Goal: Task Accomplishment & Management: Manage account settings

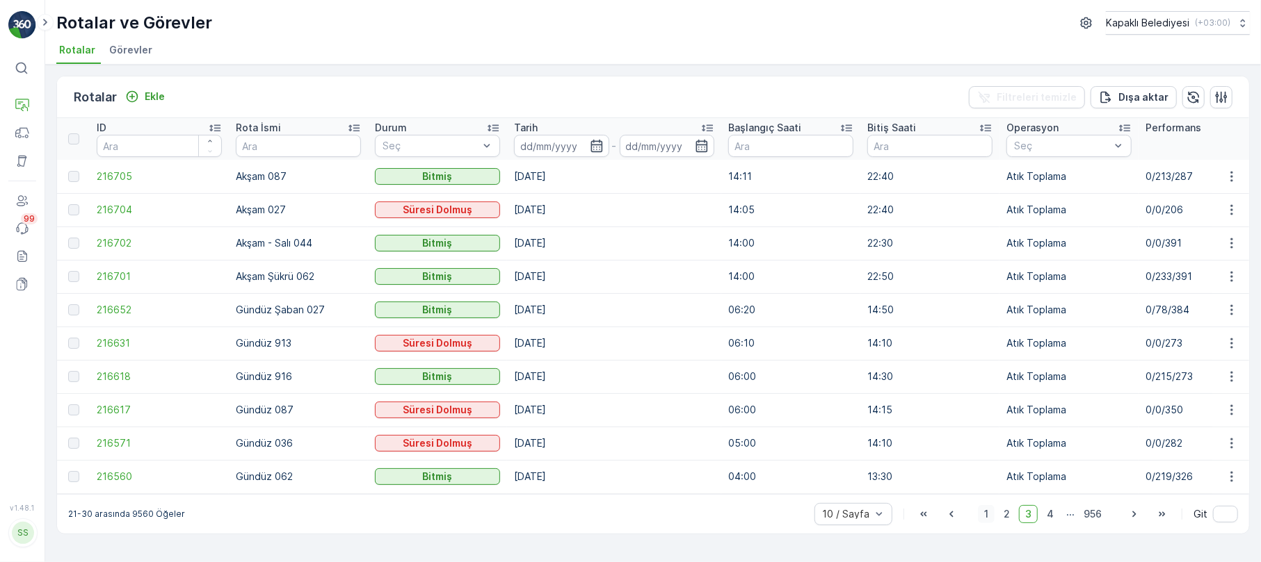
click at [982, 518] on span "1" at bounding box center [986, 514] width 17 height 18
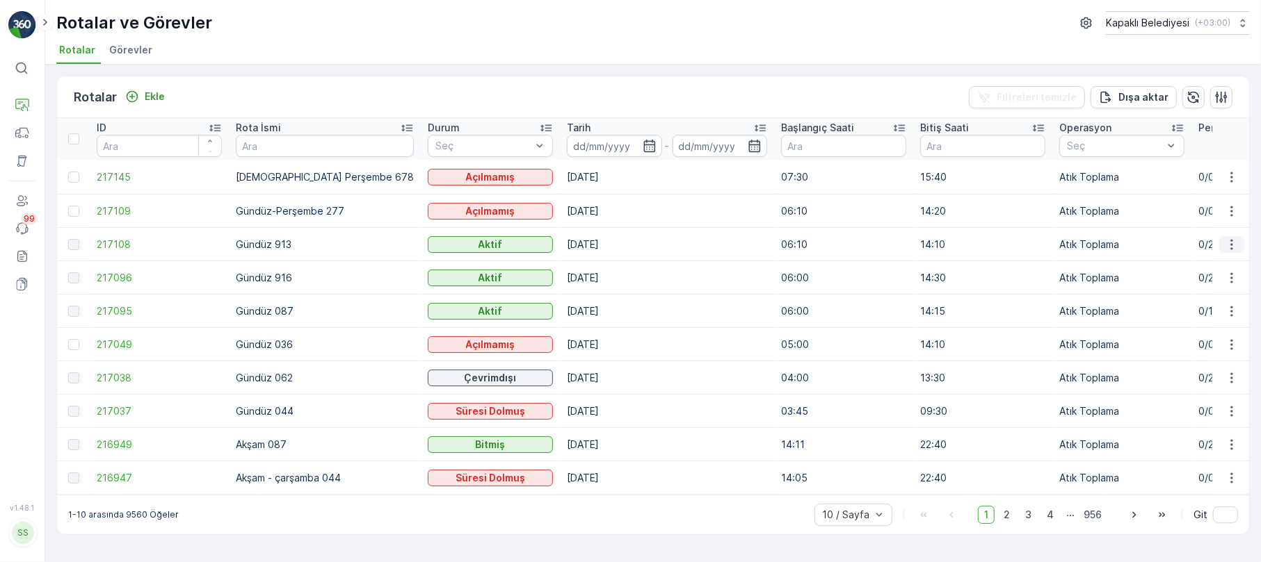
click at [1236, 243] on icon "button" at bounding box center [1231, 245] width 14 height 14
click at [1213, 278] on span "Rota Takibini Görüntüle" at bounding box center [1198, 284] width 109 height 14
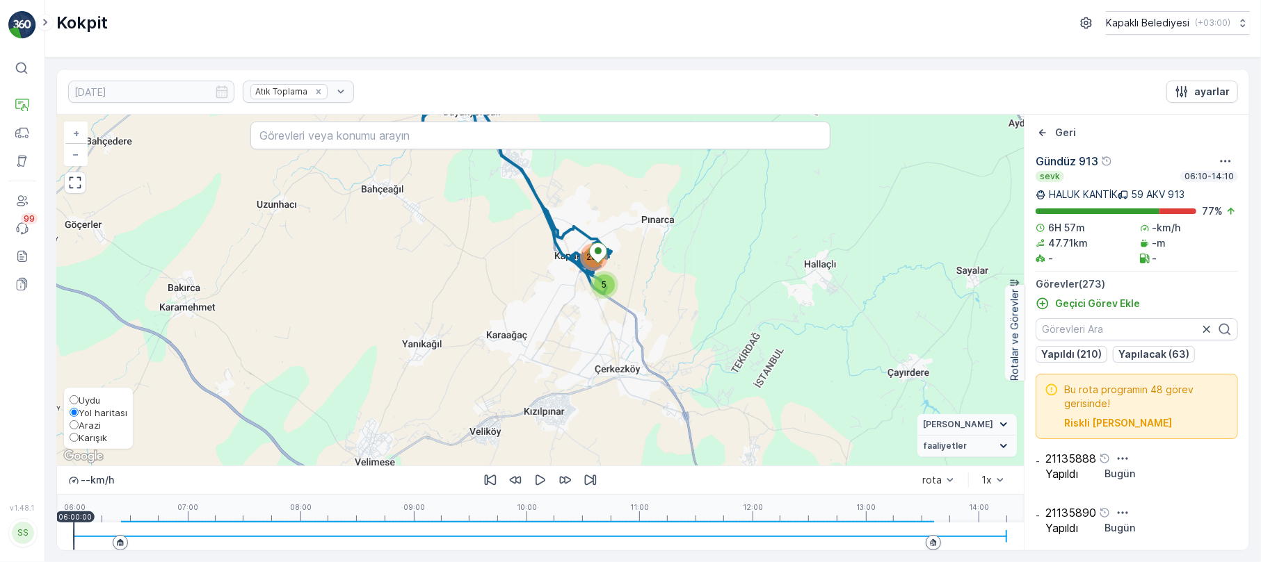
click at [79, 437] on span "Karışık" at bounding box center [93, 437] width 29 height 11
click at [79, 437] on input "Karışık" at bounding box center [74, 437] width 9 height 9
radio input "true"
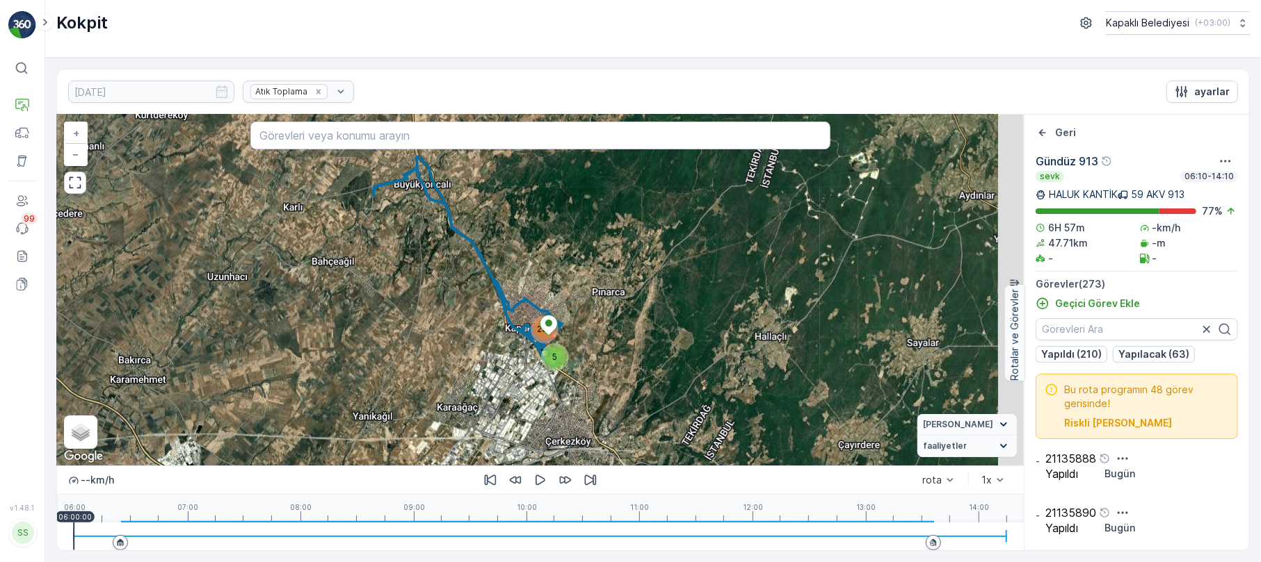
drag, startPoint x: 568, startPoint y: 281, endPoint x: 519, endPoint y: 353, distance: 87.6
click at [519, 353] on div "5 267 + − Uydu Yol haritası Arazi Karışık Leaflet Klavye kısayolları Harita Ver…" at bounding box center [540, 290] width 966 height 351
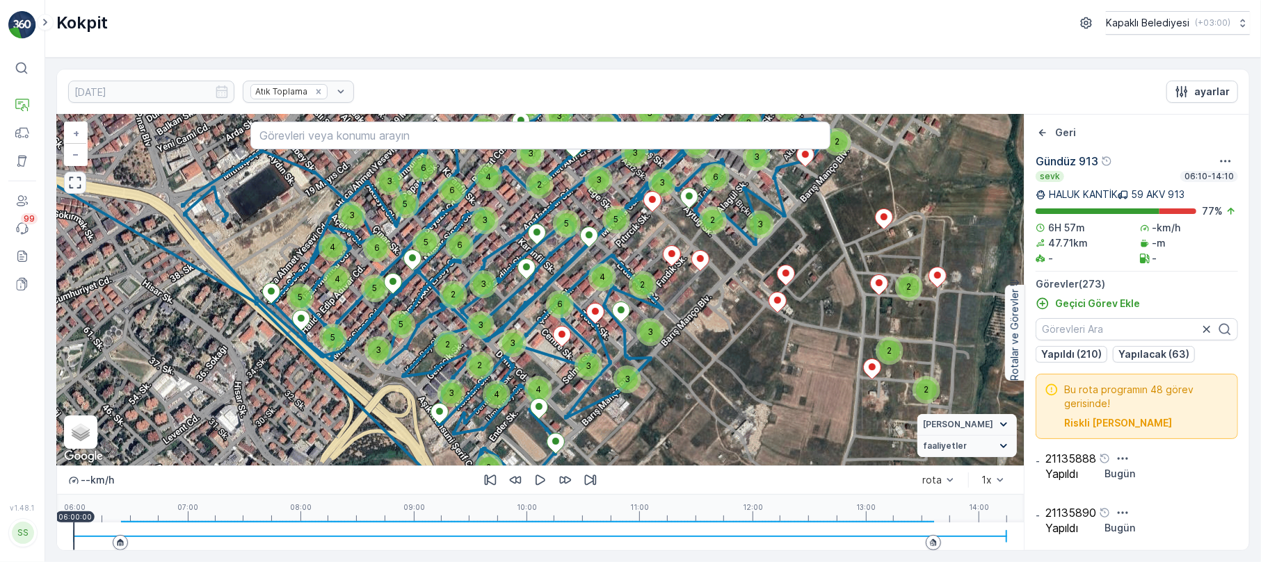
click at [75, 179] on icon "button" at bounding box center [75, 183] width 14 height 14
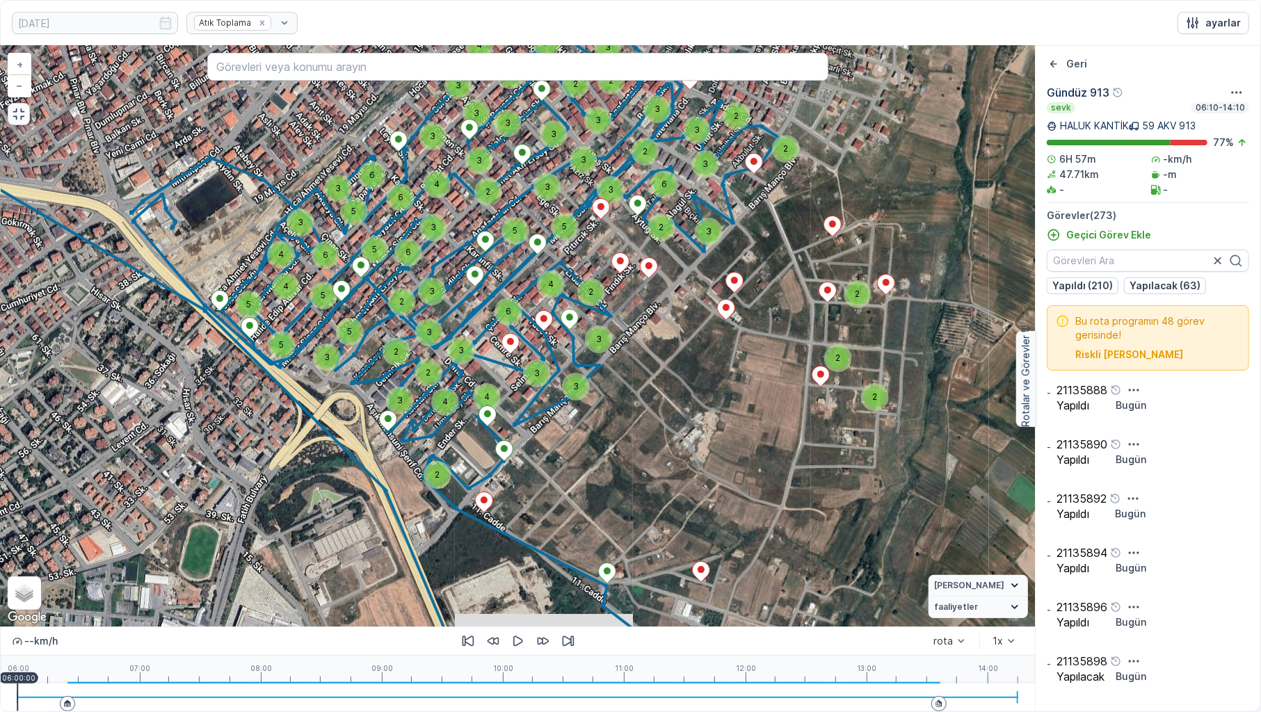
drag, startPoint x: 407, startPoint y: 343, endPoint x: 378, endPoint y: 304, distance: 48.7
click at [378, 304] on div "2 3 2 2 2 2 2 3 6 3 3 2 3 2 3 2 4 3 3 3 7 3 6 3 3 3 2 2 5 3 5 5 6 5 5 3 4 4 3 2…" at bounding box center [518, 336] width 1034 height 581
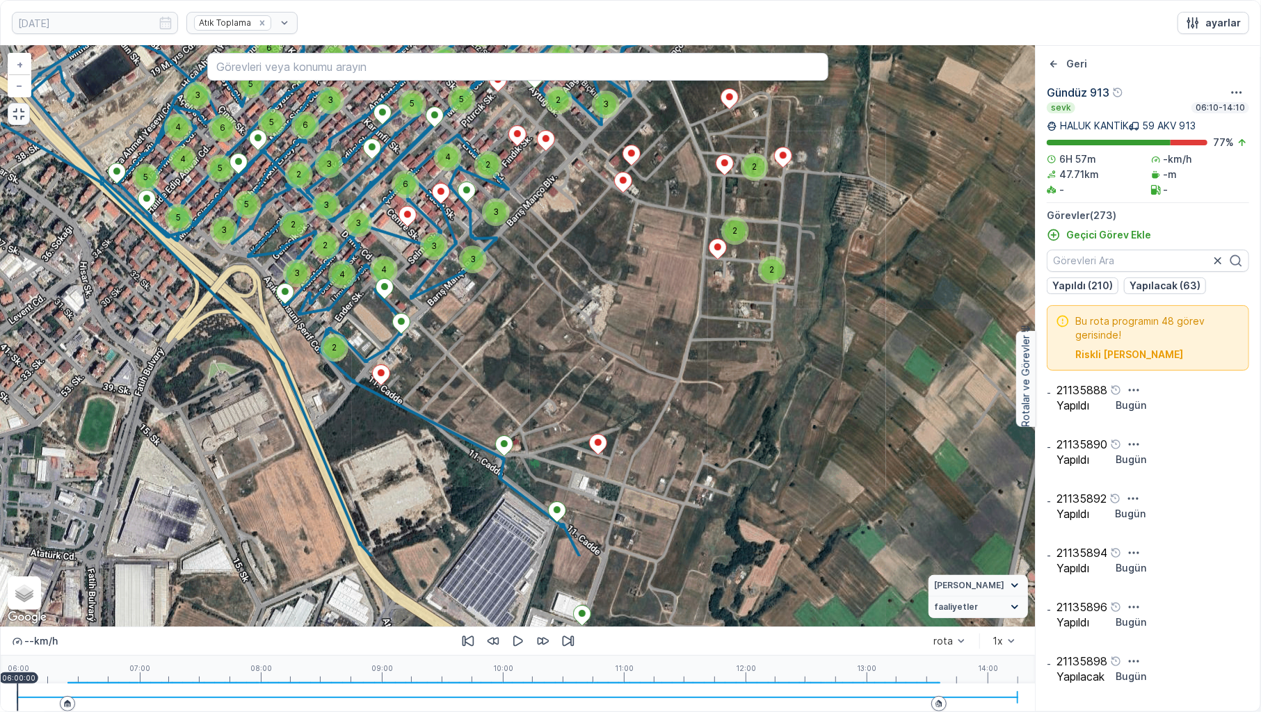
drag, startPoint x: 501, startPoint y: 468, endPoint x: 368, endPoint y: 328, distance: 193.3
click at [368, 328] on div "2 3 2 2 2 2 2 3 6 3 3 2 3 2 3 2 4 3 3 3 7 3 6 3 3 3 2 2 5 3 5 5 6 5 5 3 4 4 3 2…" at bounding box center [518, 336] width 1034 height 581
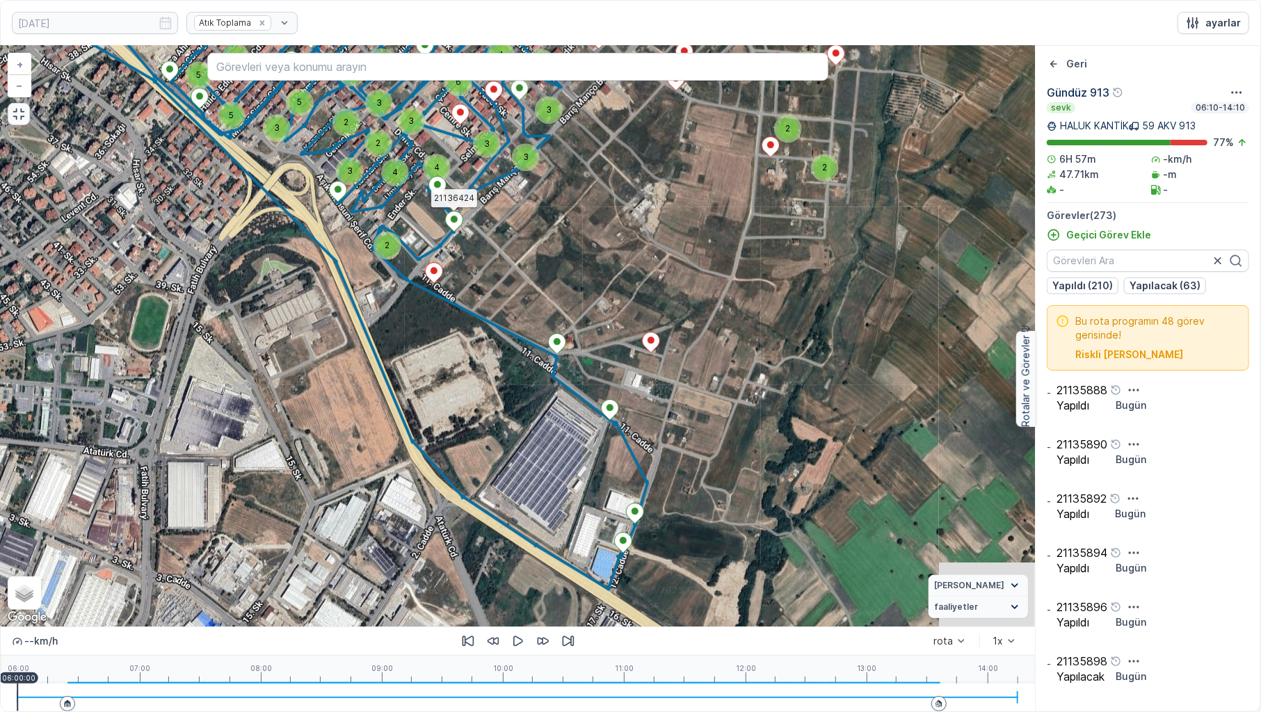
drag, startPoint x: 471, startPoint y: 473, endPoint x: 554, endPoint y: 384, distance: 122.5
click at [554, 384] on div "2 3 2 2 2 2 2 3 6 3 3 2 3 2 3 2 4 3 3 3 7 3 6 3 3 3 2 2 5 3 5 5 6 5 5 3 4 4 3 2…" at bounding box center [518, 336] width 1034 height 581
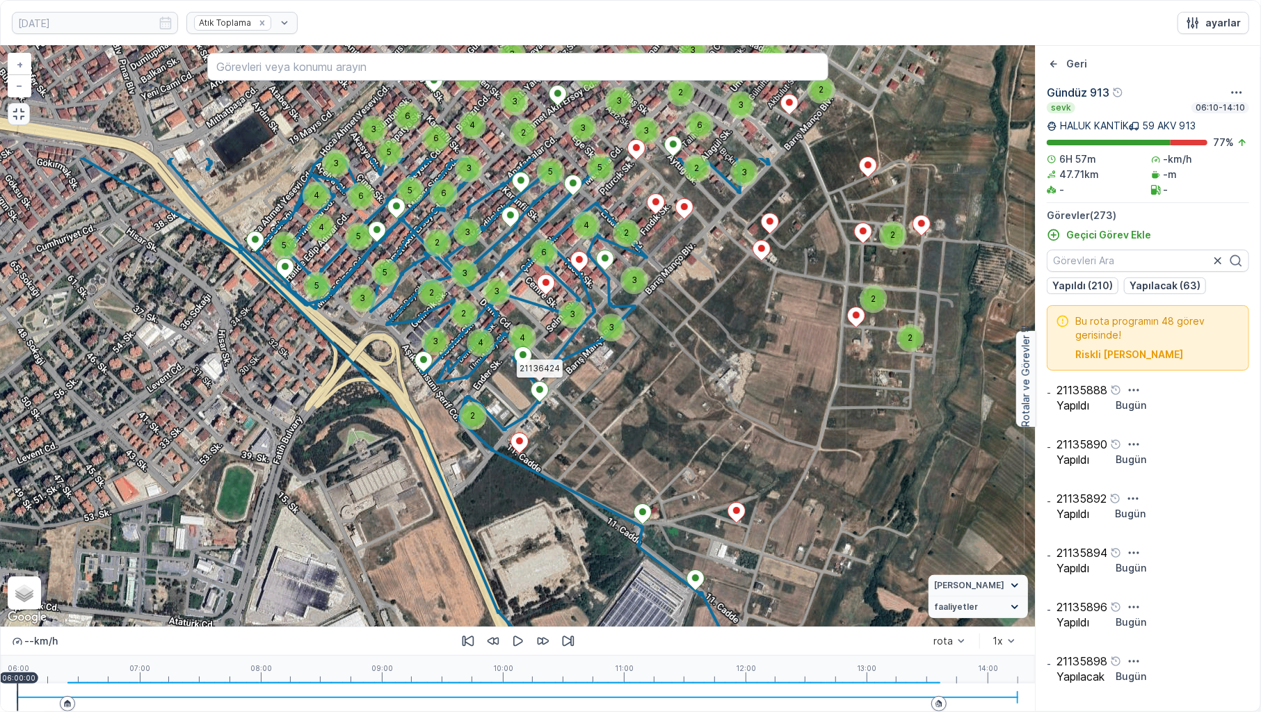
drag, startPoint x: 485, startPoint y: 273, endPoint x: 570, endPoint y: 443, distance: 190.6
click at [570, 443] on div "2 3 2 2 2 2 2 3 6 3 3 2 3 2 3 2 4 3 3 3 7 3 6 3 3 3 2 2 5 3 5 5 6 5 5 3 4 4 3 2…" at bounding box center [518, 336] width 1034 height 581
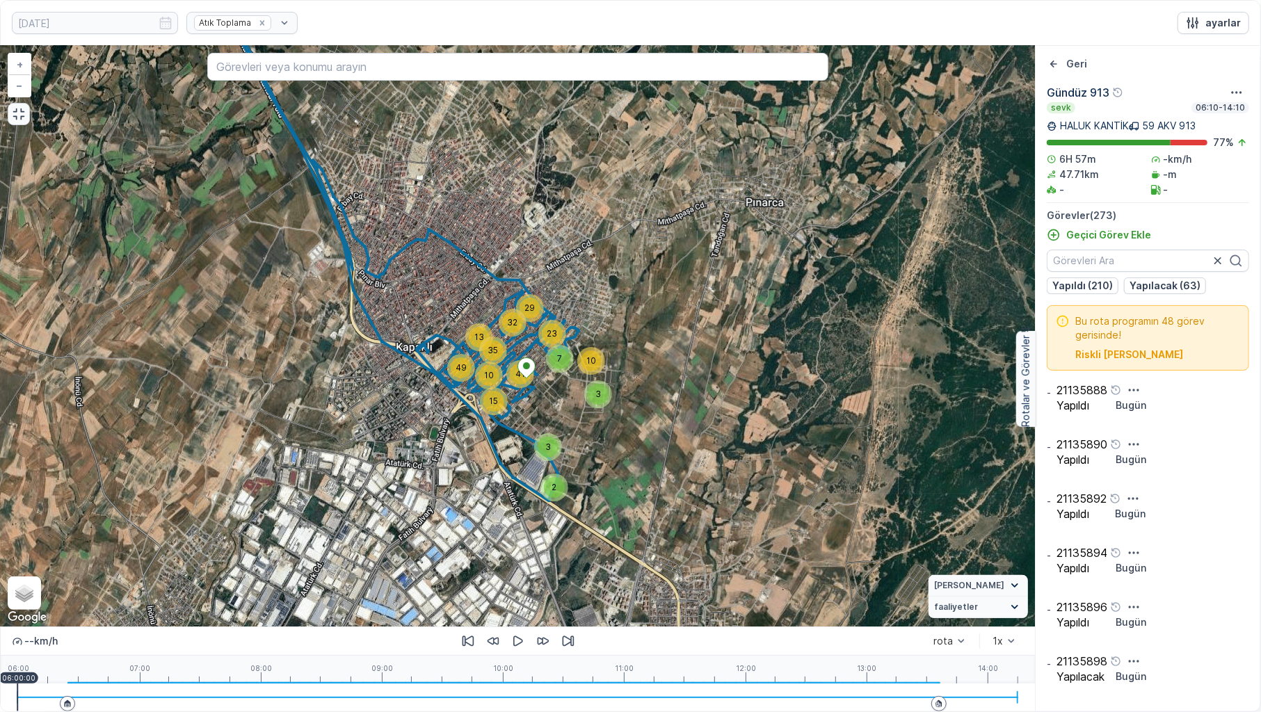
drag, startPoint x: 523, startPoint y: 321, endPoint x: 508, endPoint y: 380, distance: 60.4
click at [510, 380] on div "41" at bounding box center [520, 374] width 21 height 21
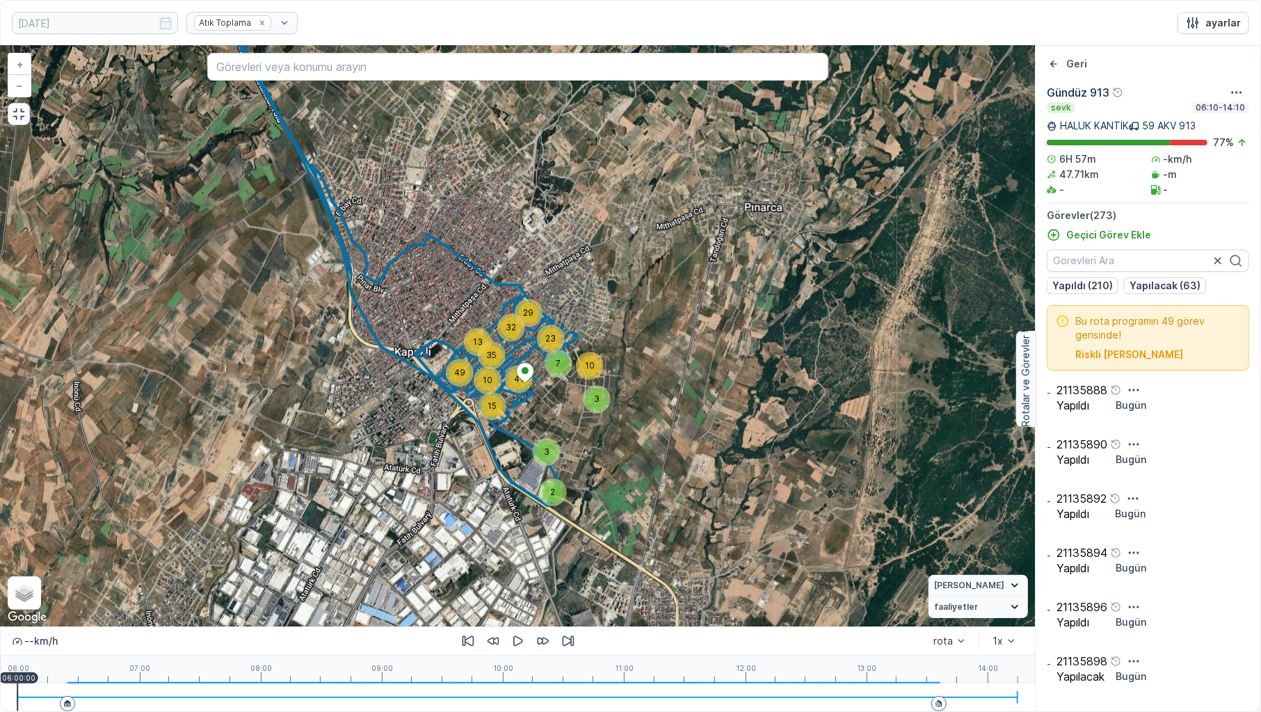
click at [29, 121] on button "button" at bounding box center [19, 114] width 22 height 22
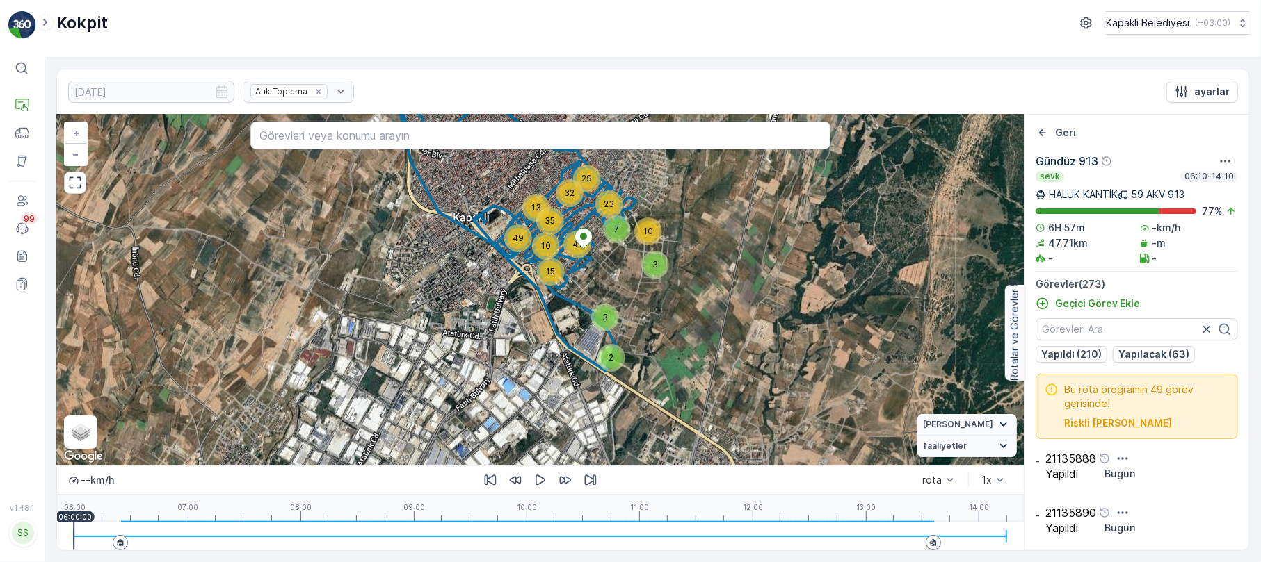
drag, startPoint x: 491, startPoint y: 401, endPoint x: 510, endPoint y: 329, distance: 74.9
click at [510, 329] on div "3 2 7 3 10 23 29 13 10 49 35 32 15 41 + − Uydu Yol haritası Arazi Karışık Leafl…" at bounding box center [540, 290] width 966 height 351
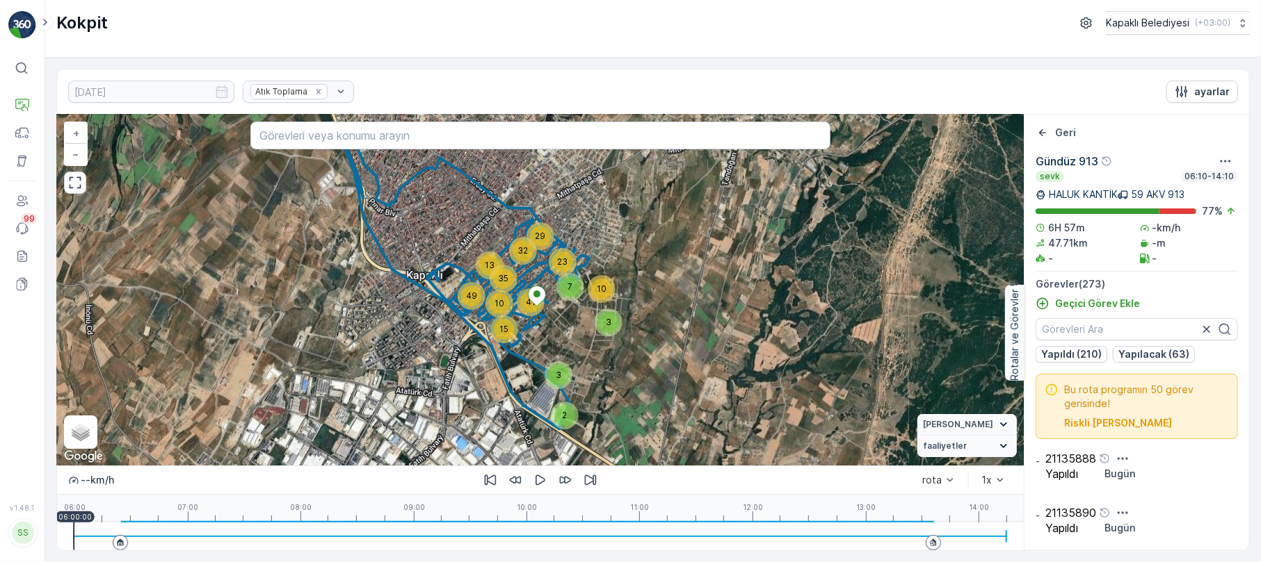
drag, startPoint x: 403, startPoint y: 275, endPoint x: 356, endPoint y: 334, distance: 75.7
click at [356, 334] on div "3 2 7 3 10 23 29 13 10 49 35 32 15 41 + − Uydu Yol haritası Arazi Karışık Leafl…" at bounding box center [540, 290] width 966 height 351
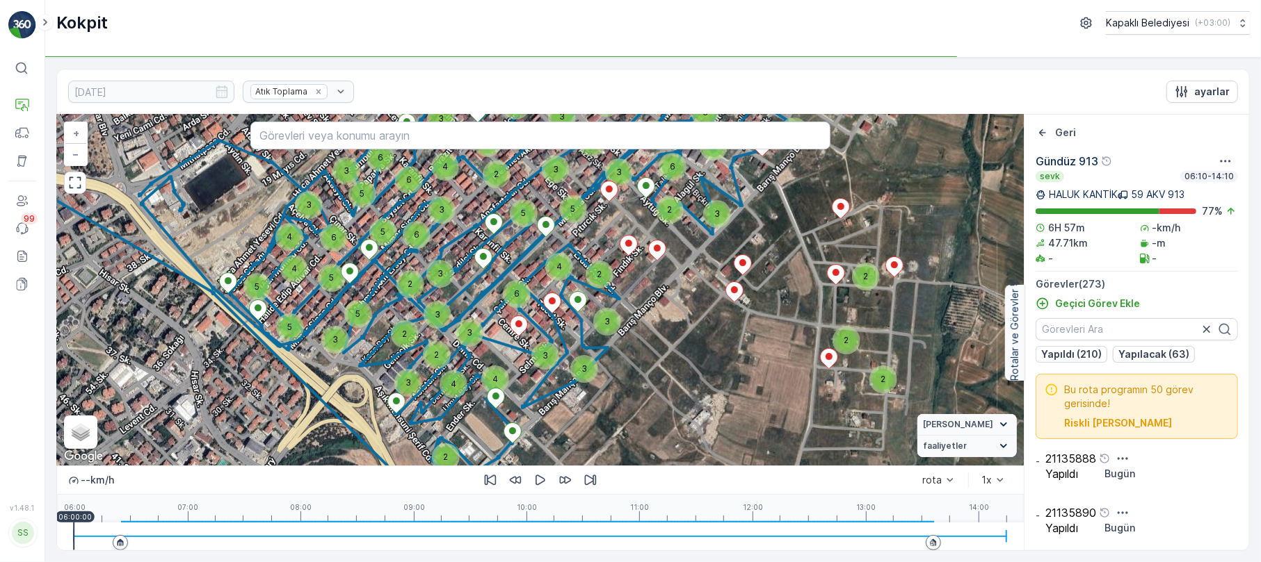
drag, startPoint x: 524, startPoint y: 305, endPoint x: 482, endPoint y: 362, distance: 71.6
click at [503, 308] on div "6" at bounding box center [517, 294] width 28 height 28
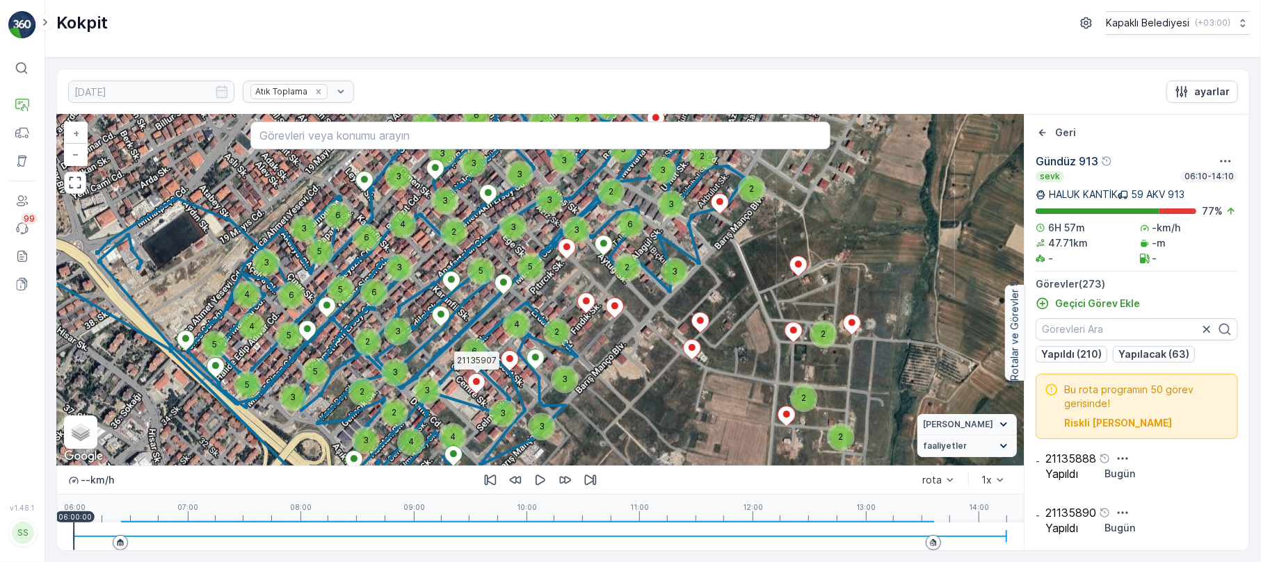
click at [79, 187] on icon "button" at bounding box center [75, 183] width 14 height 14
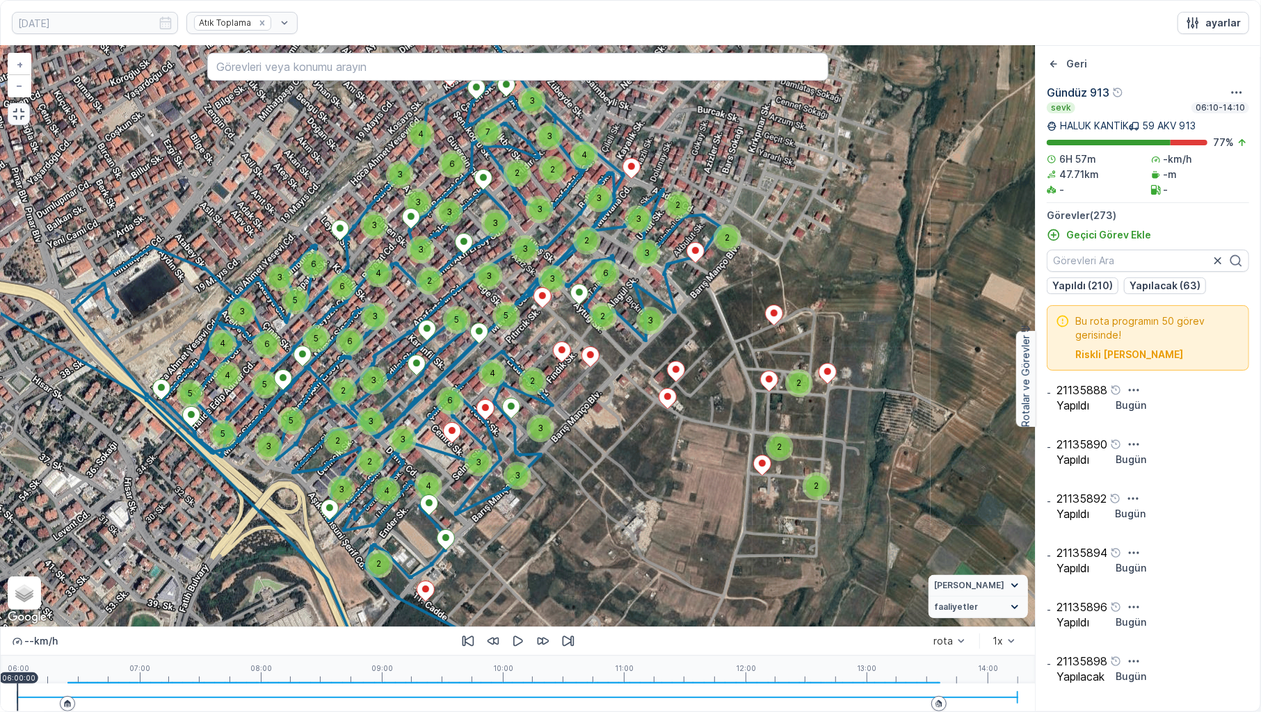
click at [21, 122] on button "button" at bounding box center [19, 114] width 22 height 22
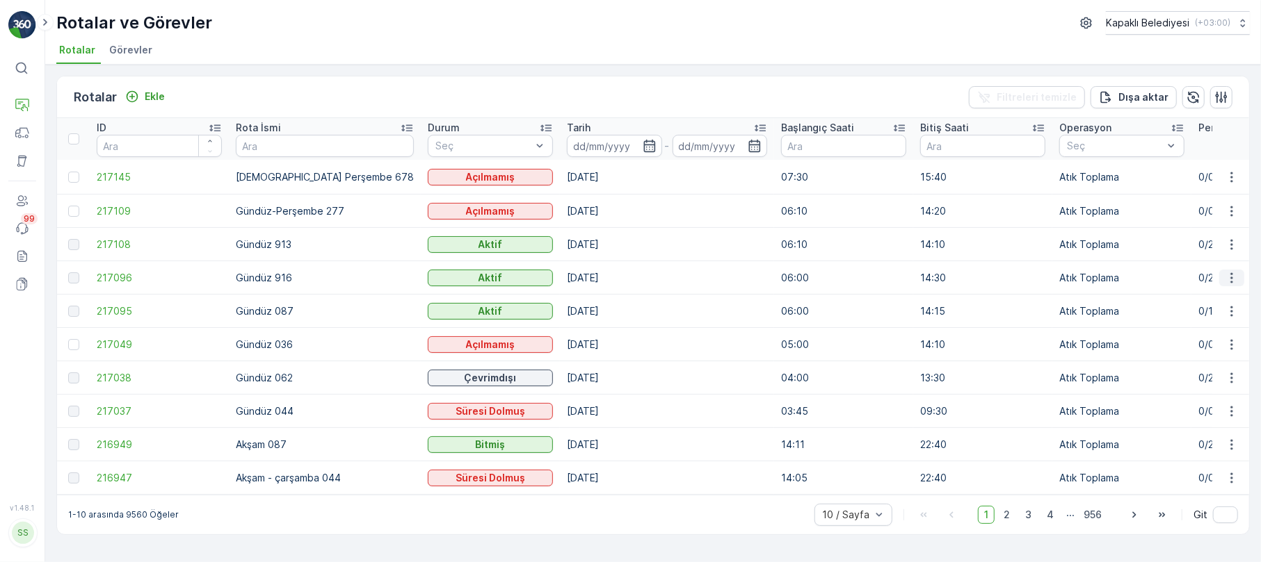
click at [1227, 273] on icon "button" at bounding box center [1231, 278] width 14 height 14
click at [1199, 317] on span "Rota Takibini Görüntüle" at bounding box center [1198, 317] width 109 height 14
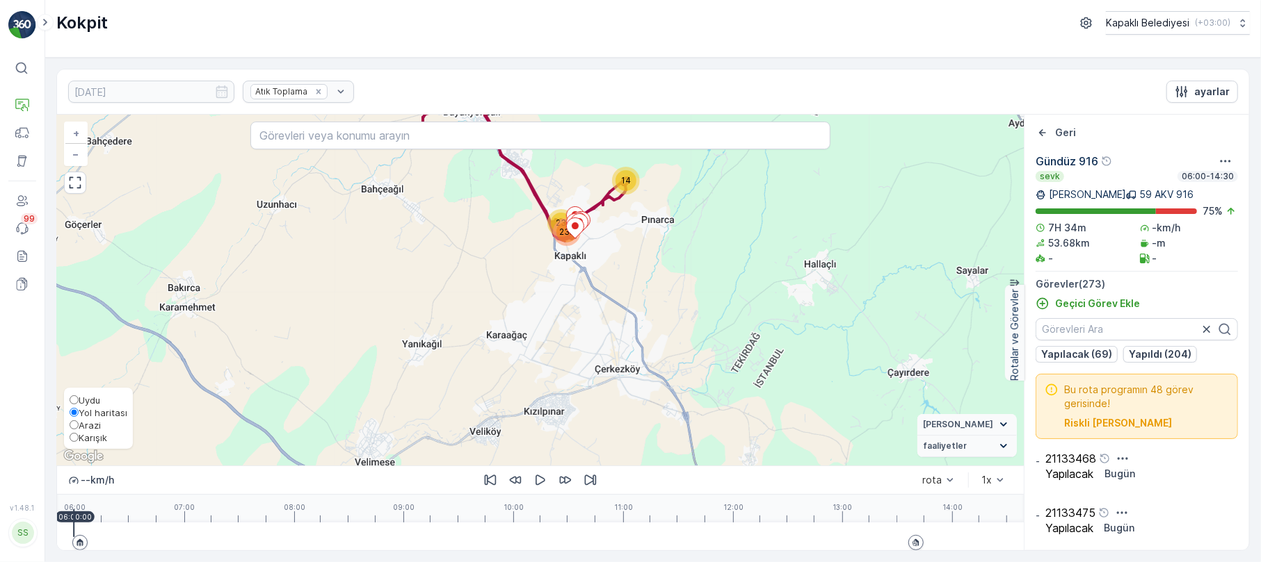
click at [73, 434] on input "Karışık" at bounding box center [74, 437] width 9 height 9
radio input "true"
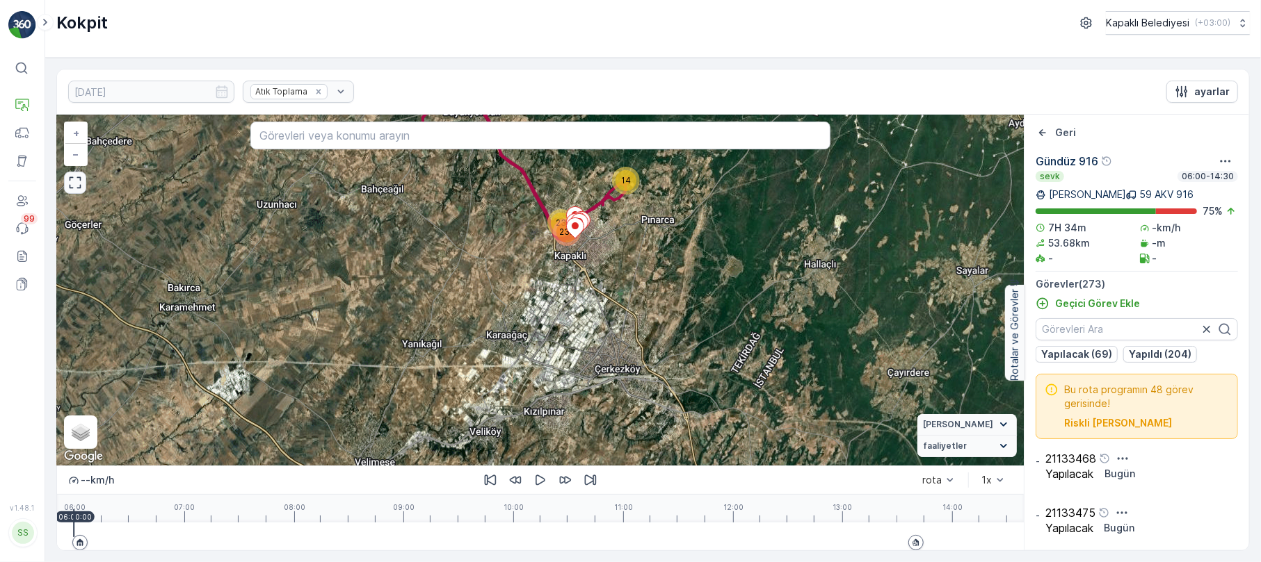
click at [78, 193] on button "button" at bounding box center [75, 183] width 22 height 22
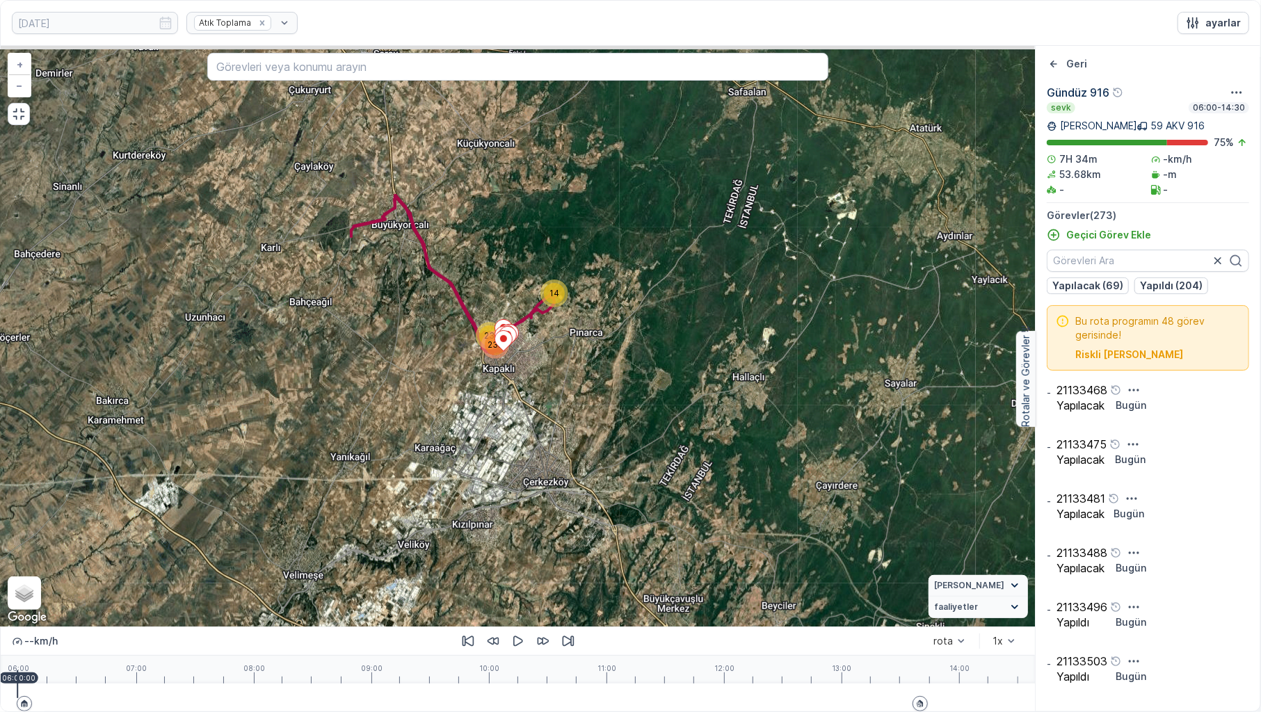
drag, startPoint x: 654, startPoint y: 463, endPoint x: 587, endPoint y: 534, distance: 97.9
click at [596, 544] on div "14 23 235 + − Uydu Yol haritası Arazi Karışık Leaflet Klavye kısayolları Harita…" at bounding box center [518, 336] width 1034 height 581
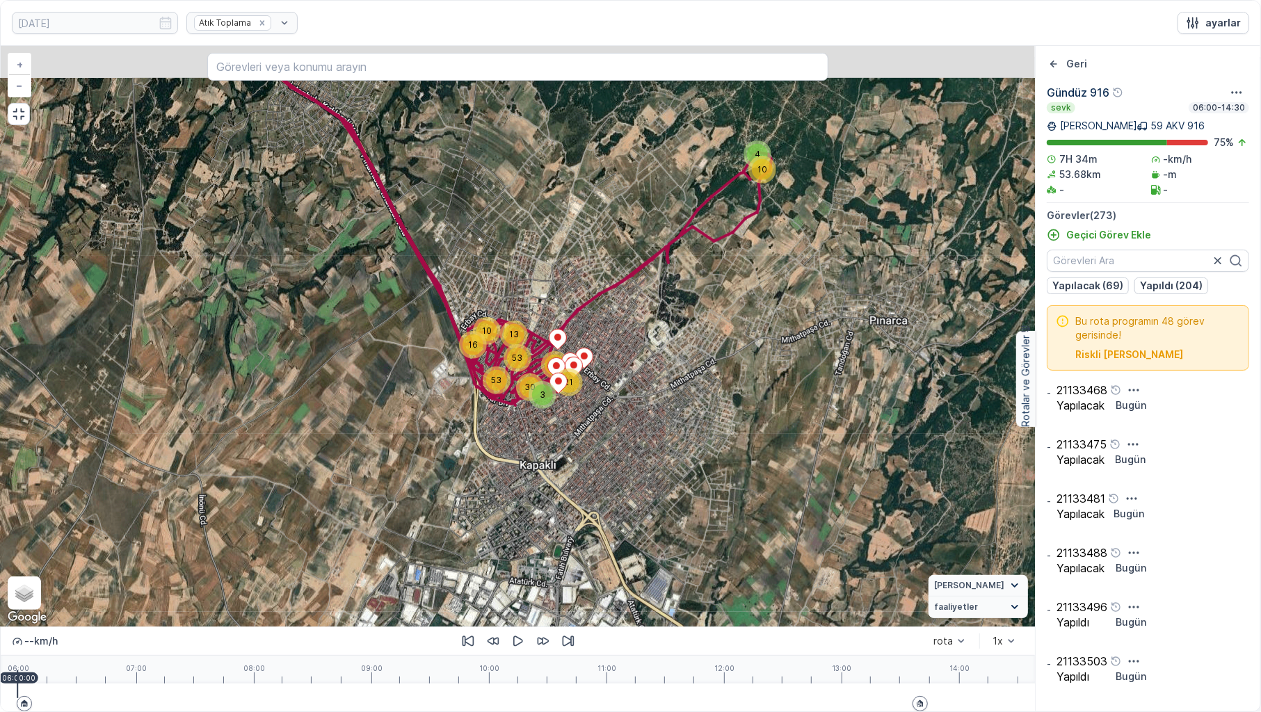
drag, startPoint x: 498, startPoint y: 357, endPoint x: 487, endPoint y: 431, distance: 75.2
click at [487, 431] on div "10 4 13 10 16 53 53 59 30 21 3 + − Uydu Yol haritası Arazi Karışık Leaflet Klav…" at bounding box center [518, 336] width 1034 height 581
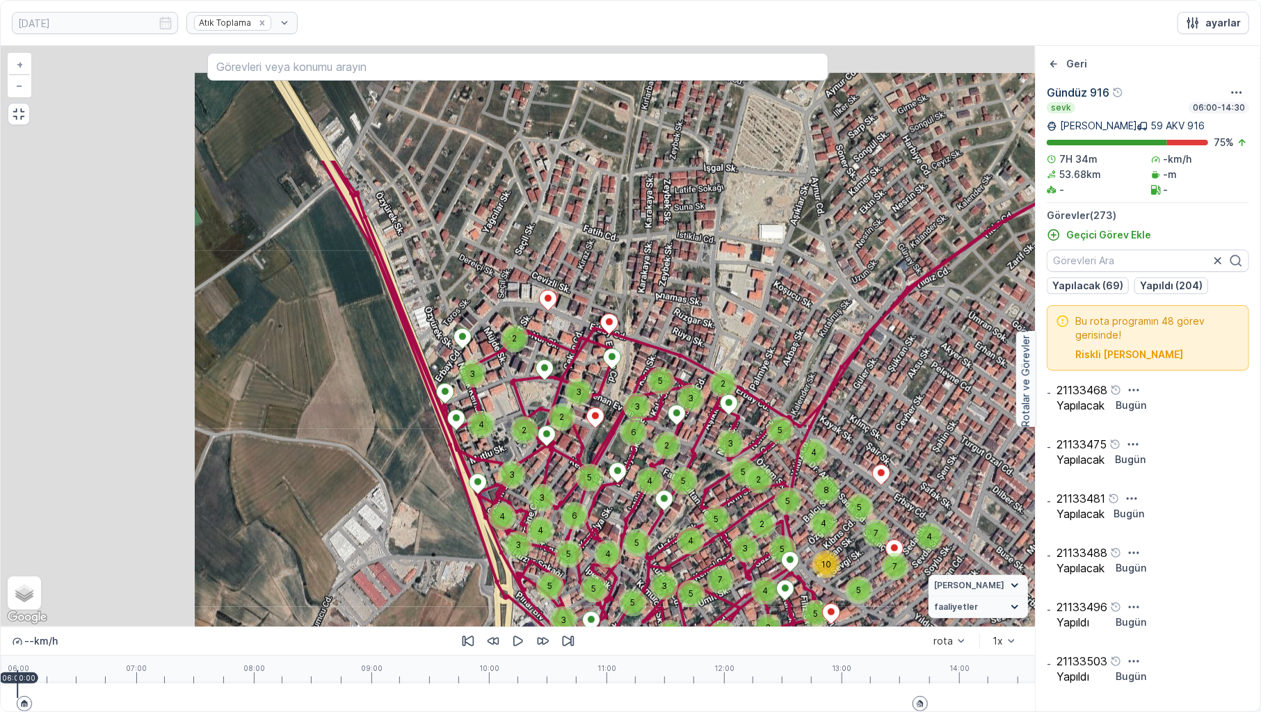
drag, startPoint x: 362, startPoint y: 306, endPoint x: 567, endPoint y: 479, distance: 268.9
click at [567, 479] on div "3 2 2 2 3 3 3 5 2 3 2 3 4 2 3 3 4 5 4 6 5 4 4 3 5 3 5 3 5 2 5 3 5 5 3 5 2 4 6 2…" at bounding box center [518, 336] width 1034 height 581
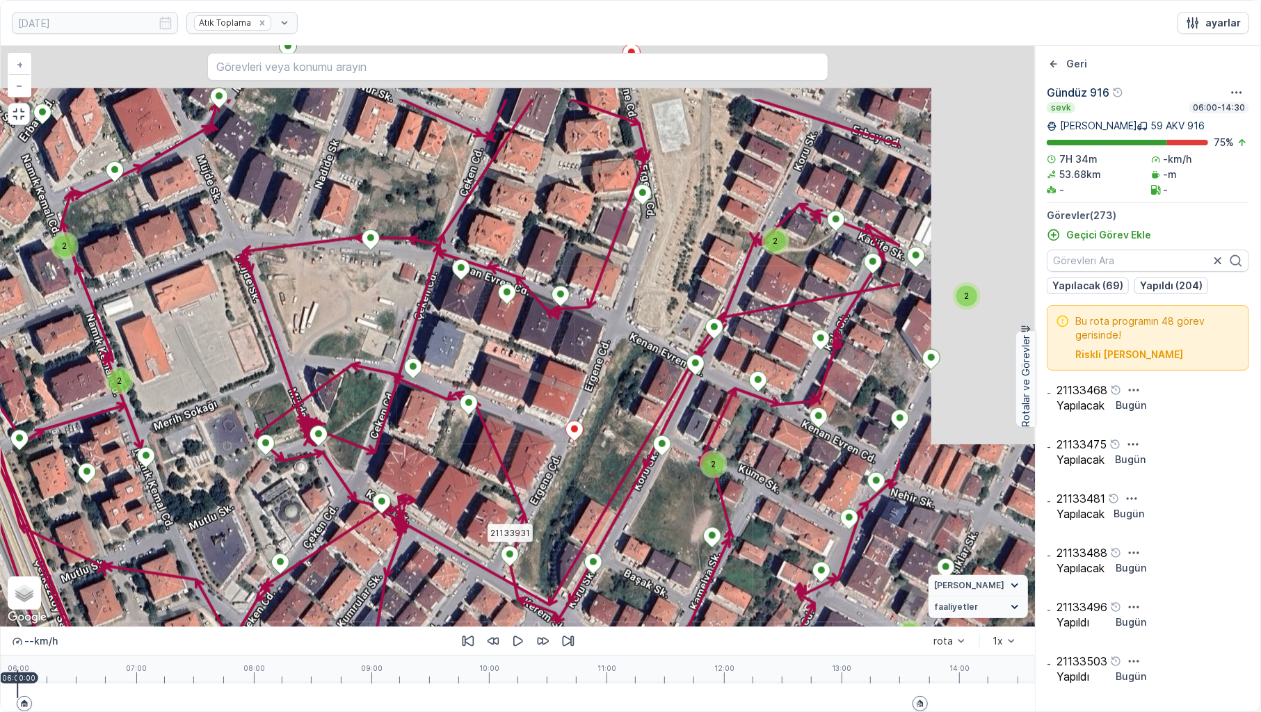
drag, startPoint x: 716, startPoint y: 457, endPoint x: 506, endPoint y: 556, distance: 232.3
click at [506, 556] on icon at bounding box center [509, 556] width 17 height 20
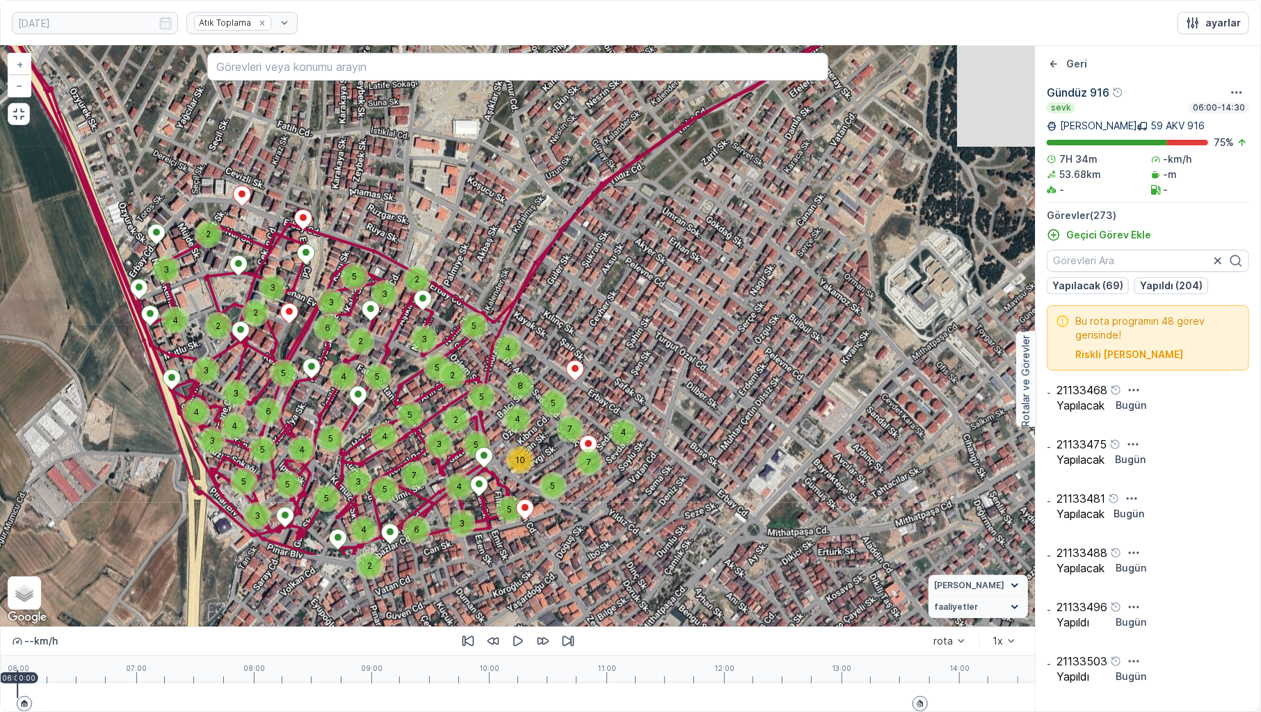
drag, startPoint x: 643, startPoint y: 565, endPoint x: 455, endPoint y: 437, distance: 227.4
click at [455, 437] on div "3 2 2 2 3 3 3 5 2 3 2 3 4 2 3 3 4 5 4 6 5 4 4 3 5 3 5 3 5 2 5 3 5 5 3 5 2 4 6 2…" at bounding box center [518, 336] width 1034 height 581
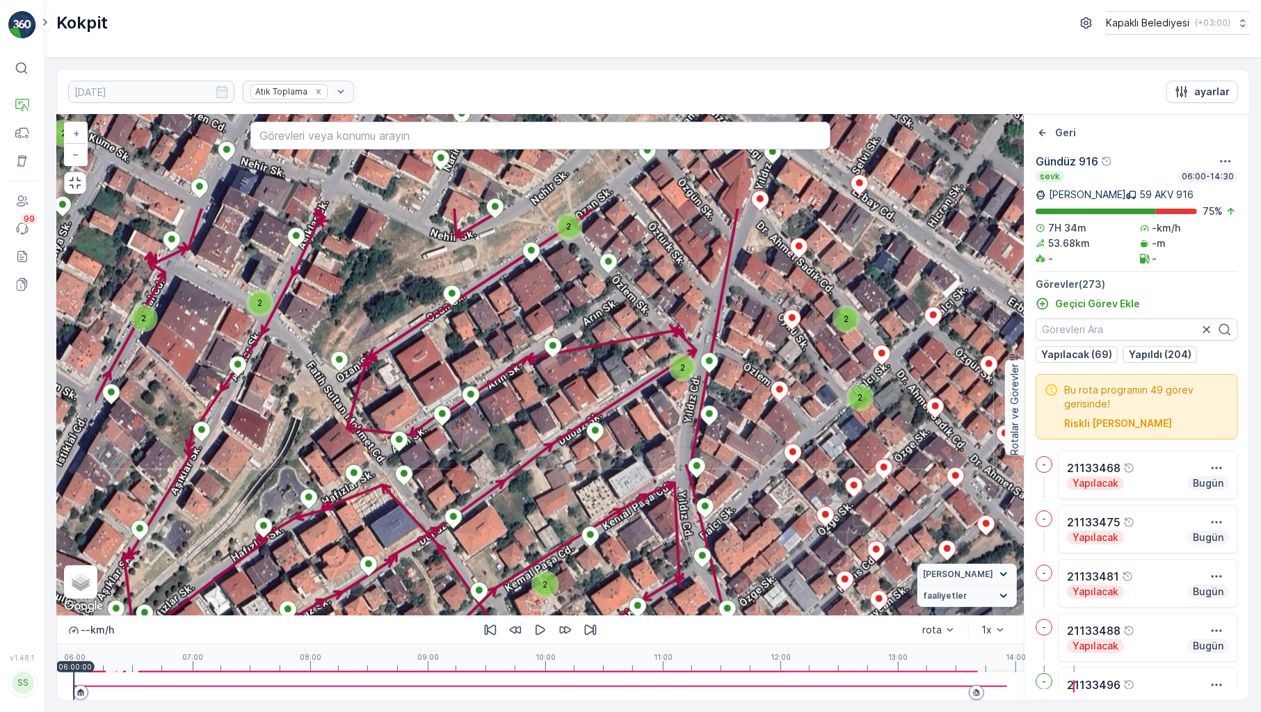
drag, startPoint x: 576, startPoint y: 320, endPoint x: 718, endPoint y: 471, distance: 207.6
click at [718, 471] on div "2 2 2 2 2 2 2 2 2 2 2 2 2 2 2 2 2 2 2 2 2 2 3 2 2 + − Uydu Yol haritası Arazi K…" at bounding box center [540, 365] width 966 height 501
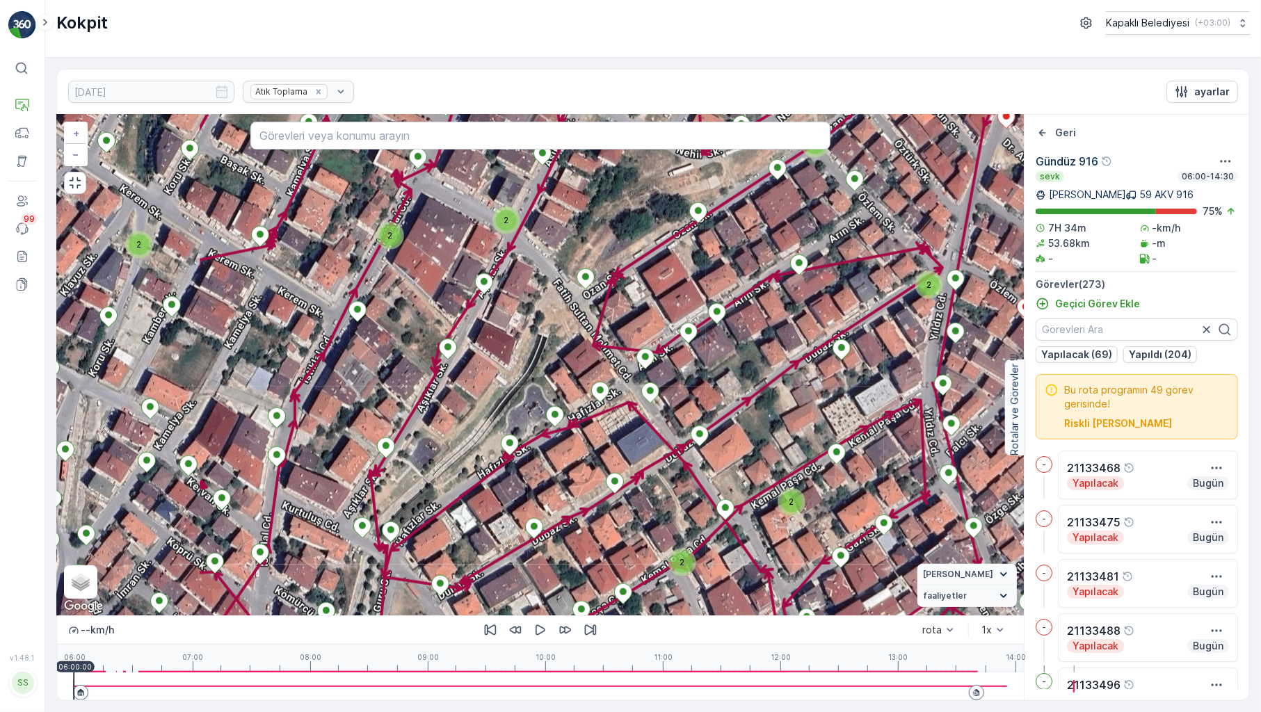
drag, startPoint x: 491, startPoint y: 443, endPoint x: 715, endPoint y: 360, distance: 238.7
click at [715, 360] on div "2 2 2 2 2 2 2 2 2 2 2 2 2 2 2 2 2 2 2 2 2 2 3 2 2 + − Uydu Yol haritası Arazi K…" at bounding box center [540, 365] width 966 height 501
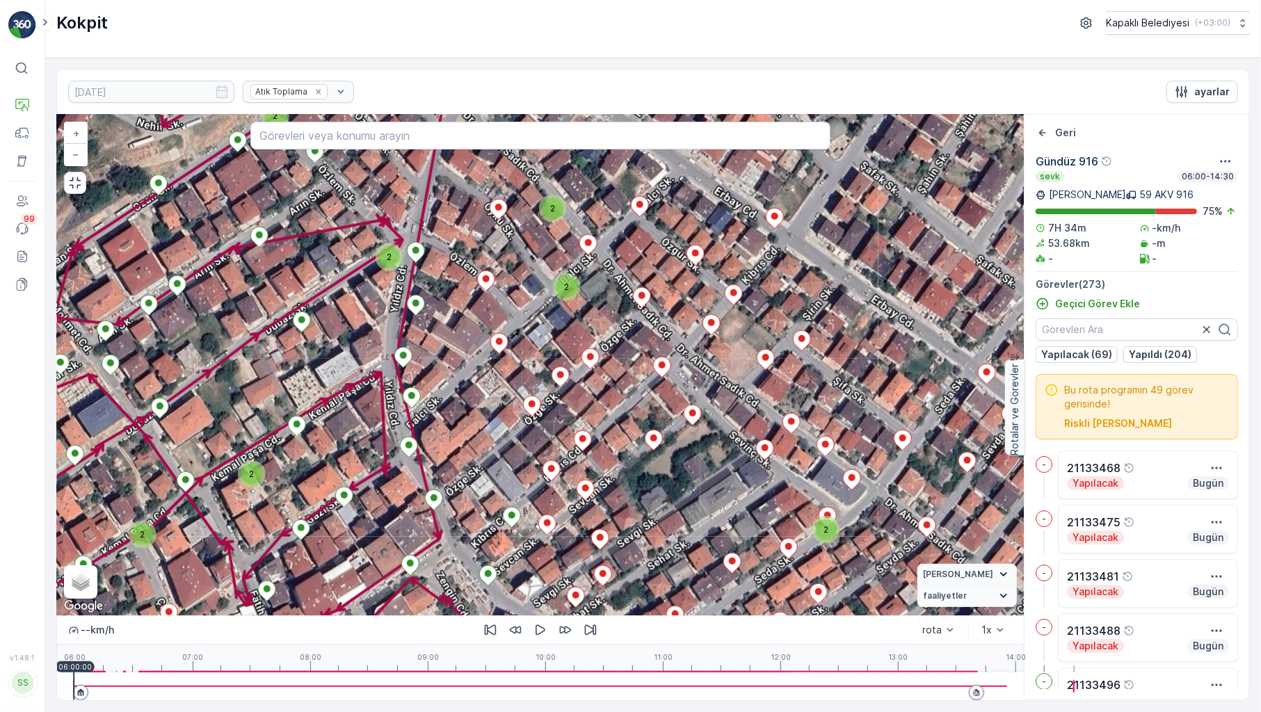
drag, startPoint x: 802, startPoint y: 402, endPoint x: 376, endPoint y: 371, distance: 426.6
click at [268, 371] on div "2 2 2 2 2 2 2 2 2 2 2 2 2 2 2 2 2 2 2 2 2 2 3 2 2 + − Uydu Yol haritası Arazi K…" at bounding box center [540, 365] width 966 height 501
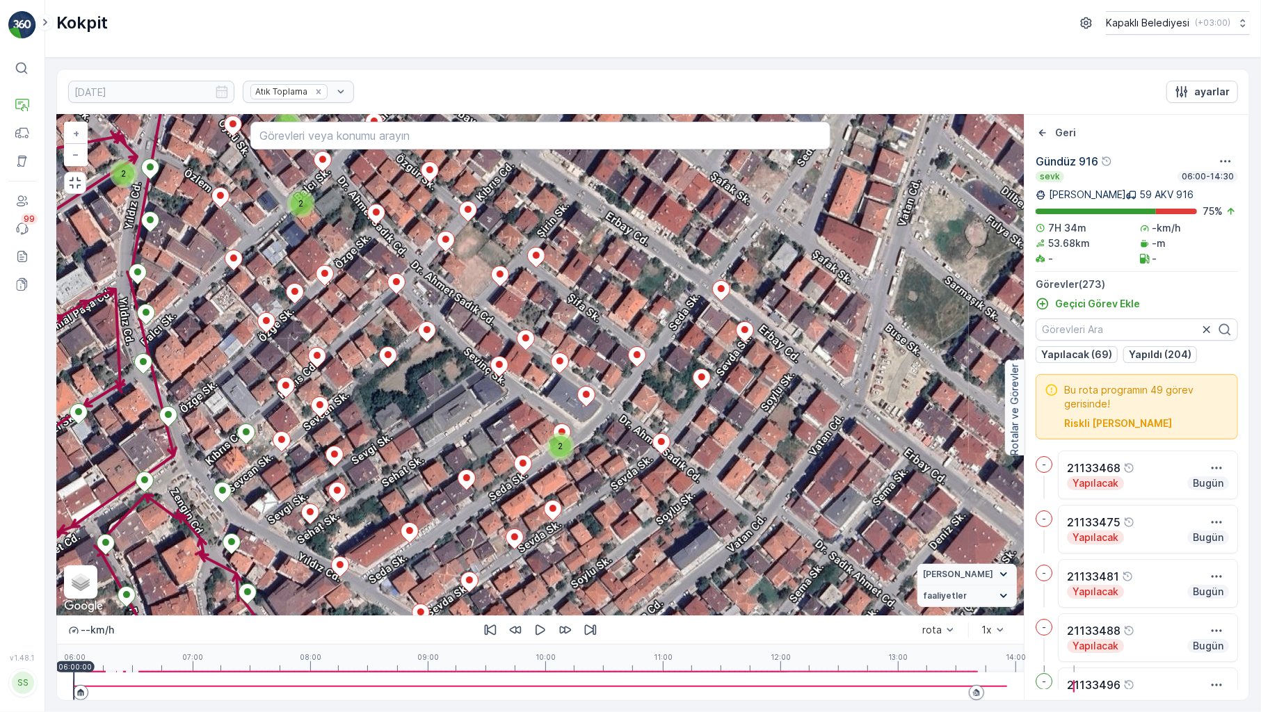
drag, startPoint x: 740, startPoint y: 371, endPoint x: 477, endPoint y: 290, distance: 275.8
click at [477, 290] on div "2 2 2 2 2 2 2 2 2 2 2 2 2 2 2 2 2 2 2 2 2 2 3 2 2 21134532 + − Uydu Yol haritas…" at bounding box center [540, 365] width 966 height 501
click at [92, 684] on div at bounding box center [540, 686] width 933 height 28
click at [533, 637] on icon "button" at bounding box center [540, 630] width 14 height 14
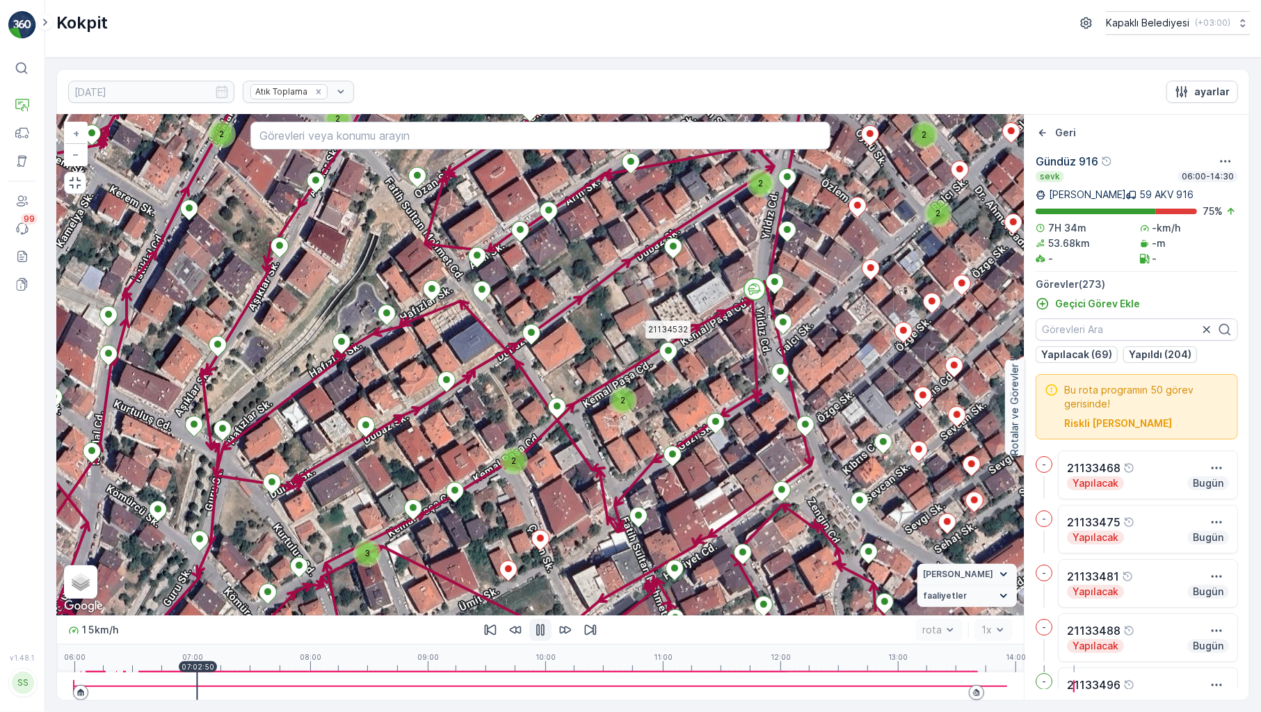
click at [533, 633] on icon "button" at bounding box center [540, 630] width 14 height 14
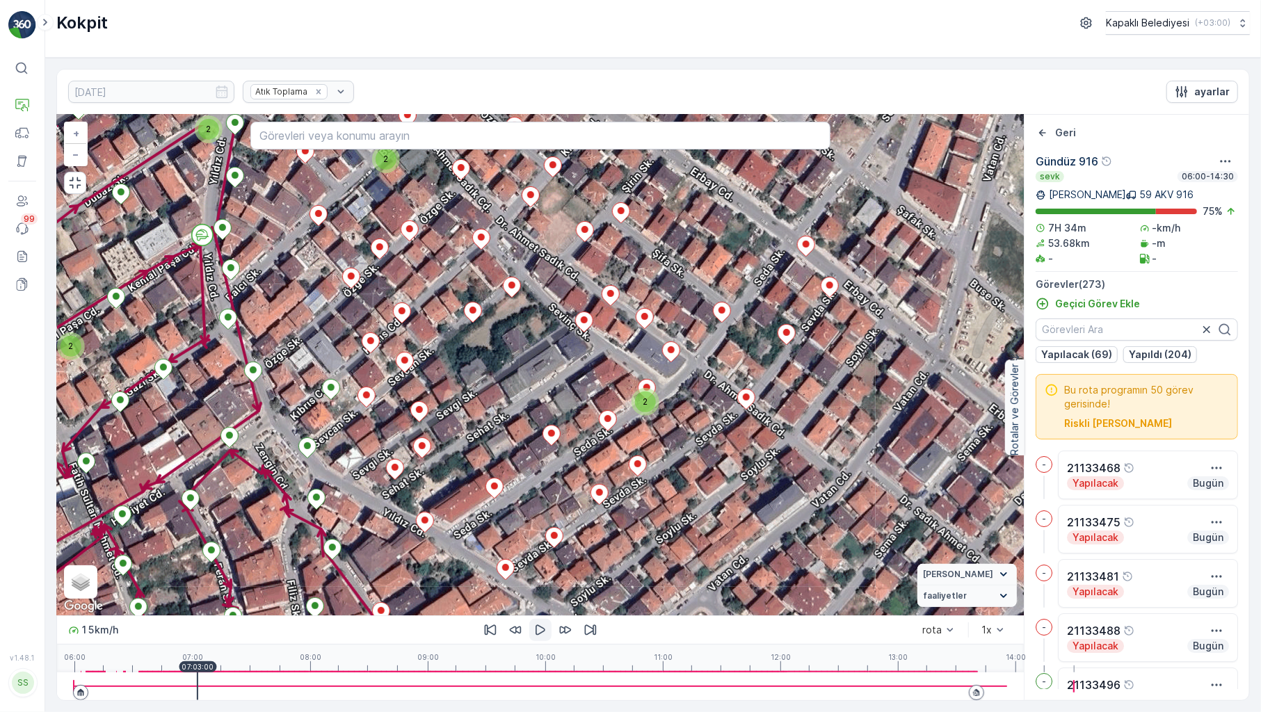
drag, startPoint x: 902, startPoint y: 412, endPoint x: 580, endPoint y: 480, distance: 329.7
click at [580, 480] on div "2 2 2 2 2 2 2 2 2 2 2 2 2 2 2 2 2 2 2 2 2 2 3 2 2 + − Uydu Yol haritası Arazi K…" at bounding box center [540, 365] width 966 height 501
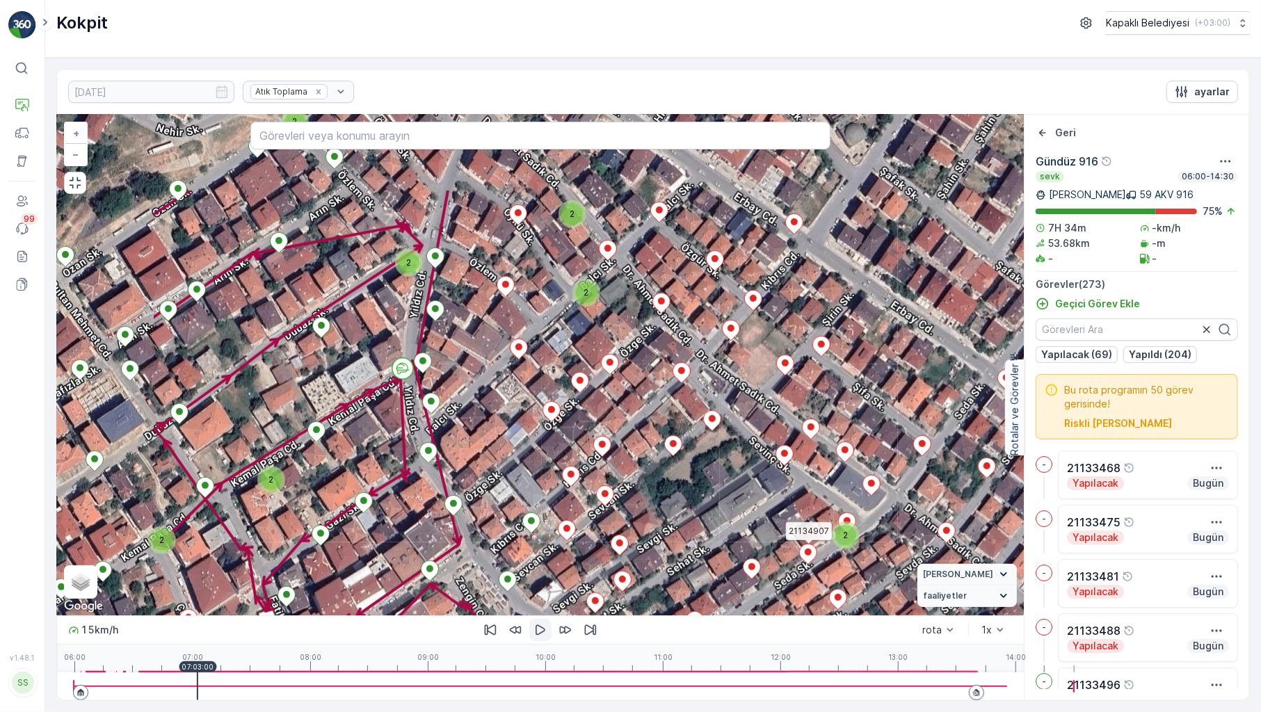
drag, startPoint x: 548, startPoint y: 343, endPoint x: 748, endPoint y: 476, distance: 240.7
click at [799, 544] on icon at bounding box center [807, 554] width 17 height 20
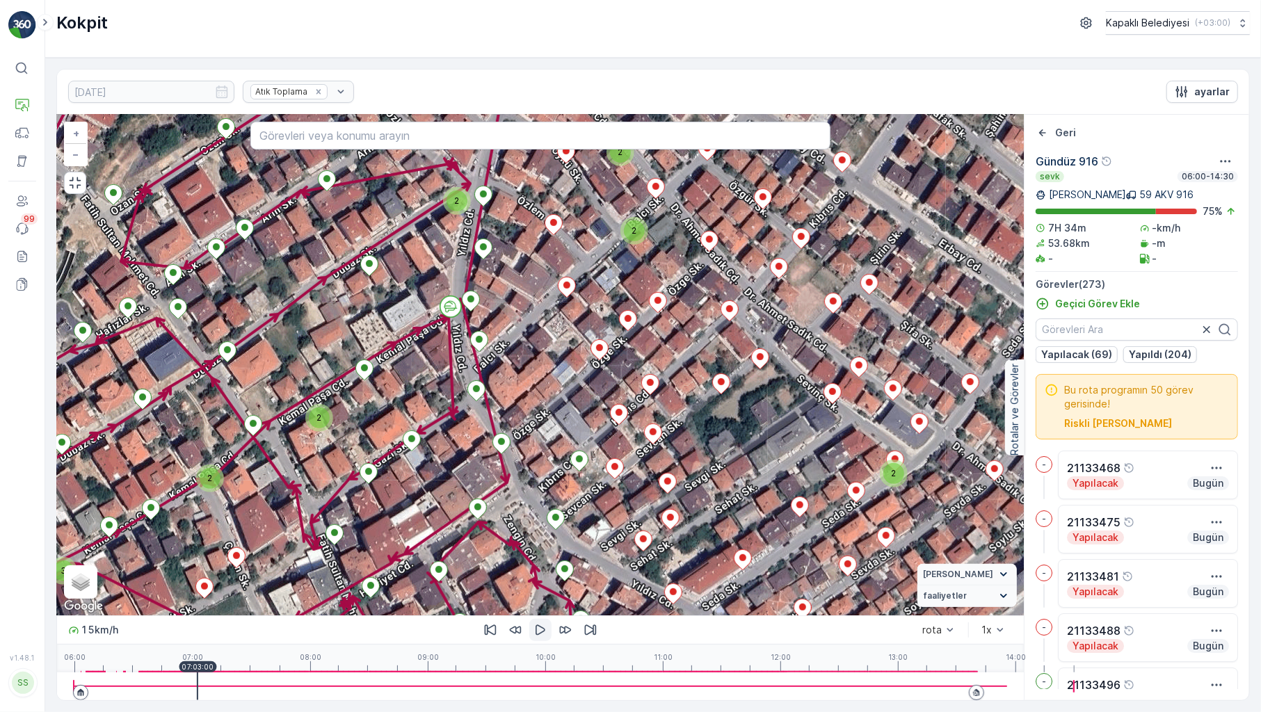
drag, startPoint x: 471, startPoint y: 476, endPoint x: 519, endPoint y: 414, distance: 78.3
click at [519, 414] on div "2 2 2 2 2 2 2 2 2 2 2 2 2 2 2 2 2 2 2 2 2 2 3 2 2 + − Uydu Yol haritası Arazi K…" at bounding box center [540, 365] width 966 height 501
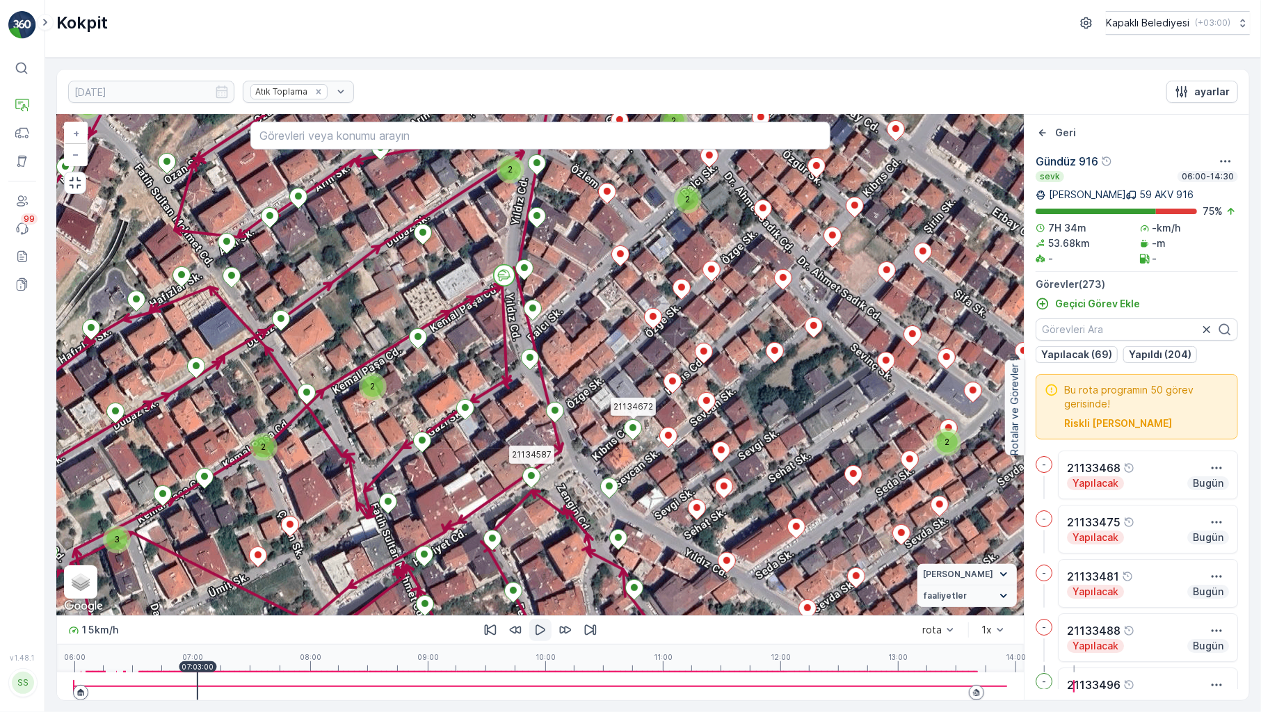
drag, startPoint x: 423, startPoint y: 454, endPoint x: 477, endPoint y: 423, distance: 62.0
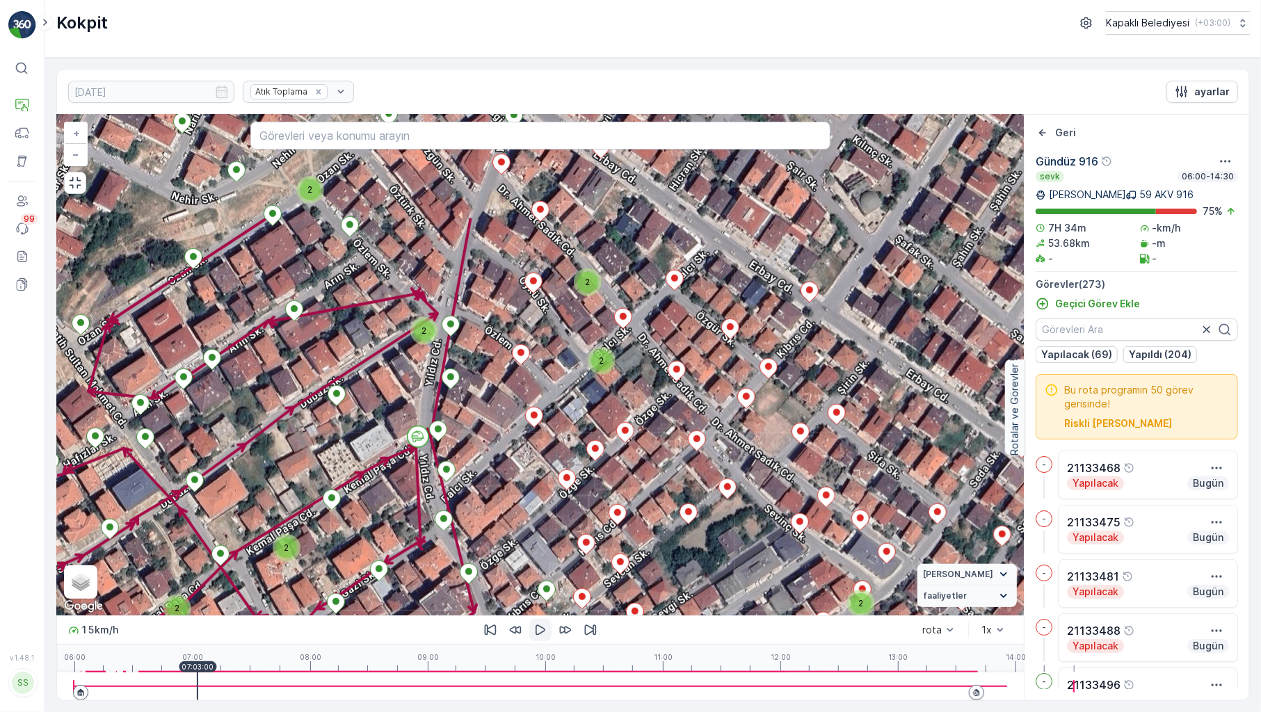
drag, startPoint x: 590, startPoint y: 359, endPoint x: 504, endPoint y: 521, distance: 182.9
click at [504, 521] on div "2 2 2 2 2 2 2 2 2 2 2 2 2 2 2 2 2 2 2 2 2 2 3 2 2 + − Uydu Yol haritası Arazi K…" at bounding box center [540, 365] width 966 height 501
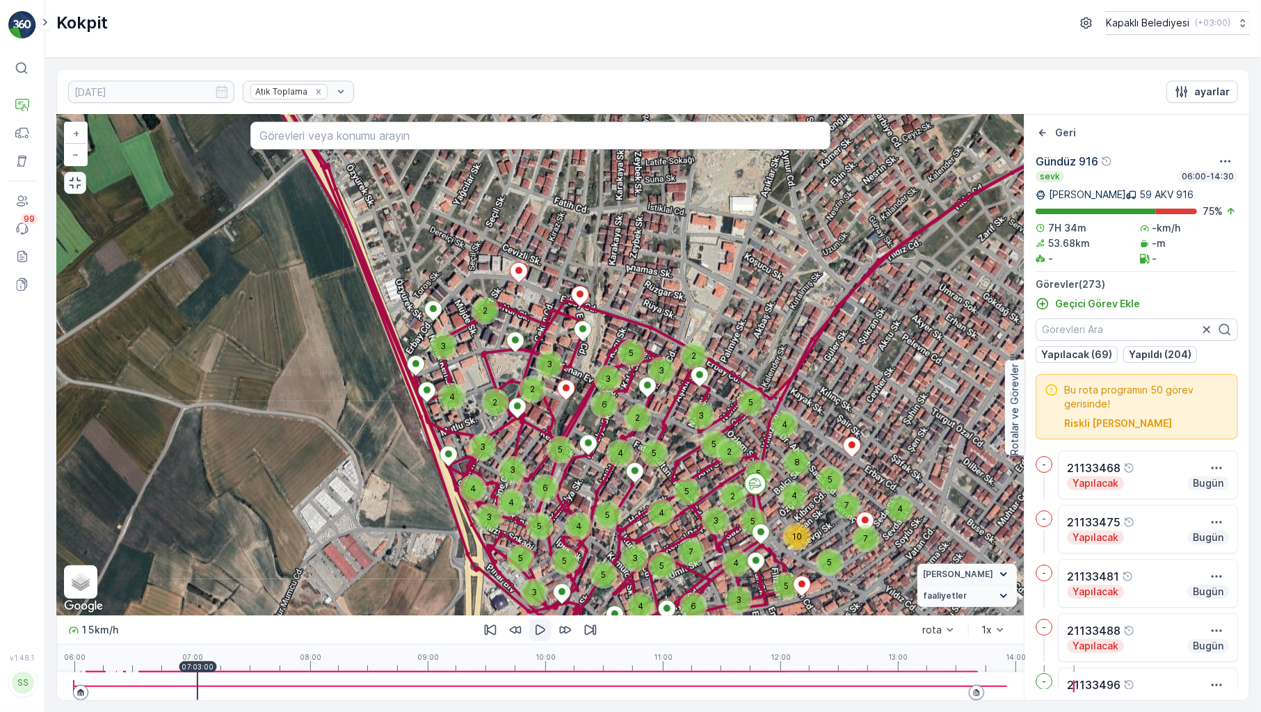
click at [68, 176] on icon "button" at bounding box center [75, 183] width 14 height 14
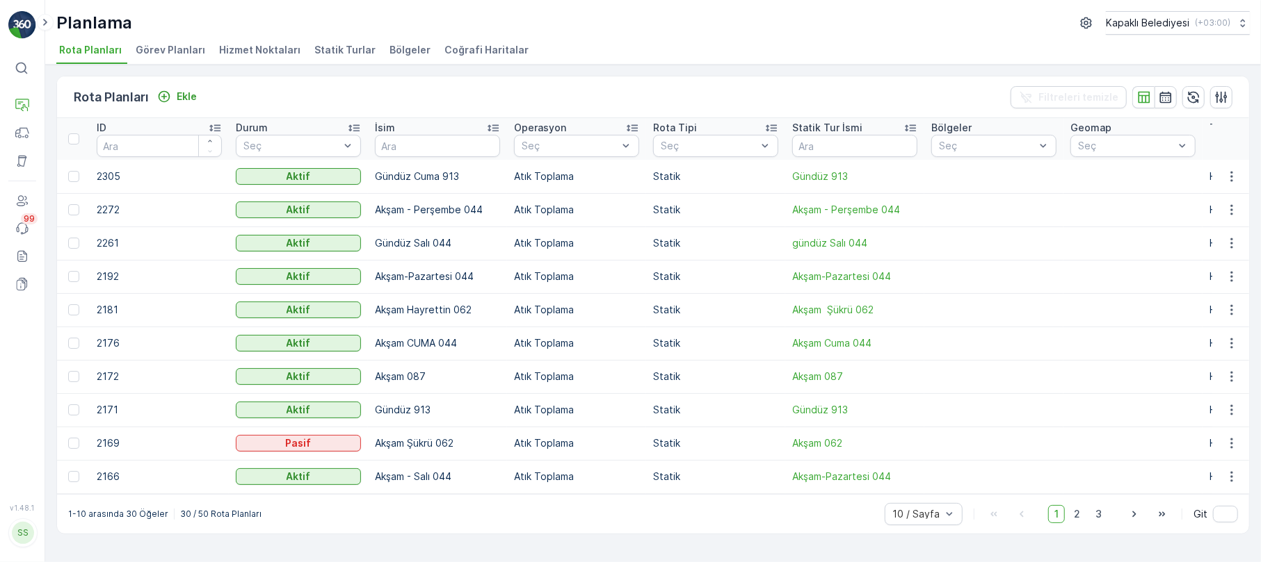
click at [394, 48] on span "Bölgeler" at bounding box center [409, 50] width 41 height 14
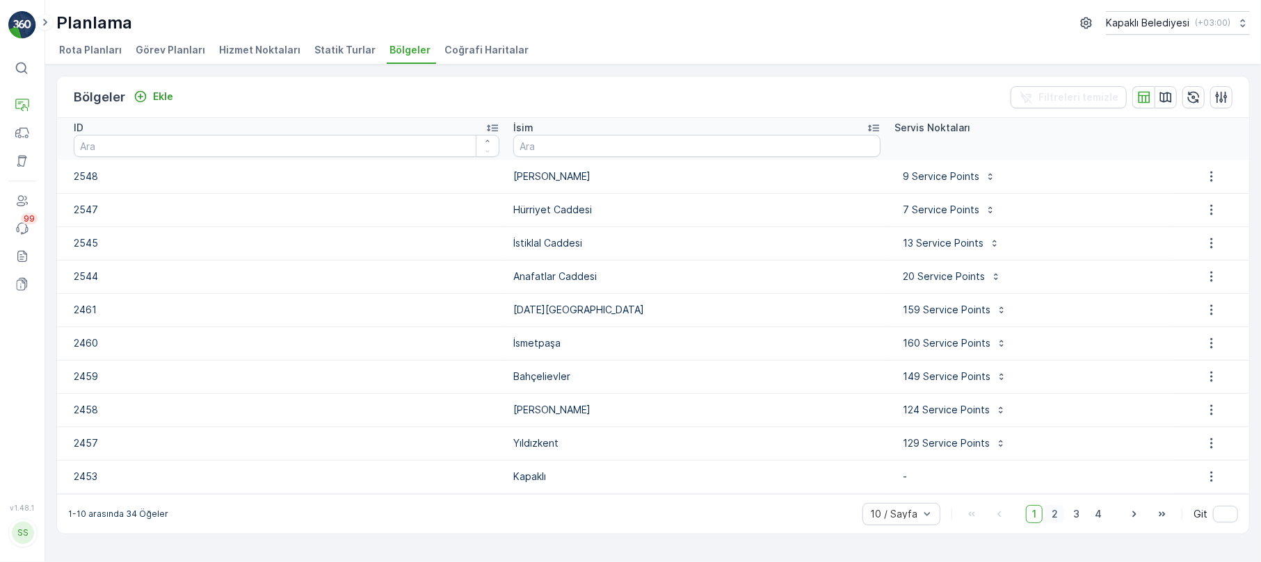
click at [1054, 519] on span "2" at bounding box center [1054, 514] width 19 height 18
click at [1072, 515] on span "3" at bounding box center [1076, 514] width 19 height 18
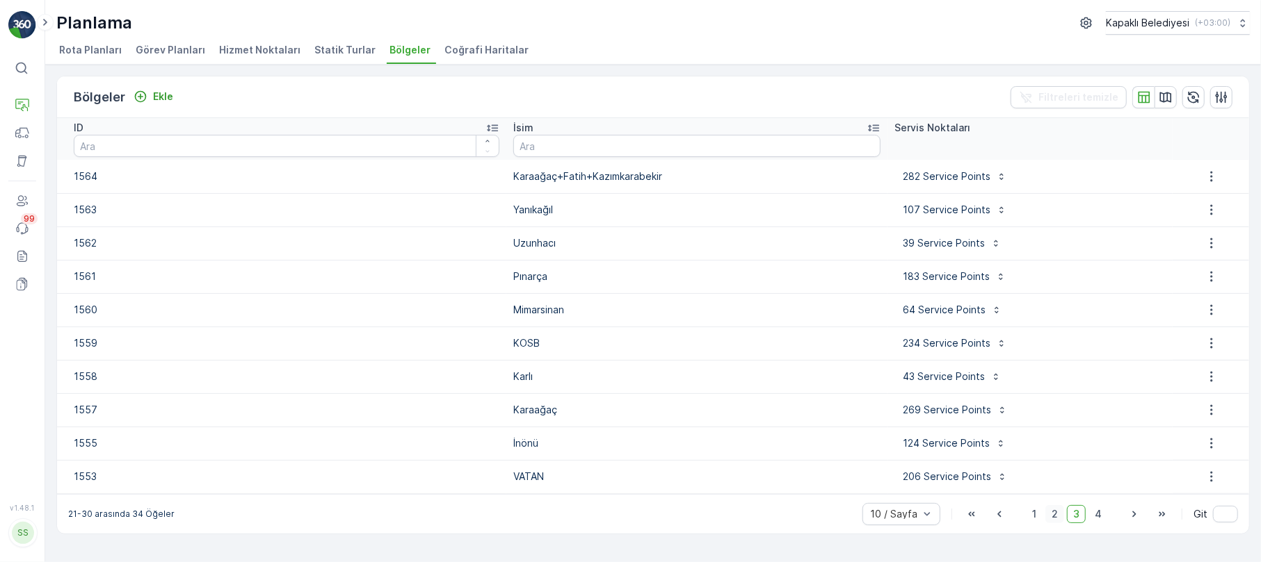
click at [1053, 512] on span "2" at bounding box center [1054, 514] width 19 height 18
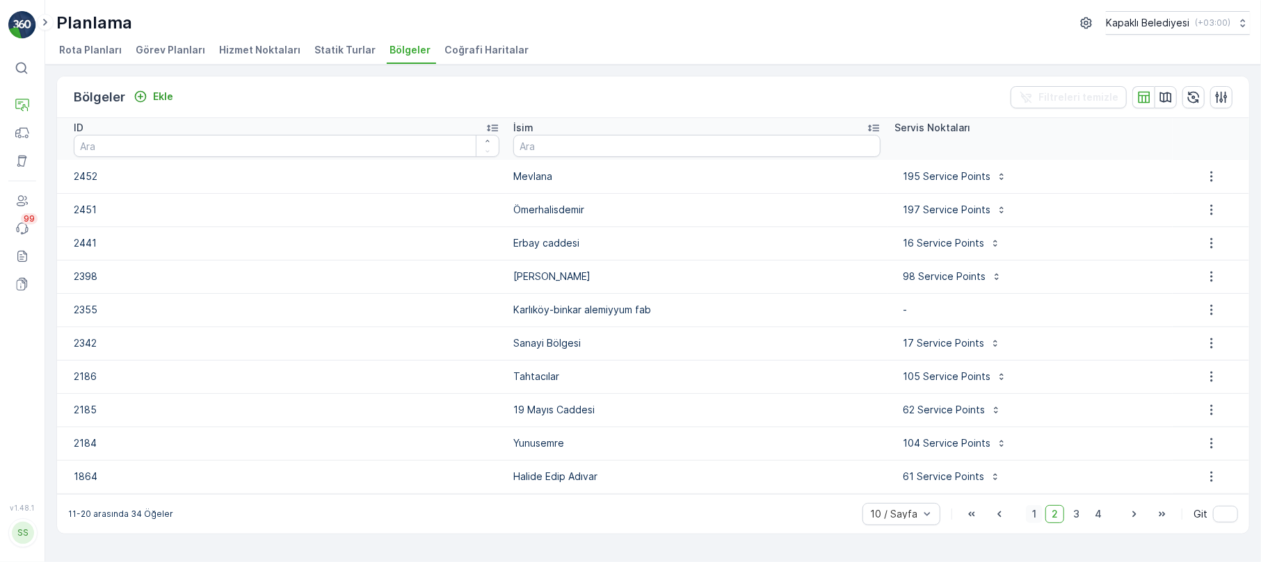
click at [1032, 513] on span "1" at bounding box center [1034, 514] width 17 height 18
click at [1055, 512] on span "2" at bounding box center [1054, 514] width 19 height 18
click at [1214, 206] on icon "button" at bounding box center [1211, 210] width 14 height 14
click at [1213, 227] on span "Bölgeyi düzenle" at bounding box center [1217, 231] width 75 height 14
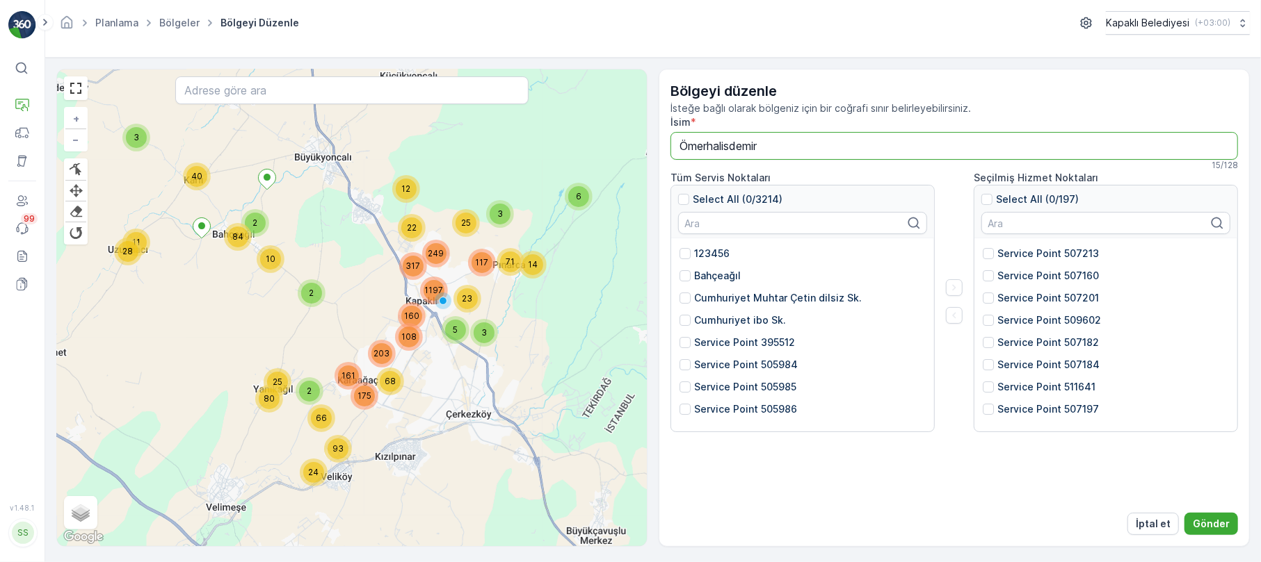
click at [709, 145] on input "Ömerhalisdemir" at bounding box center [953, 146] width 567 height 28
click at [722, 147] on input "Ömer halisdemir" at bounding box center [953, 146] width 567 height 28
click at [721, 147] on input "Ömer halisdemir" at bounding box center [953, 146] width 567 height 28
click at [734, 145] on input "Ömer halisdemir" at bounding box center [953, 146] width 567 height 28
click at [747, 146] on input "Ömer halis demir" at bounding box center [953, 146] width 567 height 28
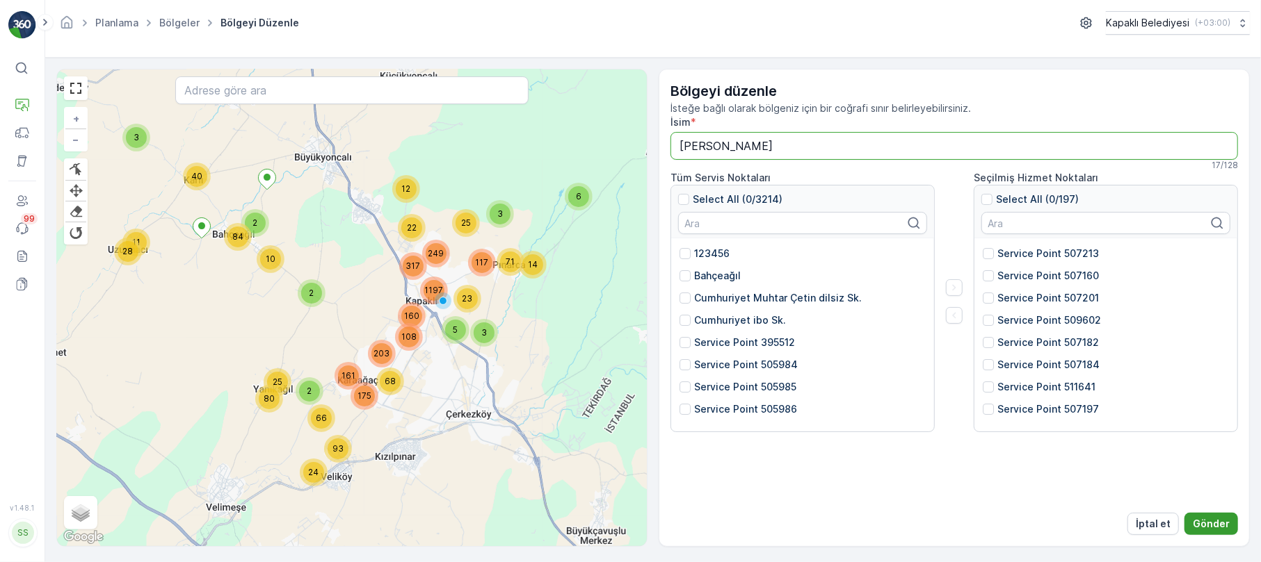
type input "[PERSON_NAME]"
click at [1219, 526] on p "Gönder" at bounding box center [1210, 524] width 37 height 14
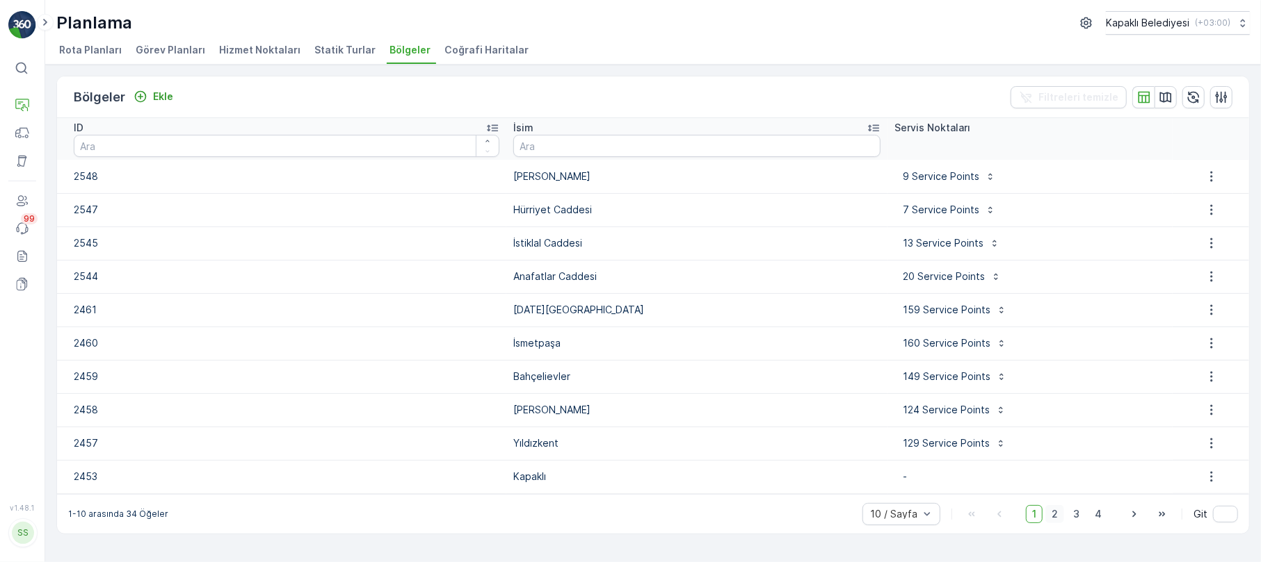
click at [1062, 512] on span "2" at bounding box center [1054, 514] width 19 height 18
click at [1079, 512] on span "3" at bounding box center [1076, 514] width 19 height 18
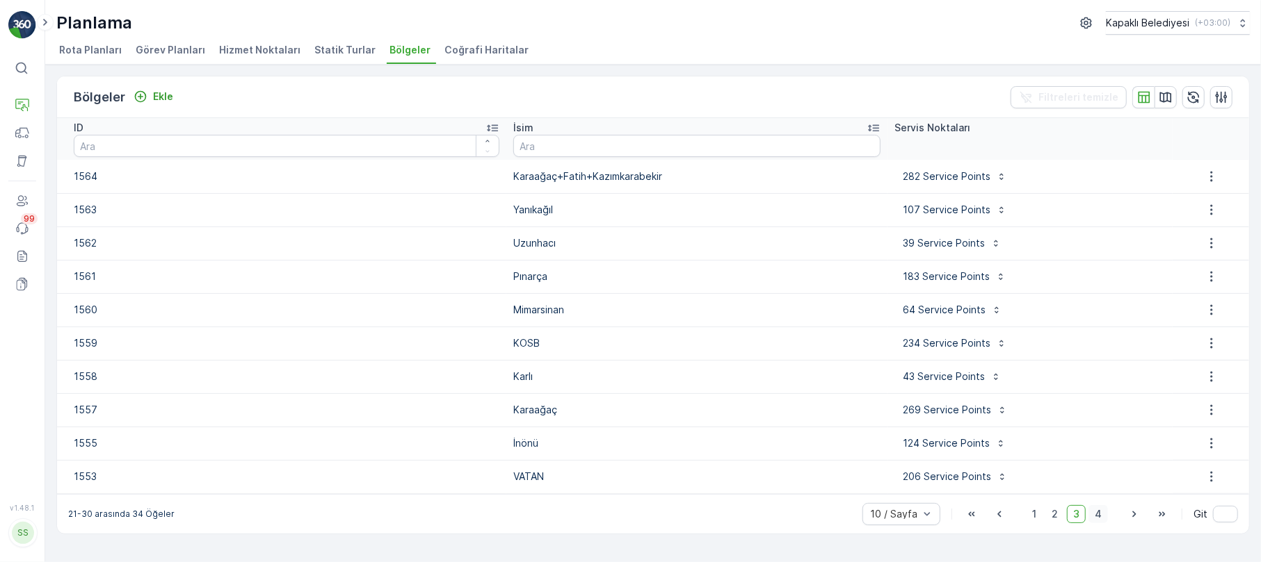
click at [1101, 512] on span "4" at bounding box center [1097, 514] width 19 height 18
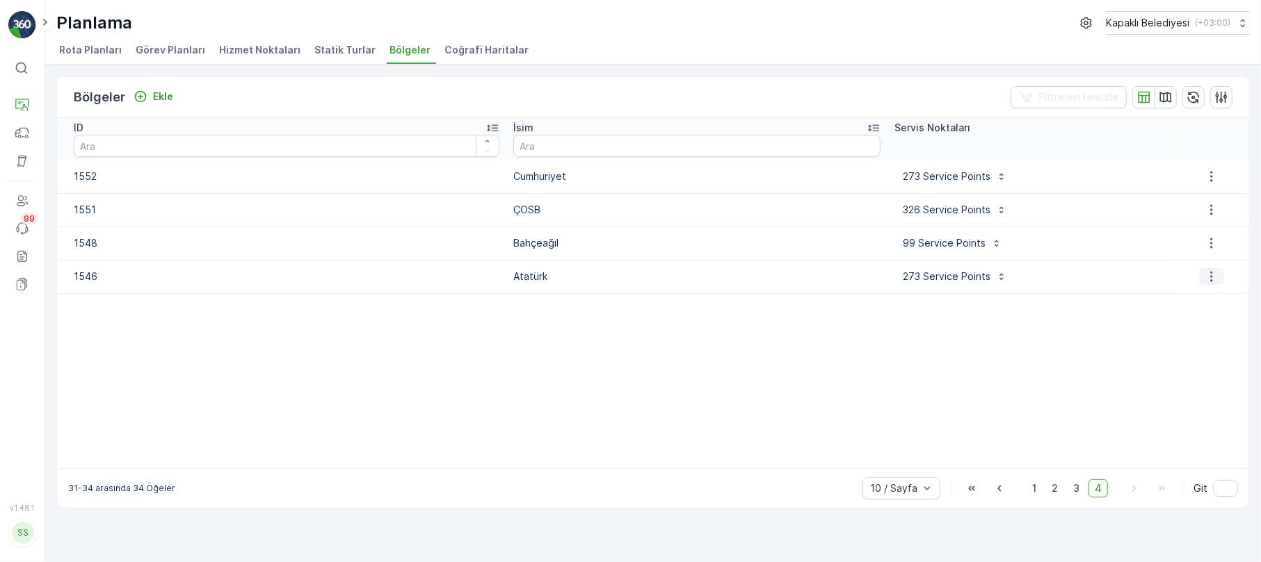
click at [1208, 274] on icon "button" at bounding box center [1211, 277] width 14 height 14
click at [1207, 295] on span "Bölgeyi düzenle" at bounding box center [1217, 298] width 75 height 14
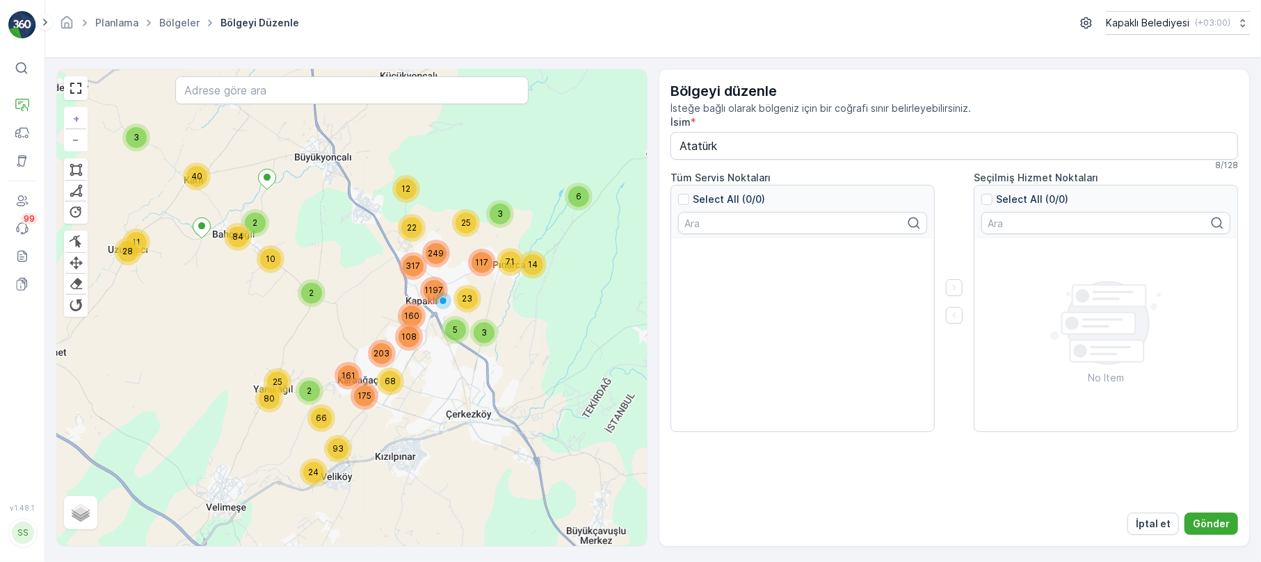
type input "Atatürk"
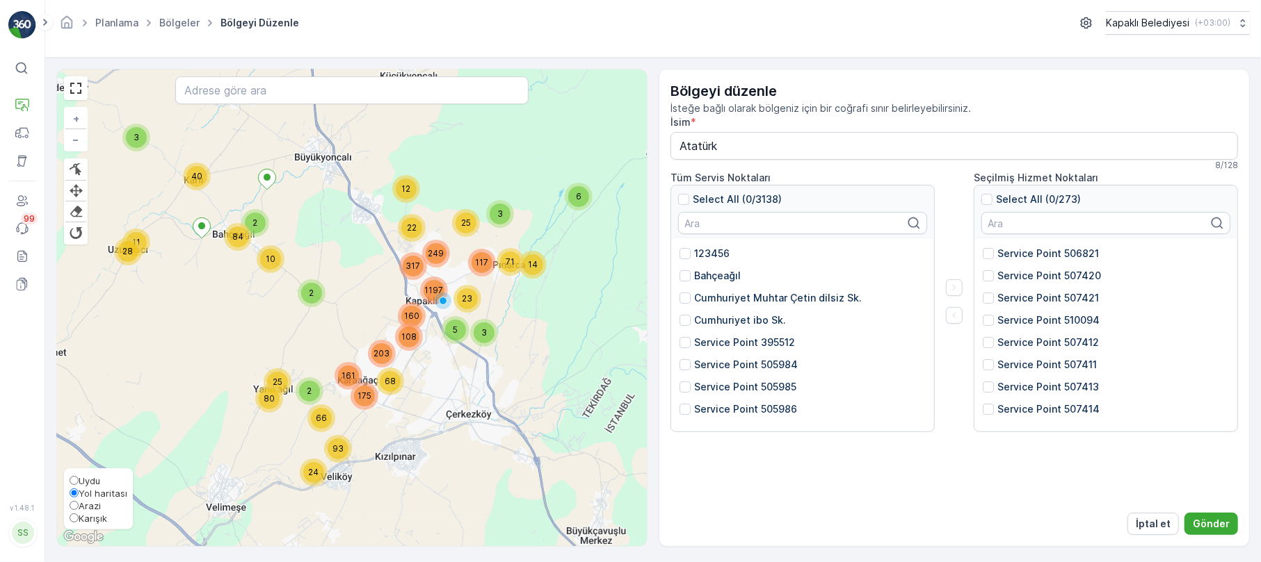
click at [78, 515] on input "Karışık" at bounding box center [74, 518] width 9 height 9
radio input "true"
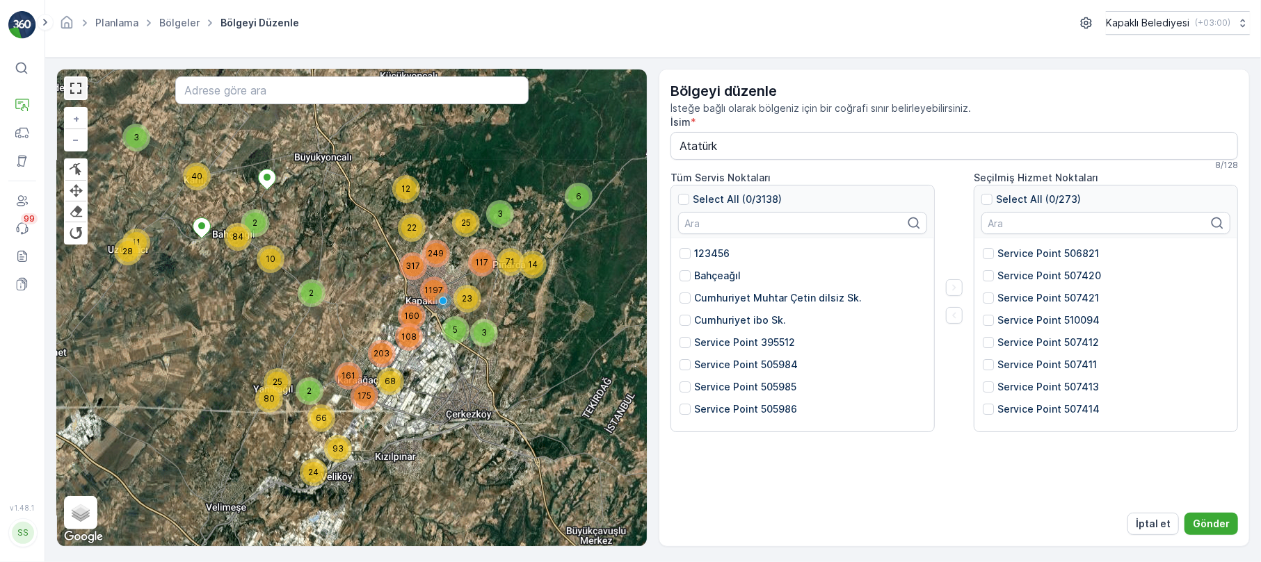
click at [76, 92] on link at bounding box center [75, 88] width 21 height 21
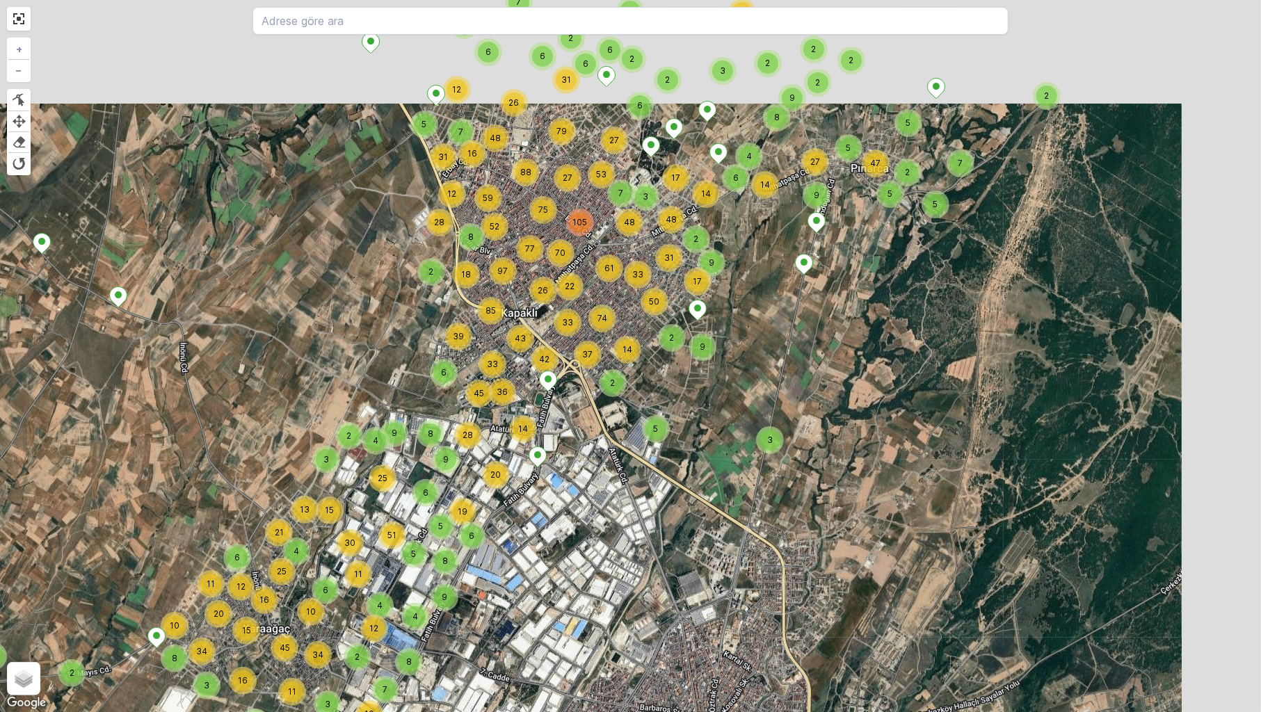
drag, startPoint x: 779, startPoint y: 329, endPoint x: 437, endPoint y: 597, distance: 434.9
click at [442, 562] on div "6 19 15 3 6 4 3 20 9 4 6 16 4 13 4 7 25 13 3 8 12 6 25 10 11 16 15 20 34 4 9 3 …" at bounding box center [630, 356] width 1261 height 712
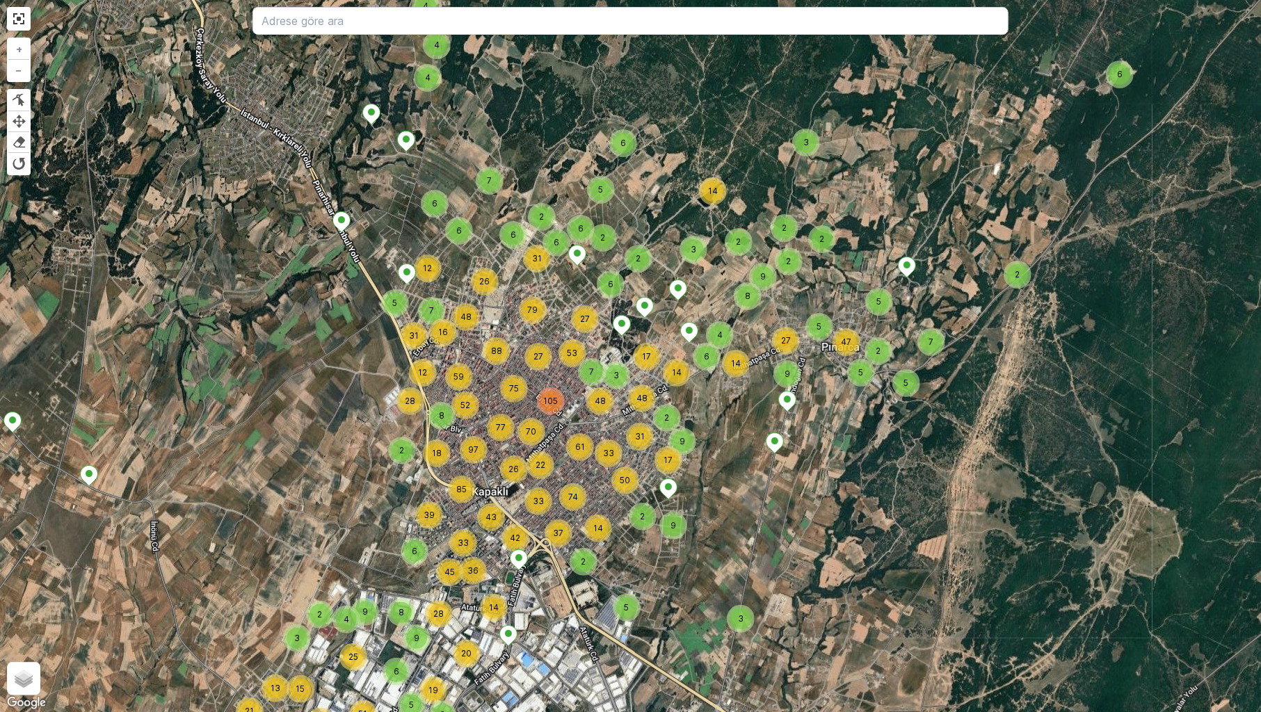
drag, startPoint x: 516, startPoint y: 289, endPoint x: 510, endPoint y: 471, distance: 182.3
click at [510, 471] on span "26" at bounding box center [514, 469] width 10 height 10
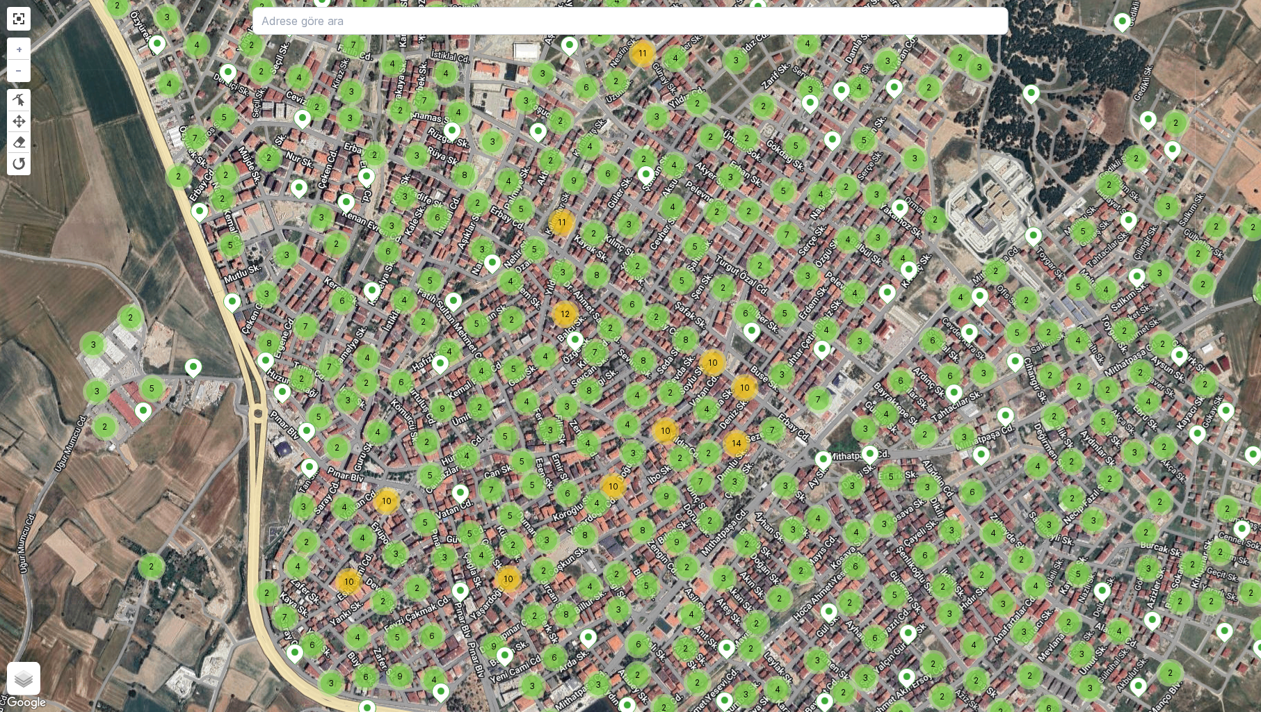
drag, startPoint x: 421, startPoint y: 462, endPoint x: 455, endPoint y: 412, distance: 60.6
click at [455, 412] on div "9" at bounding box center [442, 409] width 28 height 28
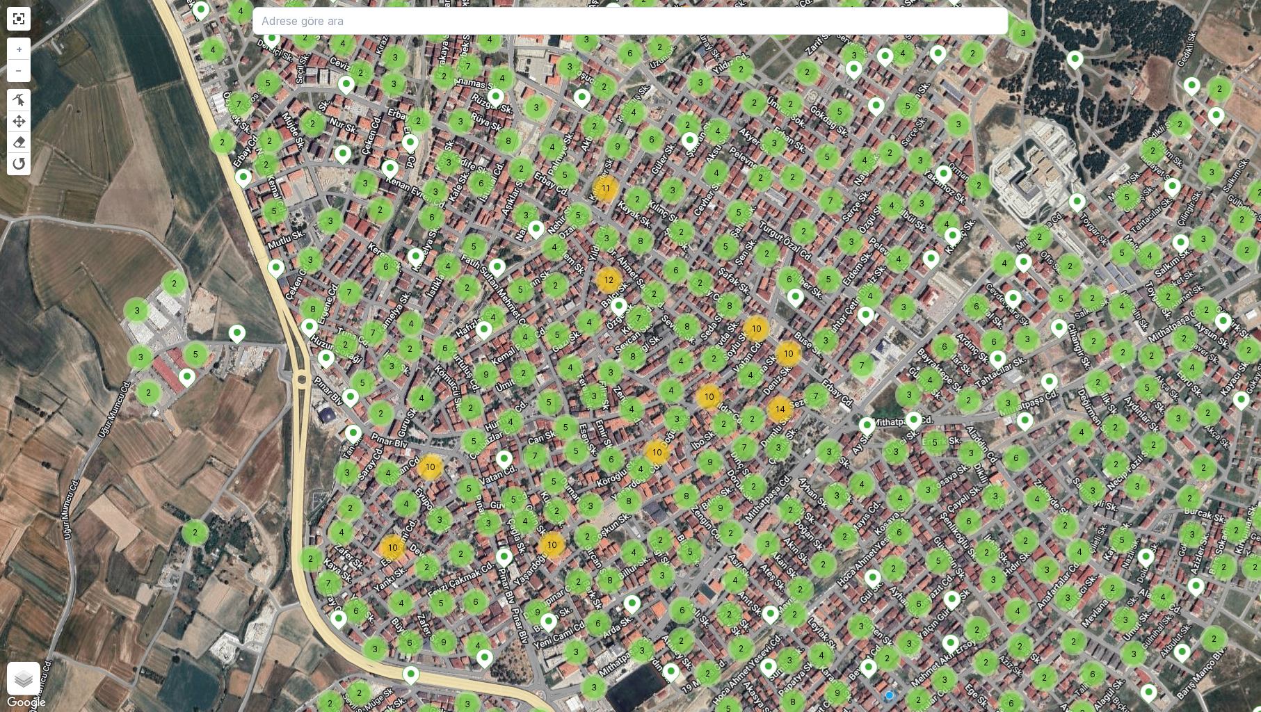
drag, startPoint x: 446, startPoint y: 427, endPoint x: 490, endPoint y: 393, distance: 55.5
click at [490, 393] on div "2 2 2 2 3 3 2 2 2 2 2 3 3 3 2 2 2 2 3 4 2 2 2 2 2 2 2 2 3 4 2 2 3 2 2 2 4 5 2 2…" at bounding box center [630, 356] width 1261 height 712
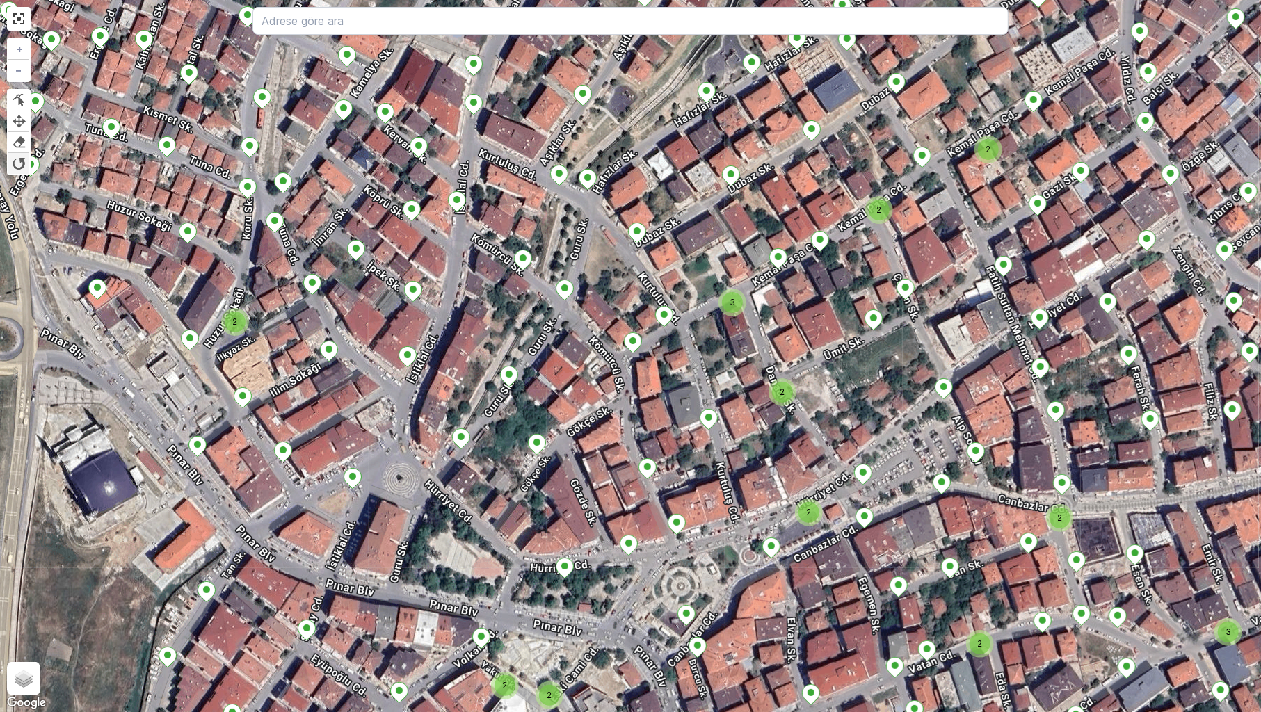
click at [20, 165] on div at bounding box center [19, 163] width 14 height 14
click at [18, 118] on div at bounding box center [19, 121] width 14 height 13
click at [19, 95] on div at bounding box center [19, 100] width 14 height 13
click at [19, 99] on div at bounding box center [19, 100] width 14 height 13
click at [18, 120] on div at bounding box center [19, 121] width 14 height 13
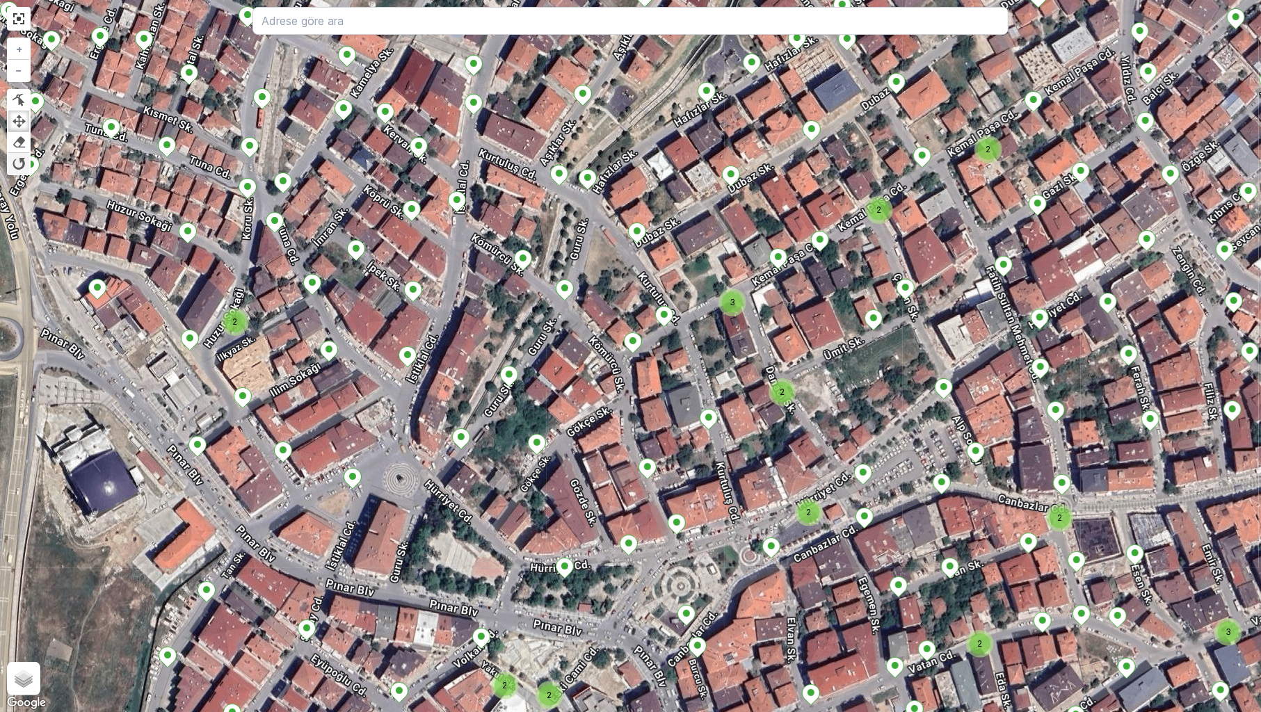
click at [19, 157] on div at bounding box center [19, 163] width 14 height 14
click at [15, 133] on link at bounding box center [18, 142] width 21 height 21
click at [19, 112] on link at bounding box center [18, 121] width 21 height 21
click at [21, 90] on link at bounding box center [18, 100] width 21 height 21
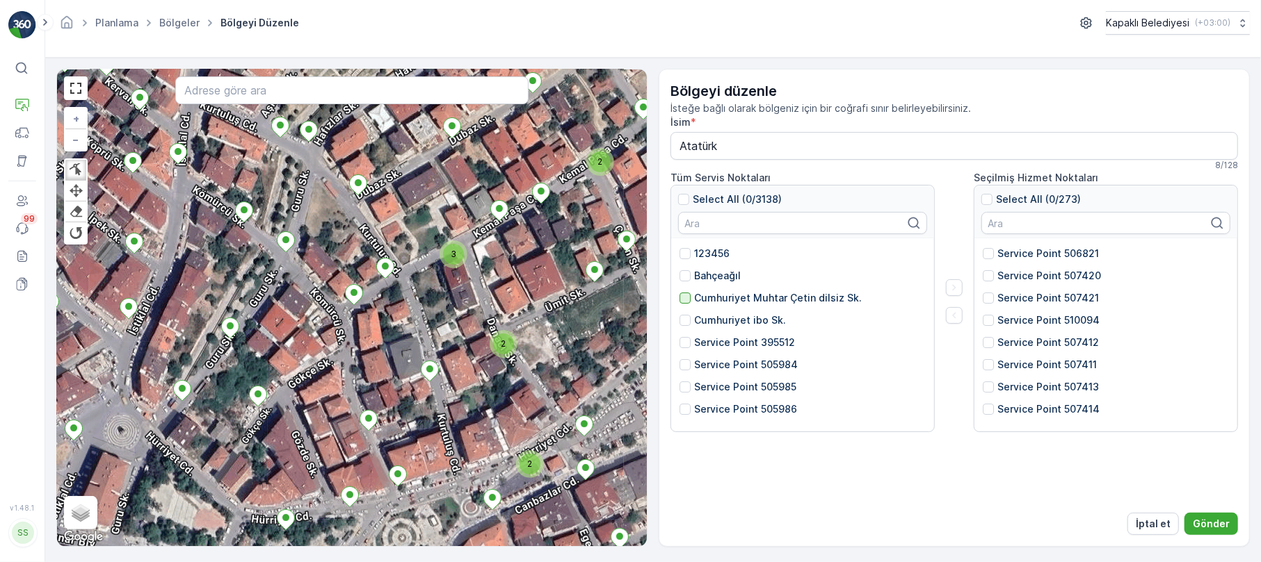
click at [683, 295] on div at bounding box center [684, 298] width 11 height 11
click at [679, 291] on input "Cumhuriyet Muhtar Çetin dilsiz Sk." at bounding box center [679, 291] width 0 height 0
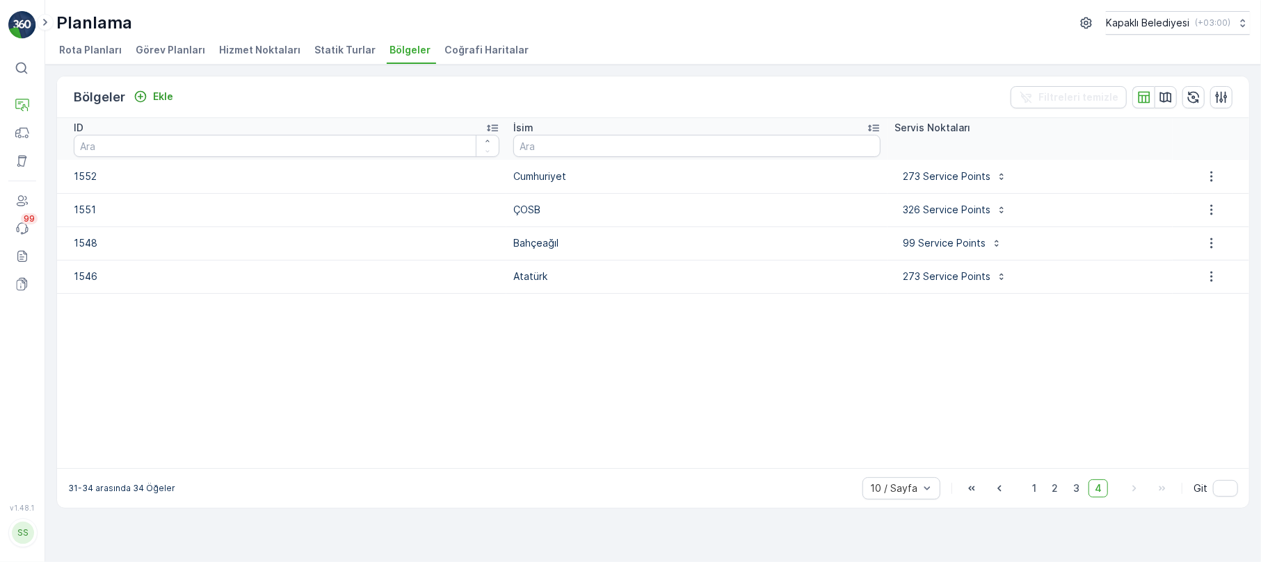
click at [256, 47] on span "Hizmet Noktaları" at bounding box center [259, 50] width 81 height 14
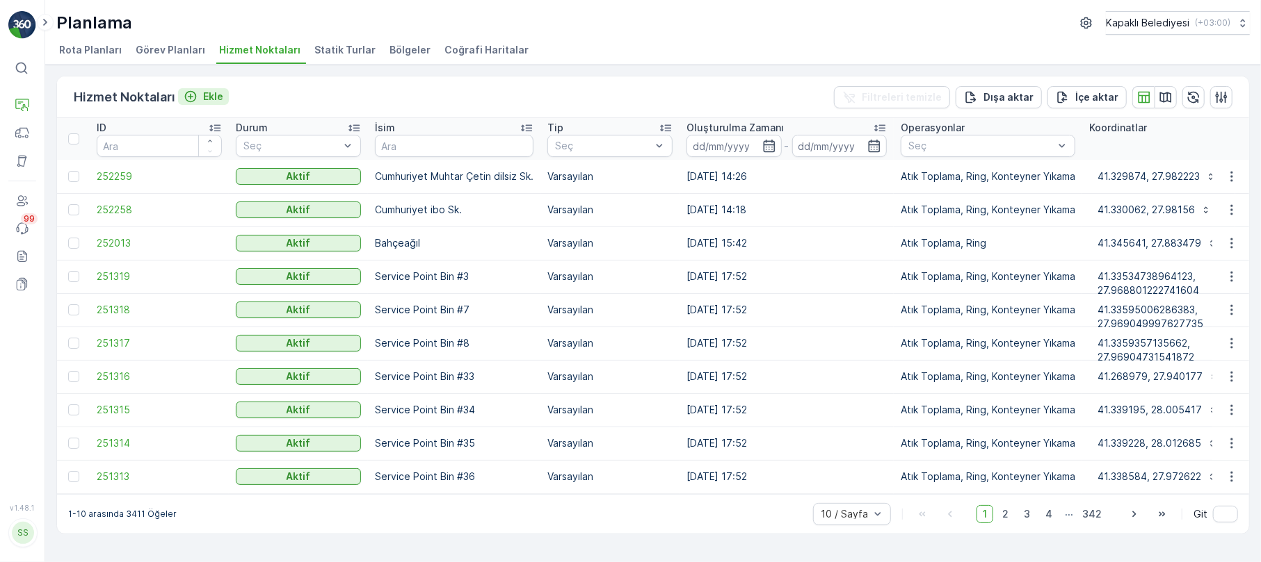
click at [218, 89] on button "Ekle" at bounding box center [203, 96] width 51 height 17
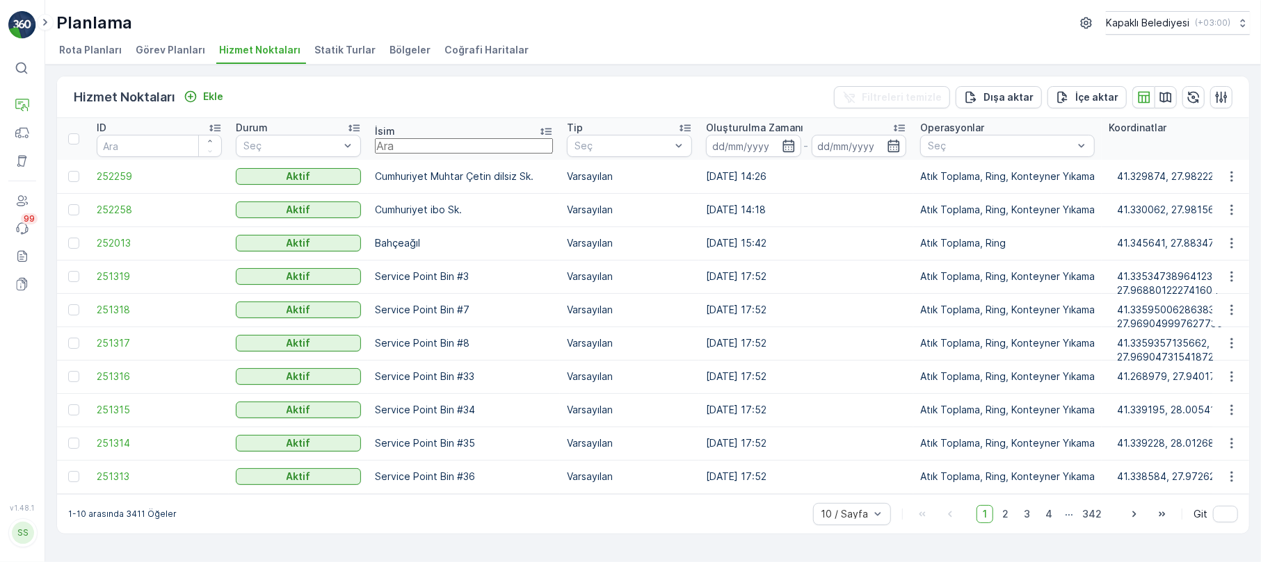
click at [399, 140] on input "text" at bounding box center [464, 145] width 178 height 15
type input "062"
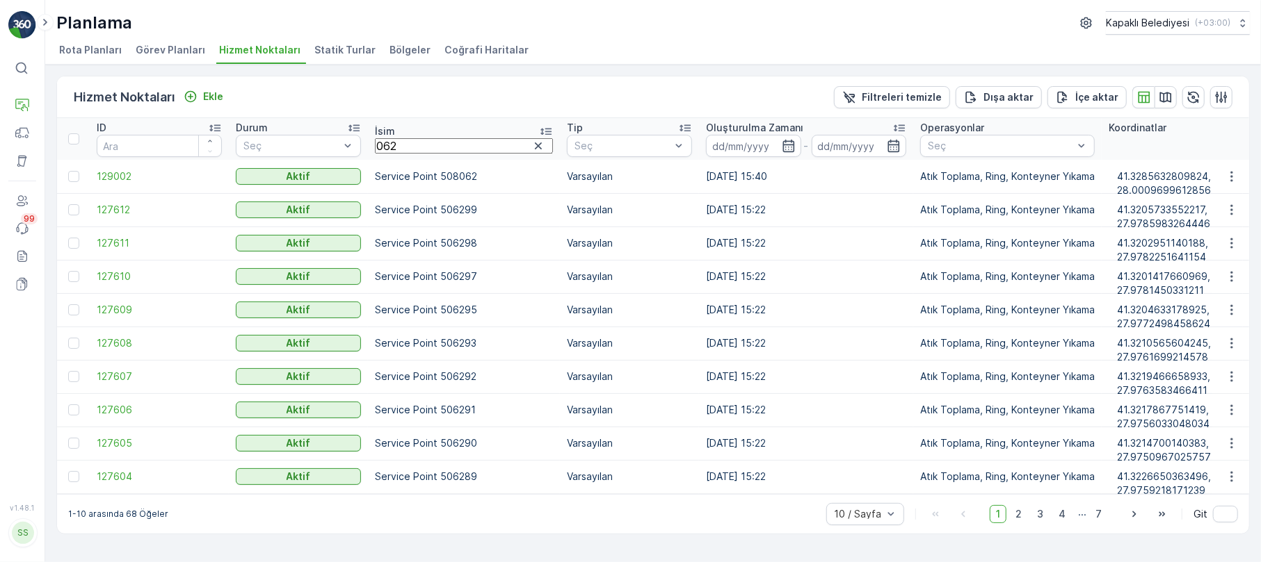
click at [413, 146] on input "062" at bounding box center [464, 145] width 178 height 15
type input "0"
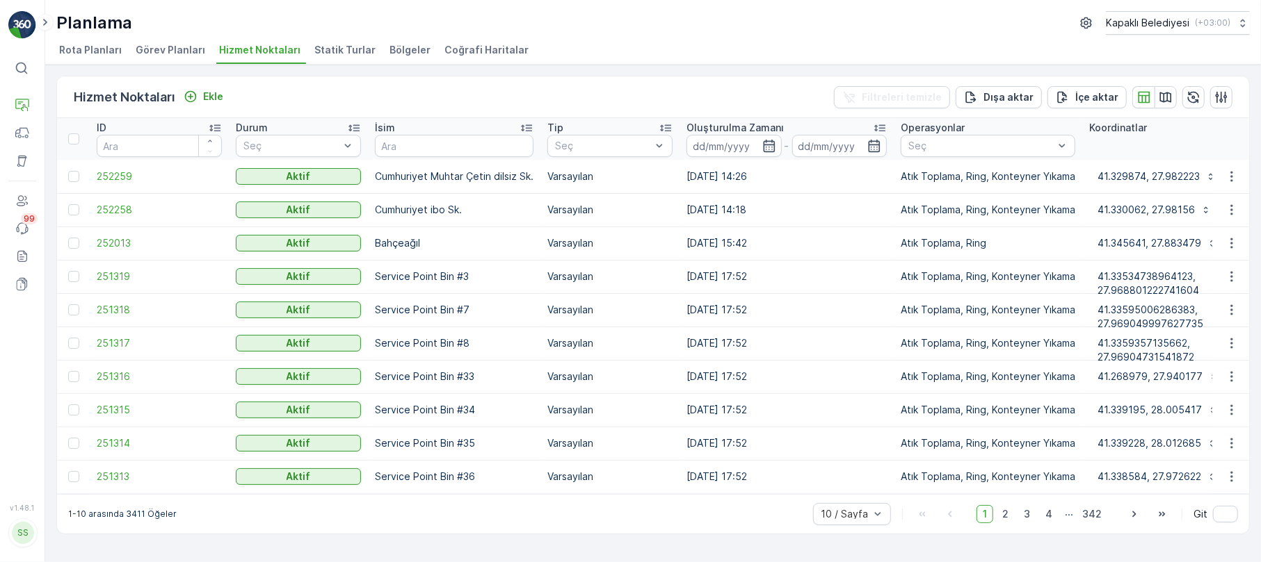
click at [394, 54] on span "Bölgeler" at bounding box center [409, 50] width 41 height 14
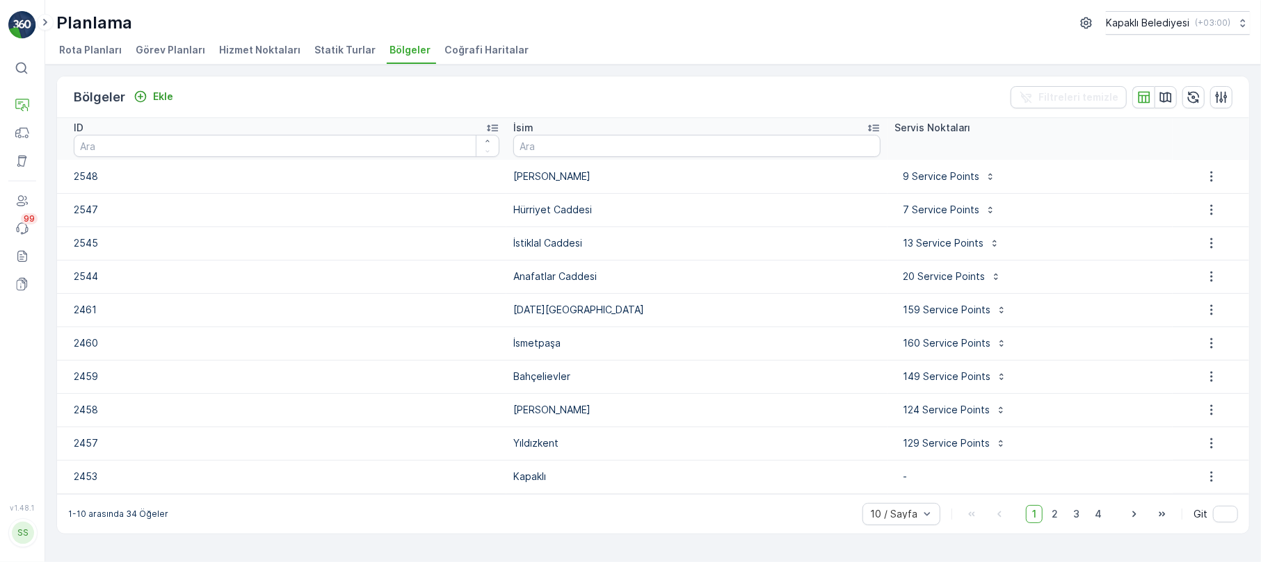
click at [350, 51] on span "Statik Turlar" at bounding box center [344, 50] width 61 height 14
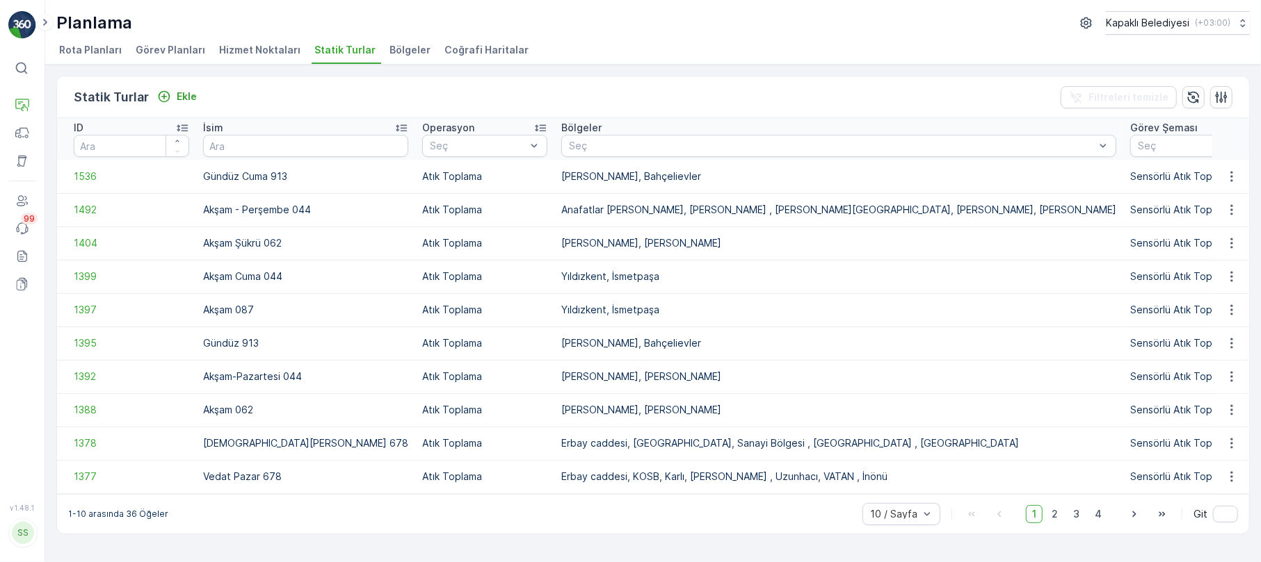
click at [202, 136] on th "İsim" at bounding box center [305, 139] width 219 height 42
click at [234, 142] on input "text" at bounding box center [292, 145] width 178 height 15
click at [89, 51] on span "Rota Planları" at bounding box center [90, 50] width 63 height 14
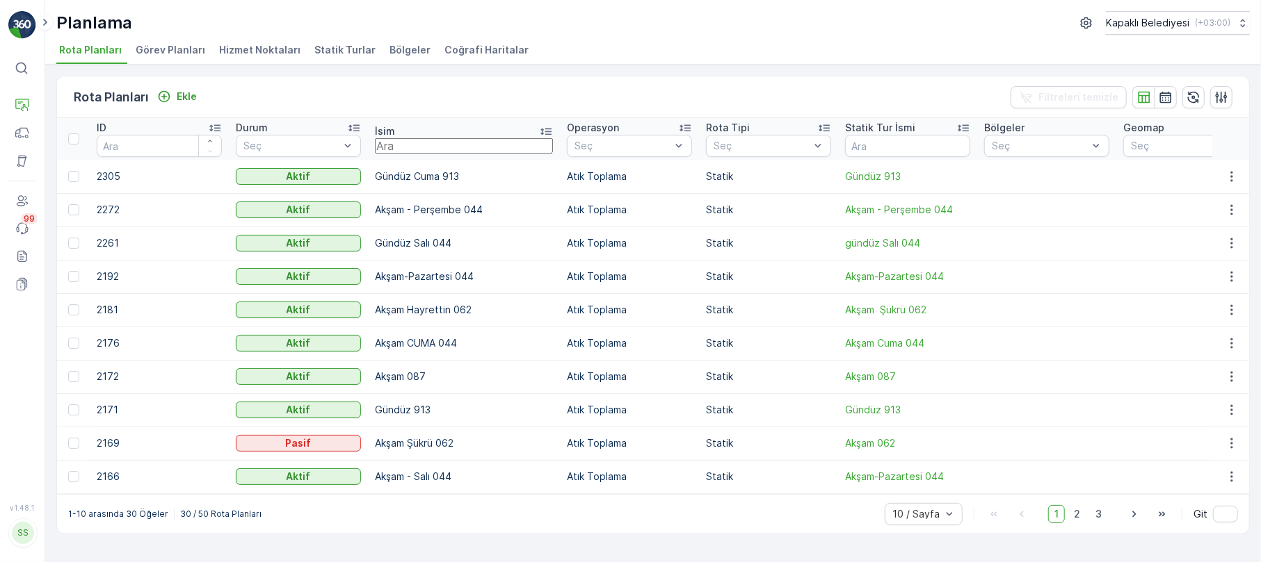
click at [395, 142] on input "text" at bounding box center [464, 145] width 178 height 15
type input "062"
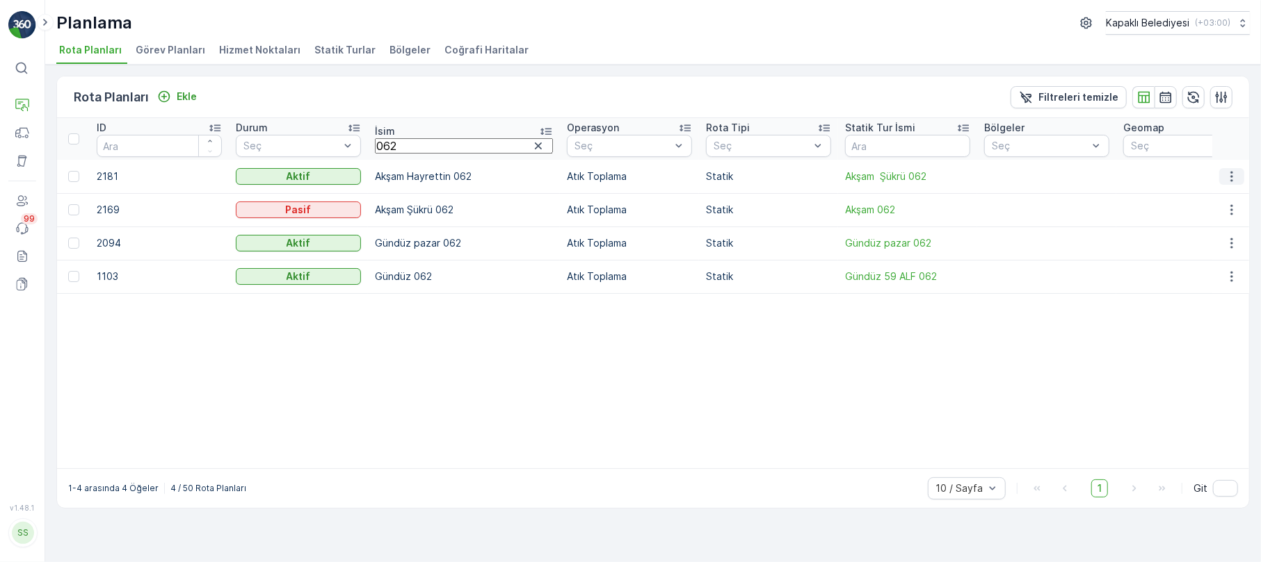
click at [1236, 170] on icon "button" at bounding box center [1231, 177] width 14 height 14
click at [1214, 192] on span "Rota Planını Düzenle" at bounding box center [1205, 198] width 95 height 14
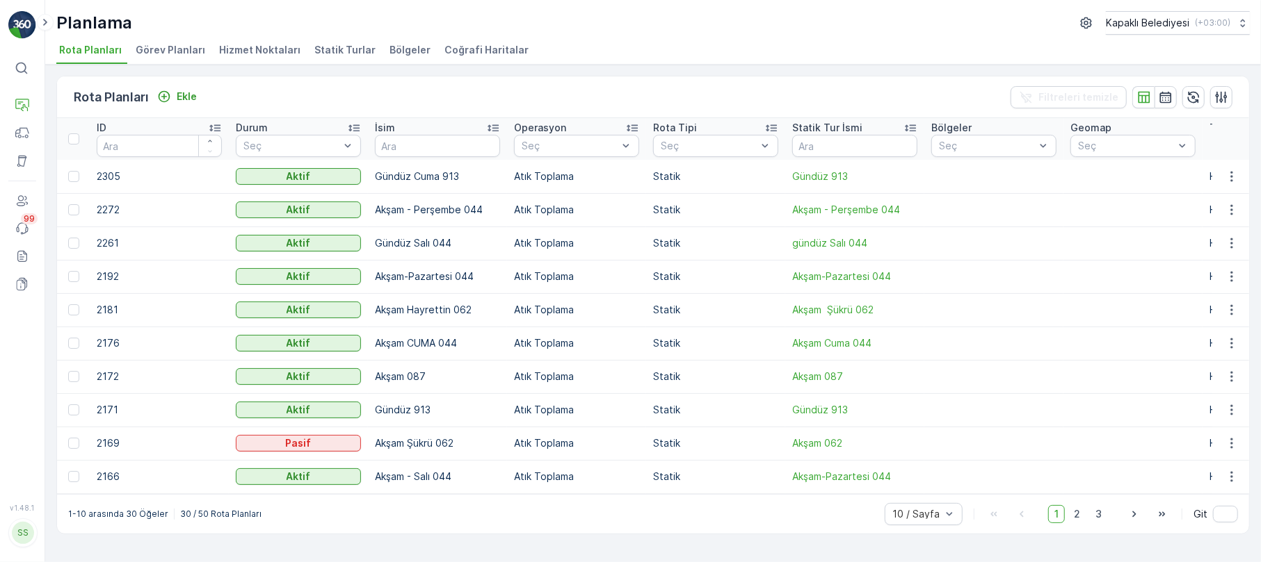
click at [259, 51] on span "Hizmet Noktaları" at bounding box center [259, 50] width 81 height 14
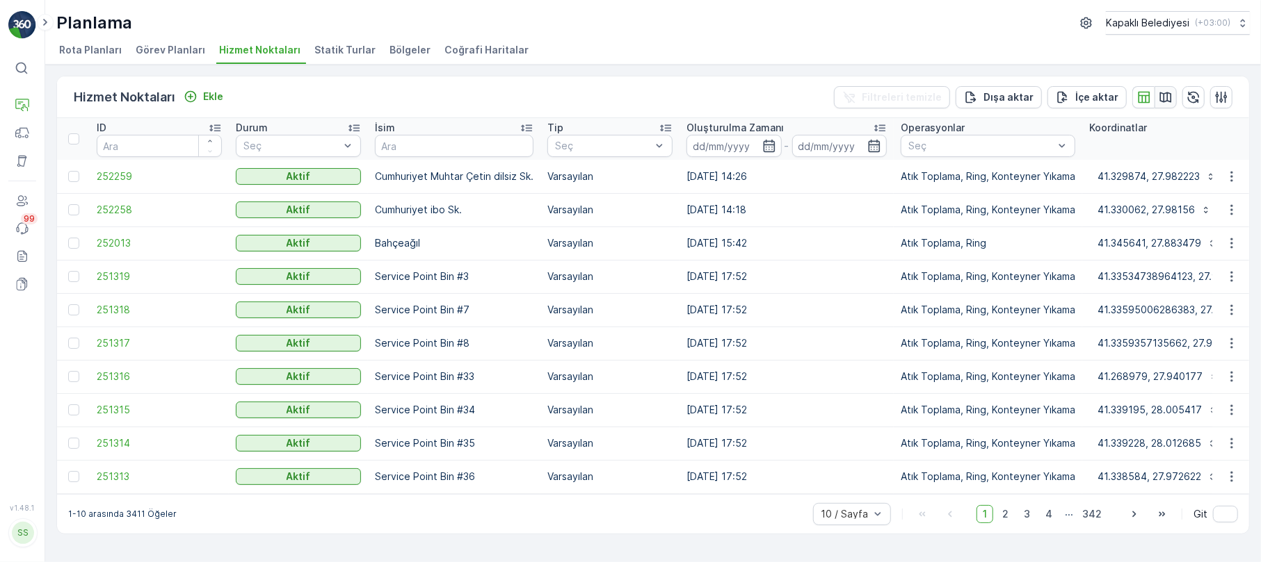
click at [1161, 92] on icon "button" at bounding box center [1165, 97] width 14 height 14
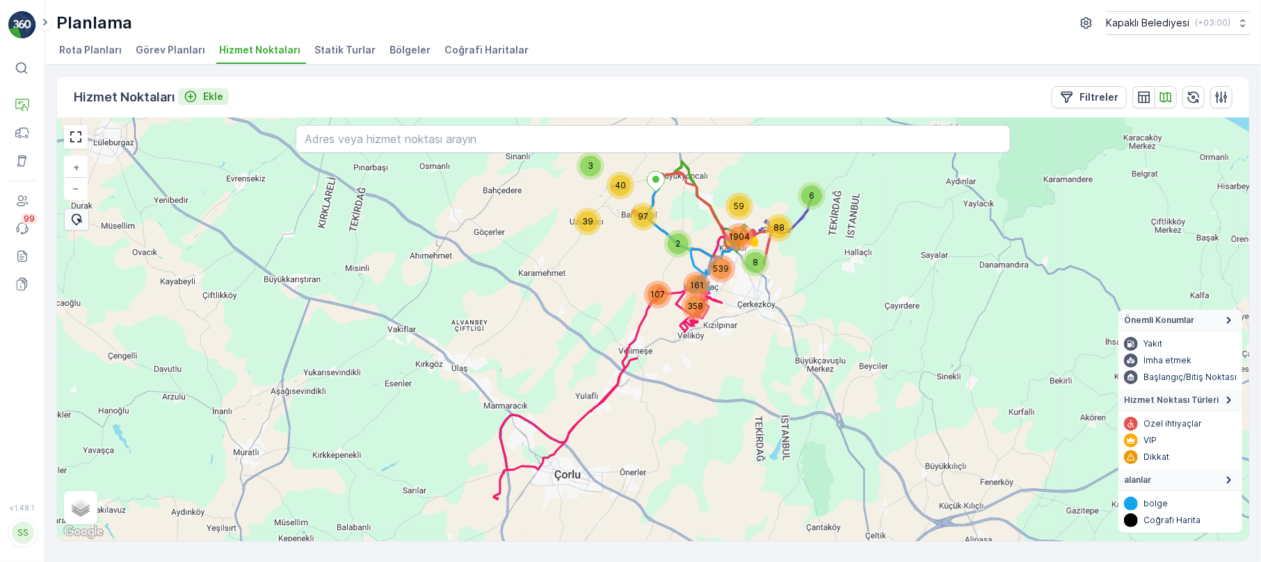
click at [209, 95] on p "Ekle" at bounding box center [213, 97] width 20 height 14
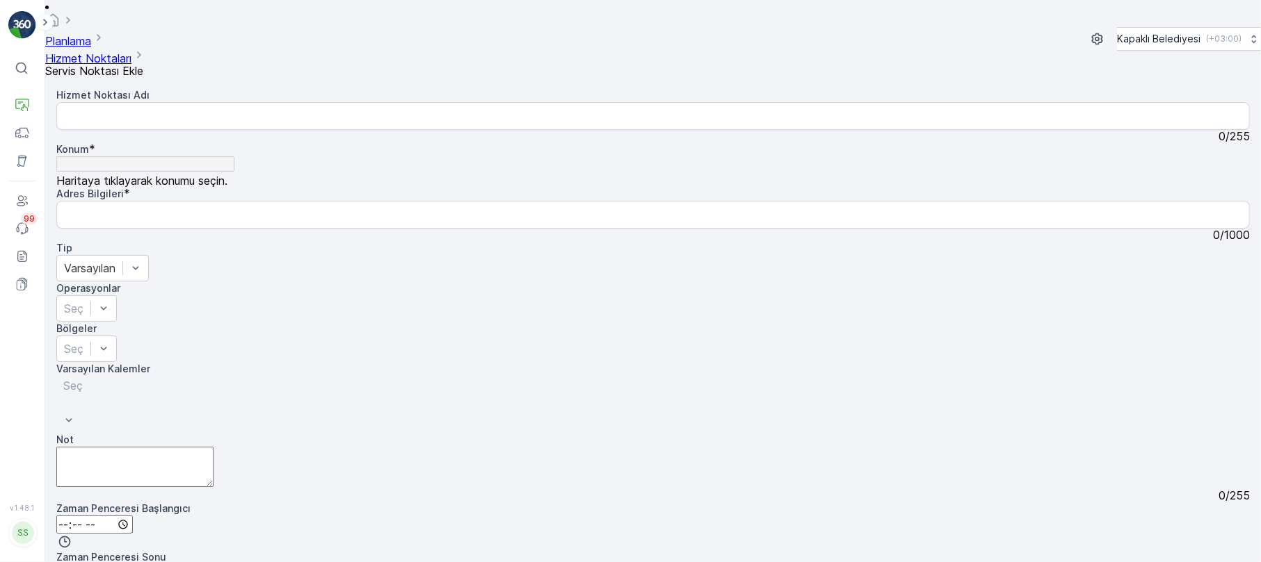
radio input "true"
drag, startPoint x: 1161, startPoint y: 245, endPoint x: 976, endPoint y: 284, distance: 189.0
drag, startPoint x: 971, startPoint y: 251, endPoint x: 933, endPoint y: 384, distance: 138.9
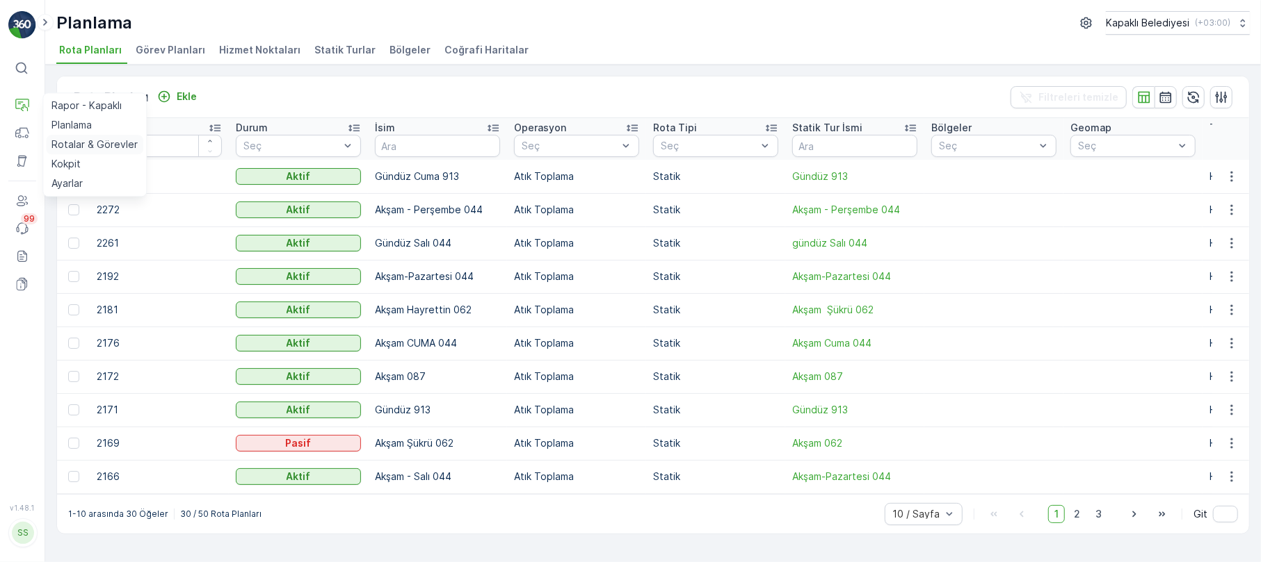
click at [102, 140] on p "Rotalar & Görevler" at bounding box center [94, 145] width 86 height 14
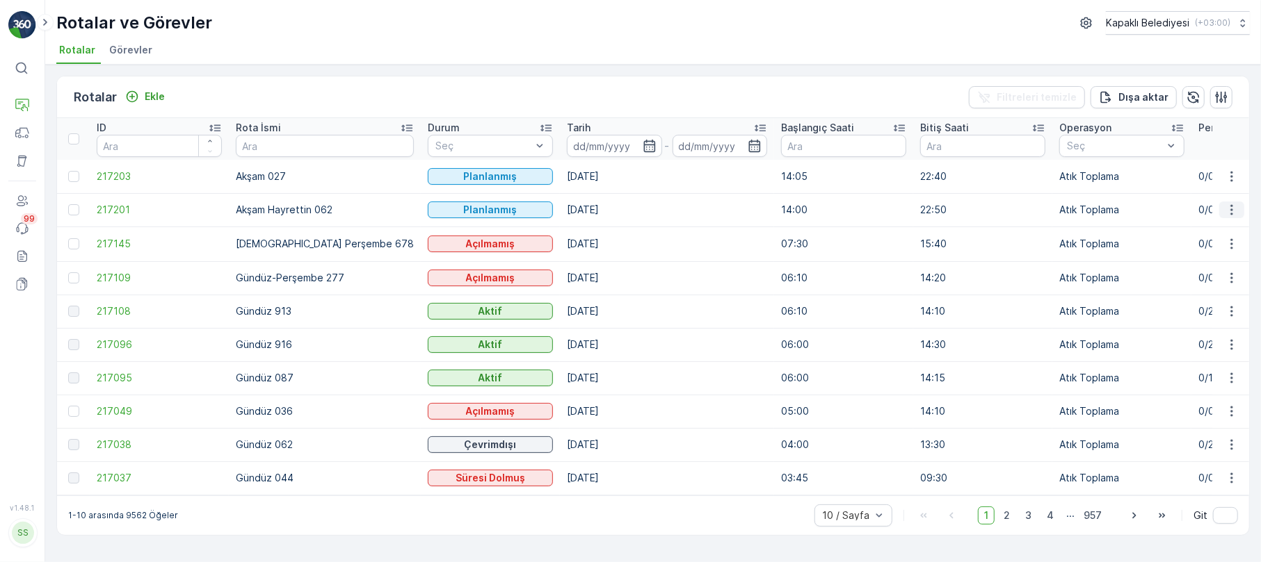
click at [1236, 209] on icon "button" at bounding box center [1231, 210] width 14 height 14
click at [1199, 229] on span "Daha fazla ayrıntı görün" at bounding box center [1199, 231] width 111 height 14
click at [1236, 209] on icon "button" at bounding box center [1231, 210] width 14 height 14
click at [1203, 229] on span "Daha fazla ayrıntı görün" at bounding box center [1199, 231] width 111 height 14
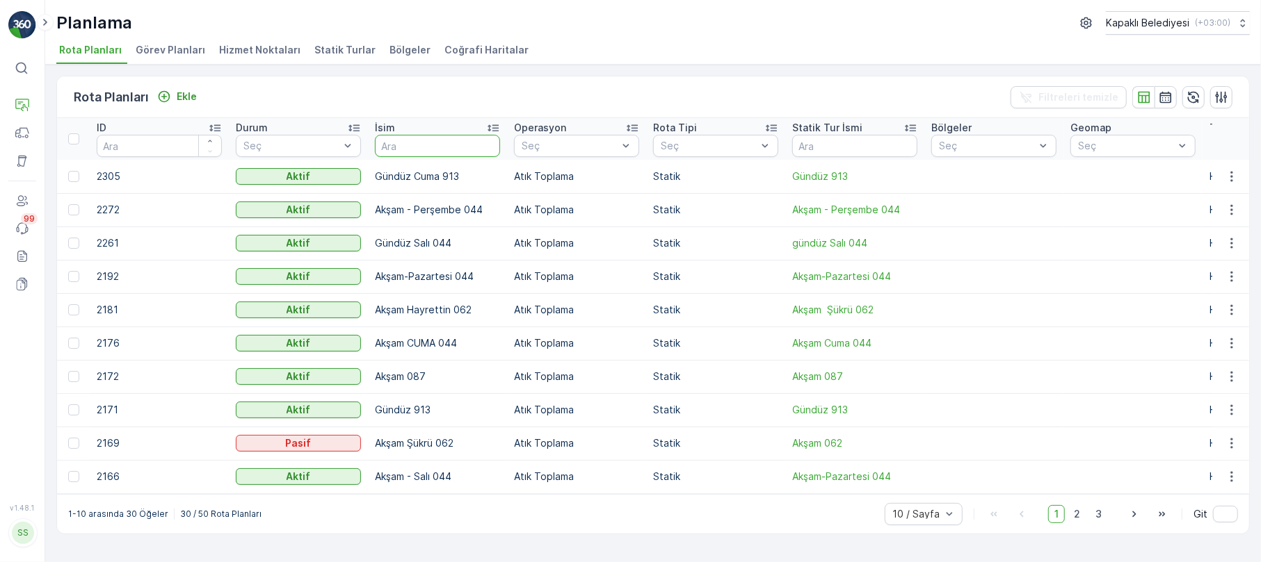
click at [421, 152] on input "text" at bounding box center [437, 146] width 125 height 22
click at [1228, 309] on icon "button" at bounding box center [1231, 310] width 14 height 14
click at [1230, 327] on span "Rota Planını Düzenle" at bounding box center [1205, 331] width 95 height 14
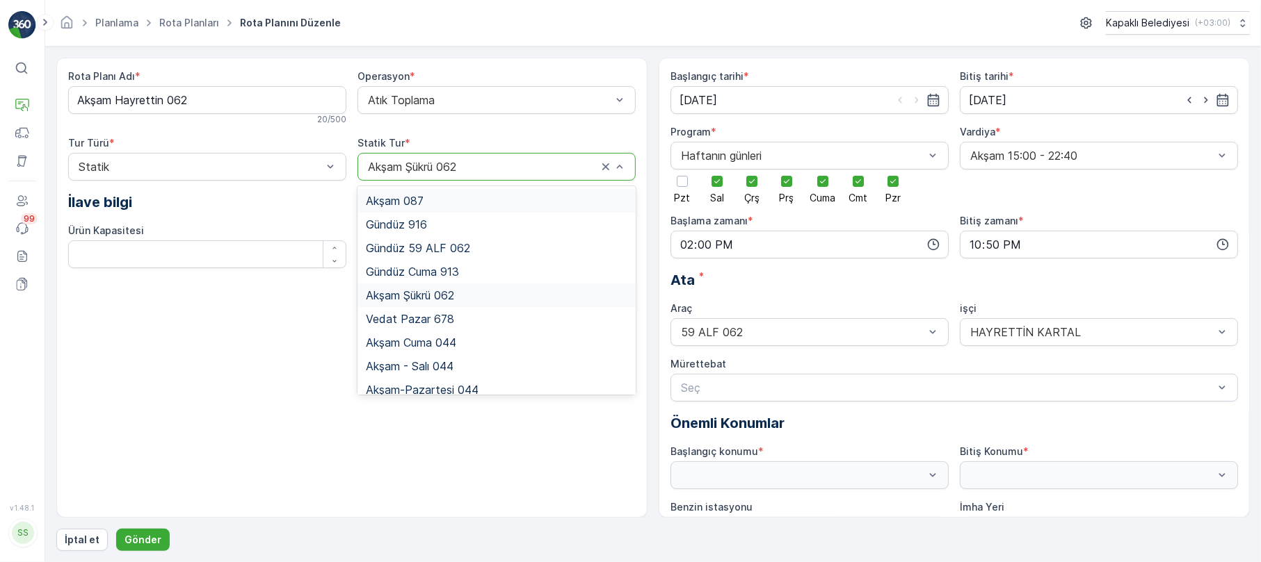
click at [459, 164] on div at bounding box center [482, 167] width 232 height 13
click at [460, 165] on div at bounding box center [482, 167] width 232 height 13
type input "a"
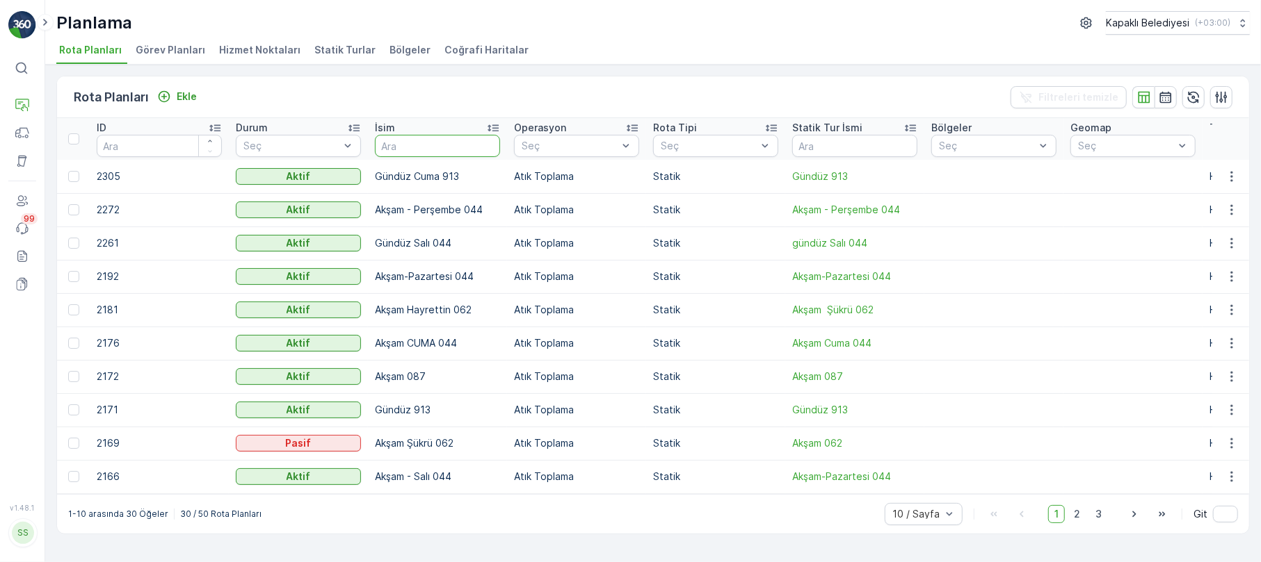
click at [419, 143] on input "text" at bounding box center [437, 146] width 125 height 22
click at [323, 54] on span "Statik Turlar" at bounding box center [344, 50] width 61 height 14
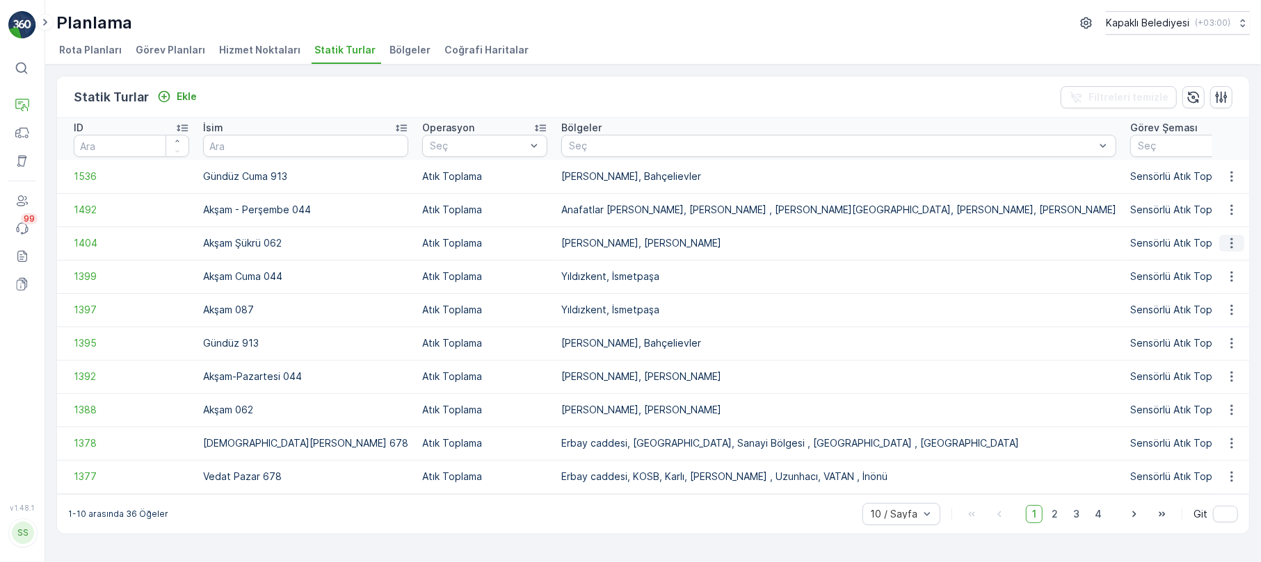
click at [1228, 240] on icon "button" at bounding box center [1231, 243] width 14 height 14
click at [1216, 284] on span "Statik Turu Düzenle" at bounding box center [1190, 284] width 92 height 14
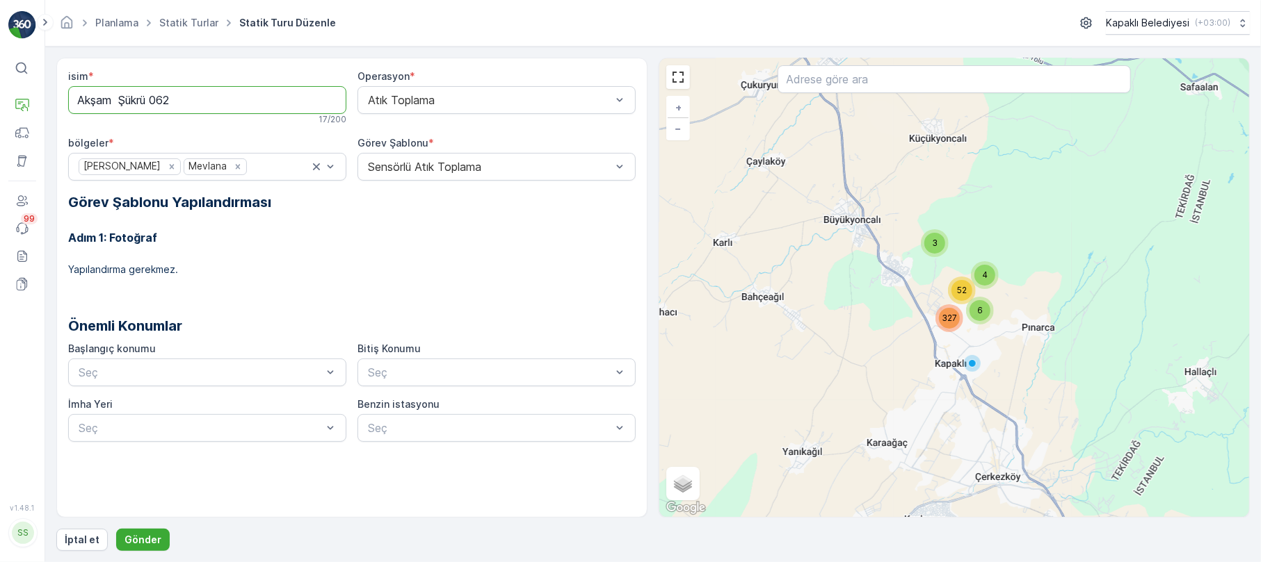
click at [177, 102] on input "Akşam Şükrü 062" at bounding box center [207, 100] width 278 height 28
type input "Akşam 062"
click at [139, 537] on p "Gönder" at bounding box center [142, 540] width 37 height 14
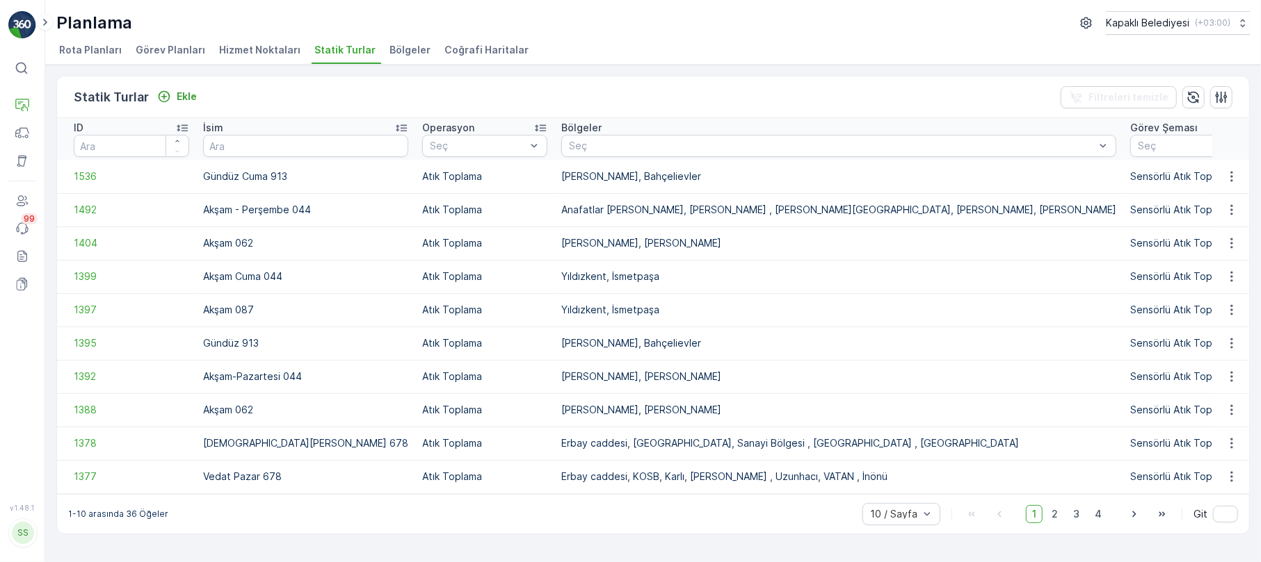
click at [88, 49] on span "Rota Planları" at bounding box center [90, 50] width 63 height 14
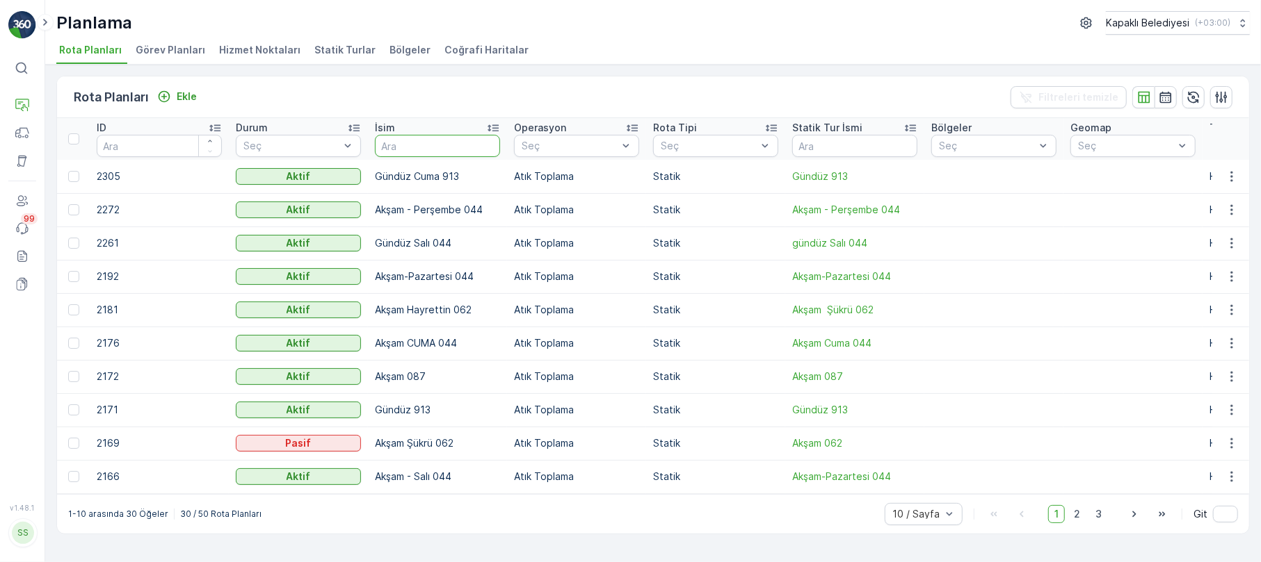
click at [415, 143] on input "text" at bounding box center [437, 146] width 125 height 22
type input "062"
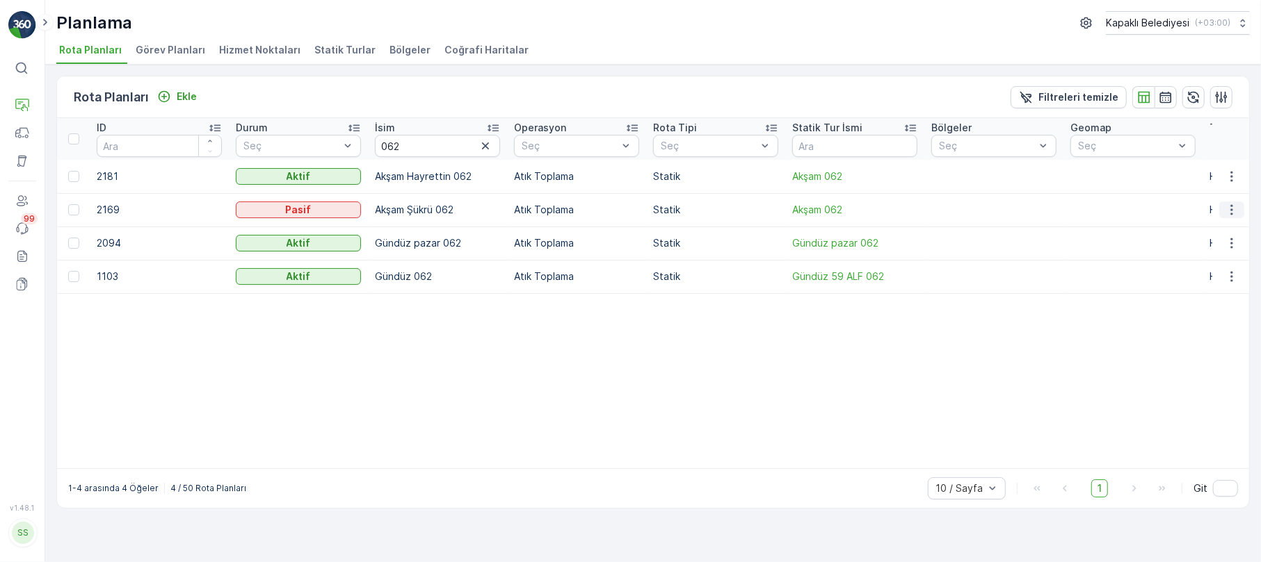
click at [1235, 213] on icon "button" at bounding box center [1231, 210] width 14 height 14
click at [1226, 227] on span "Rota Planını Düzenle" at bounding box center [1205, 231] width 95 height 14
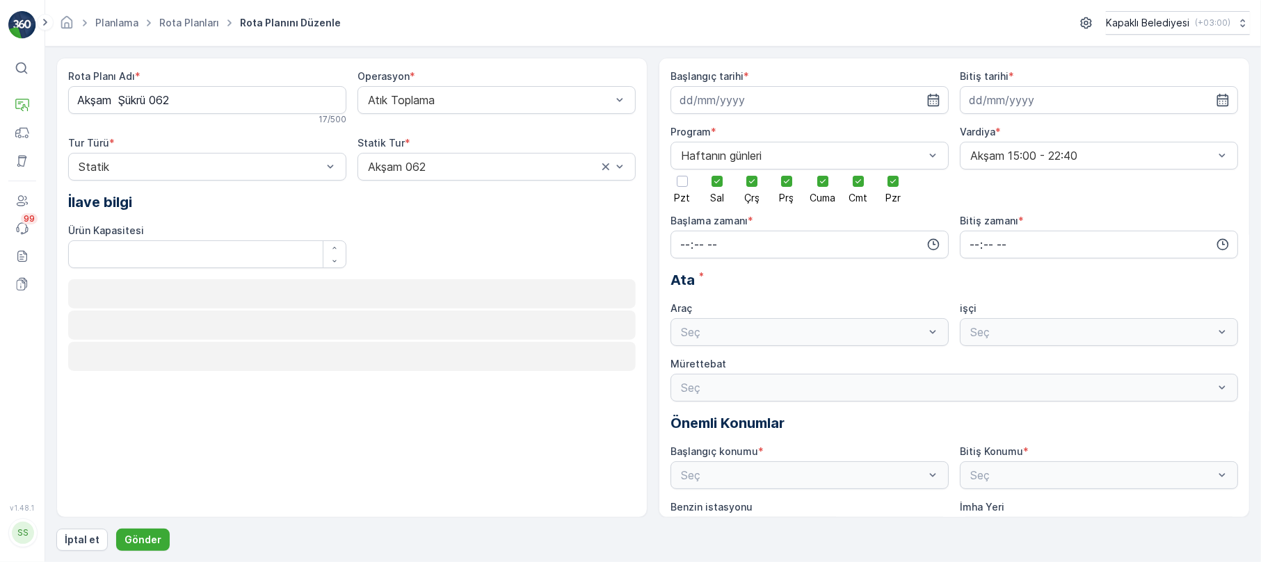
type input "[DATE]"
type input "14:00"
type input "23:00"
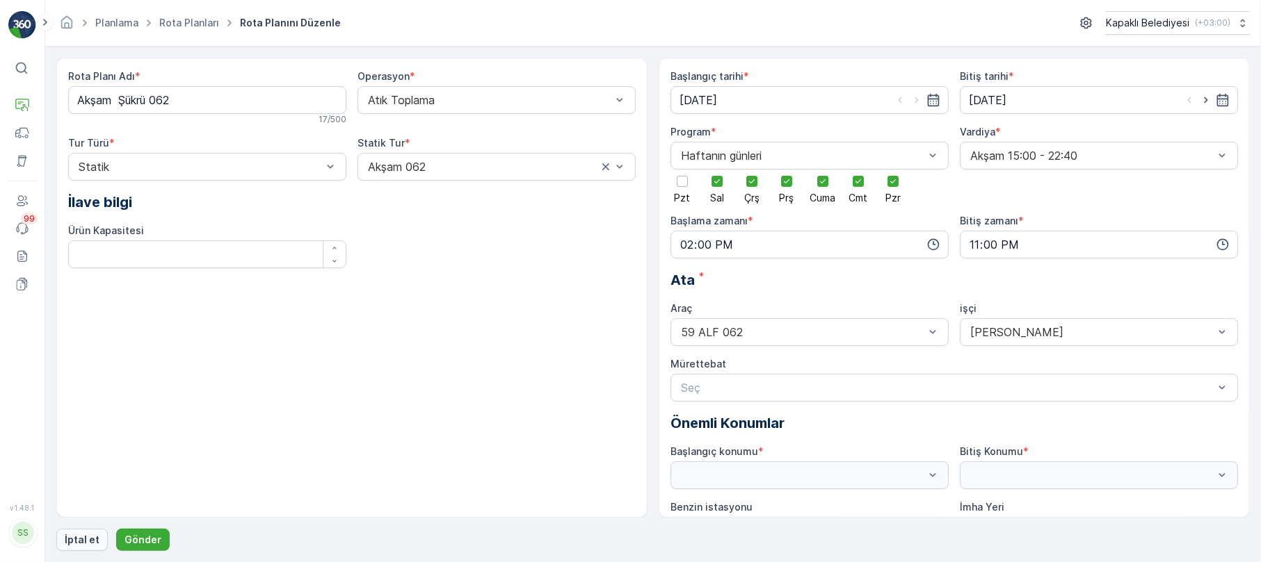
click at [79, 542] on p "İptal et" at bounding box center [82, 540] width 35 height 14
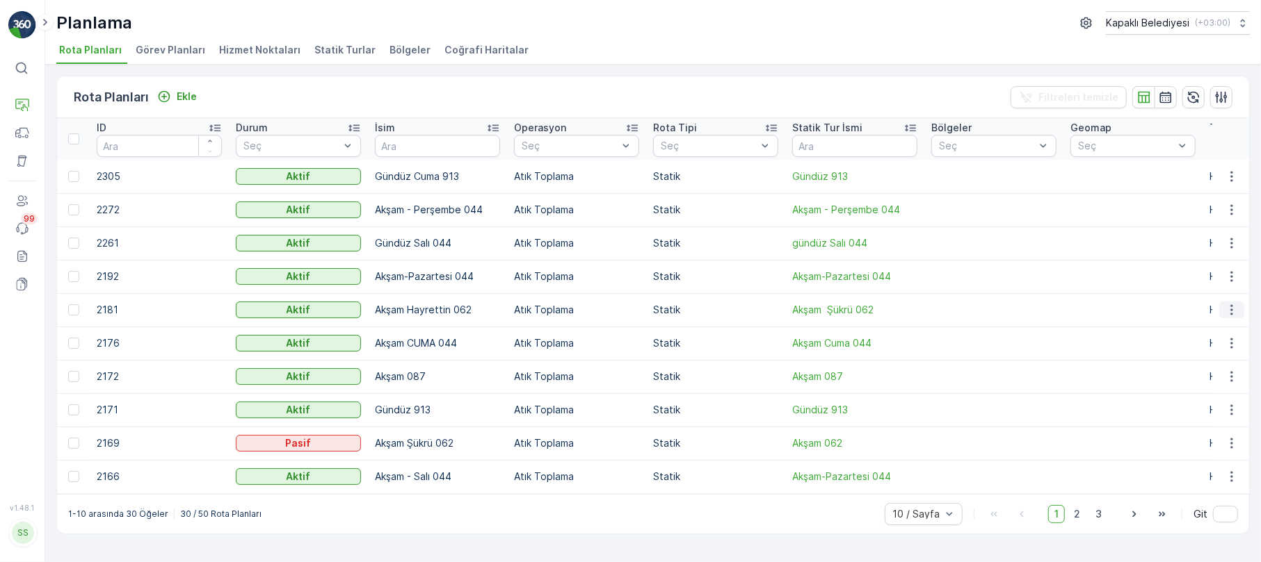
click at [1236, 302] on button "button" at bounding box center [1231, 310] width 25 height 17
click at [1225, 330] on span "Rota Planını Düzenle" at bounding box center [1205, 331] width 95 height 14
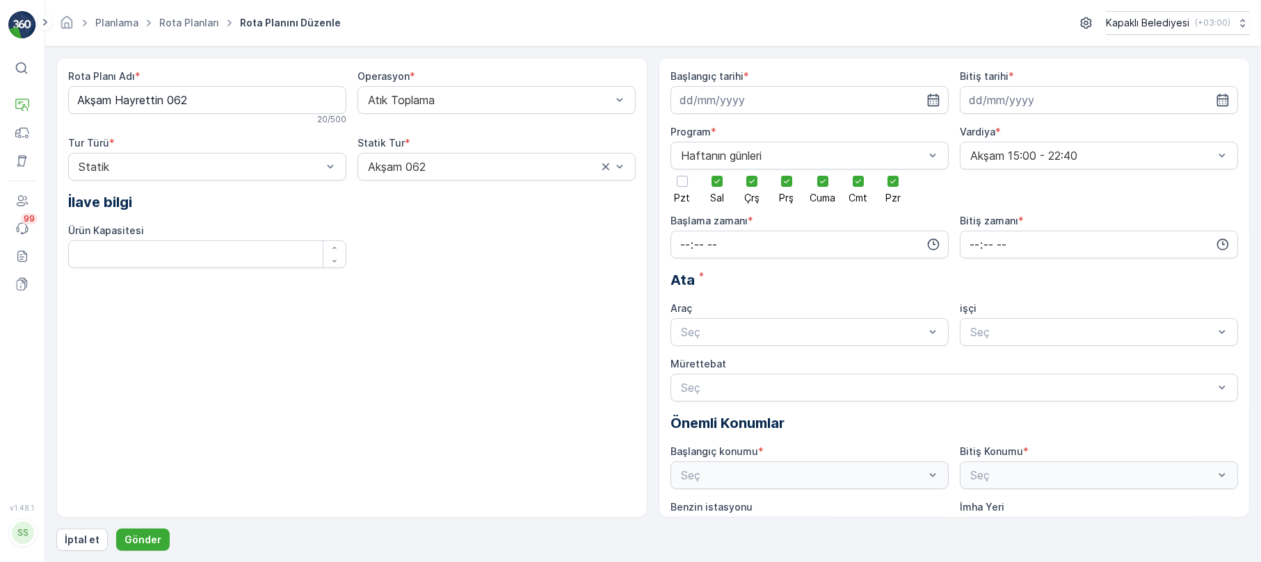
type input "[DATE]"
type input "14:00"
type input "22:50"
click at [140, 544] on p "Gönder" at bounding box center [142, 540] width 37 height 14
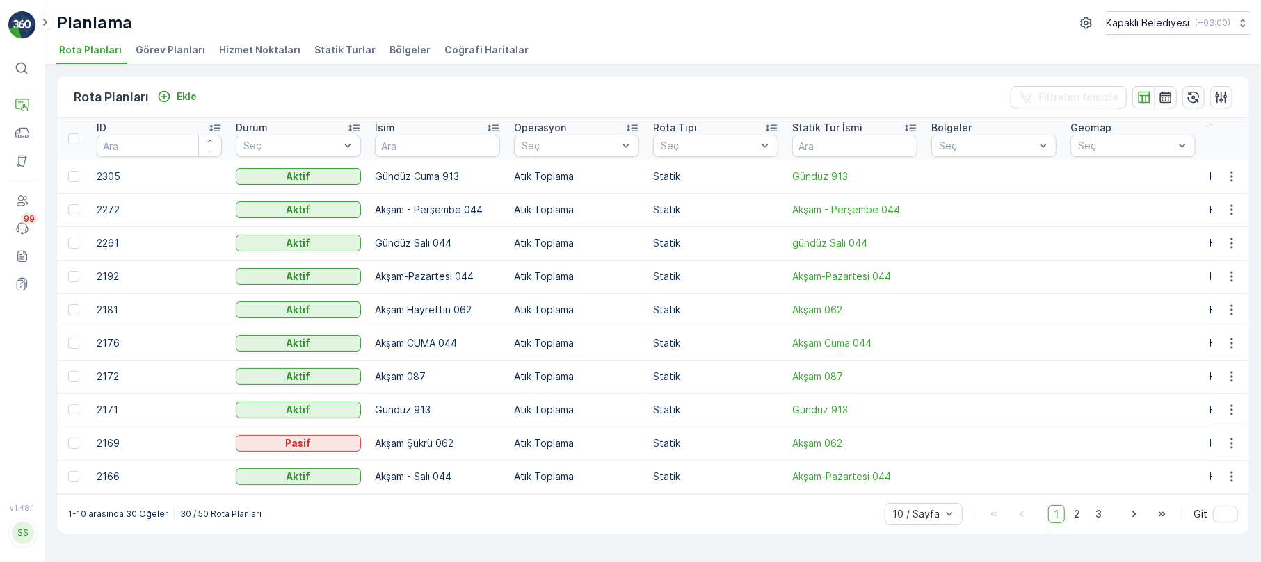
click at [337, 49] on span "Statik Turlar" at bounding box center [344, 50] width 61 height 14
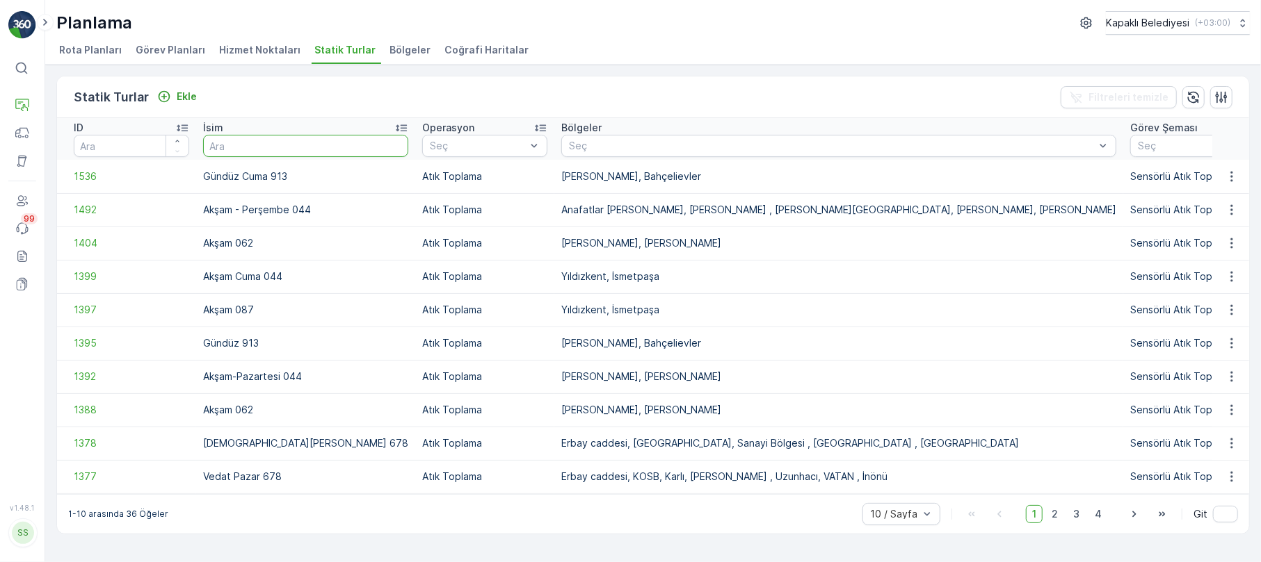
click at [248, 148] on input "text" at bounding box center [305, 146] width 205 height 22
type input "062"
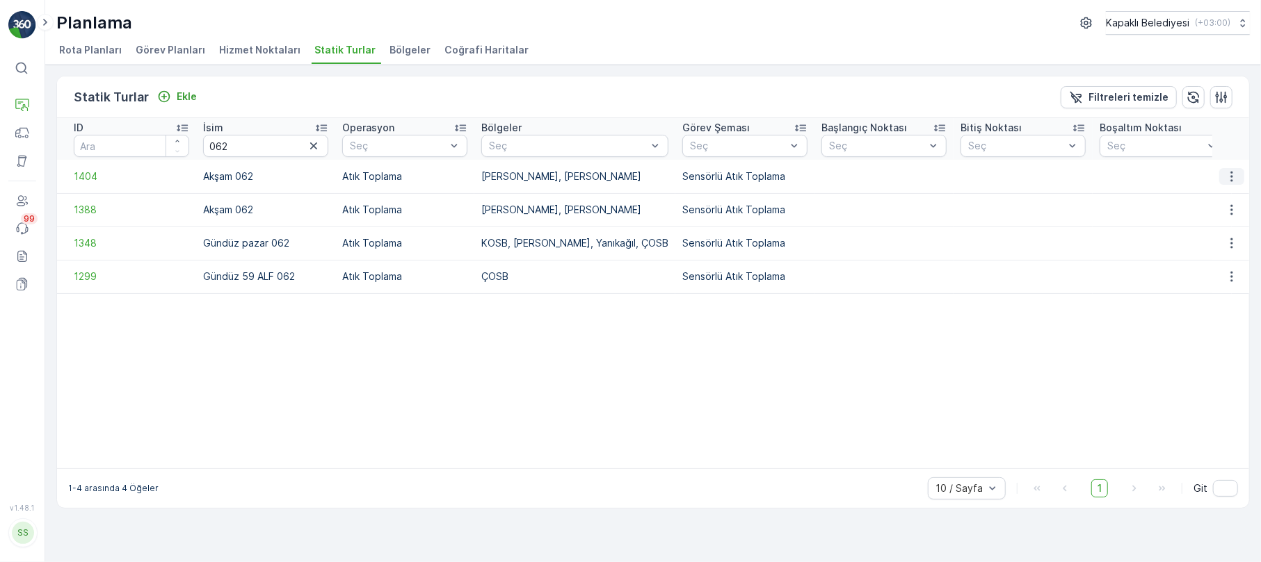
click at [1232, 171] on icon "button" at bounding box center [1231, 177] width 14 height 14
click at [1214, 220] on span "Statik Turu Düzenle" at bounding box center [1190, 217] width 92 height 14
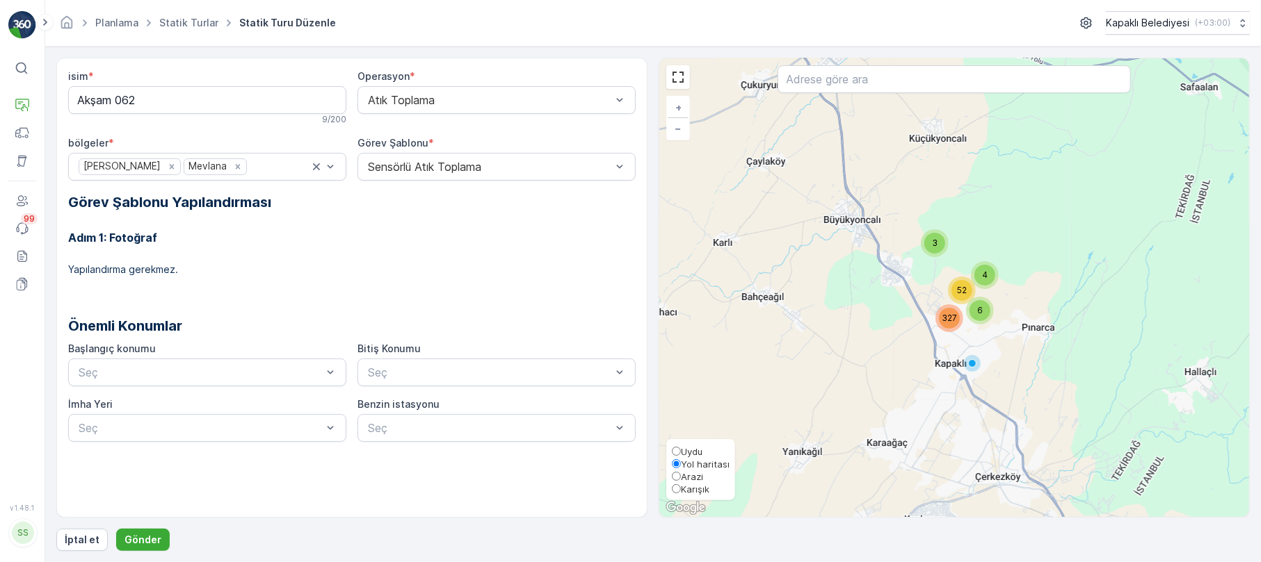
click at [688, 490] on span "Karışık" at bounding box center [695, 489] width 29 height 11
click at [681, 490] on input "Karışık" at bounding box center [676, 489] width 9 height 9
radio input "true"
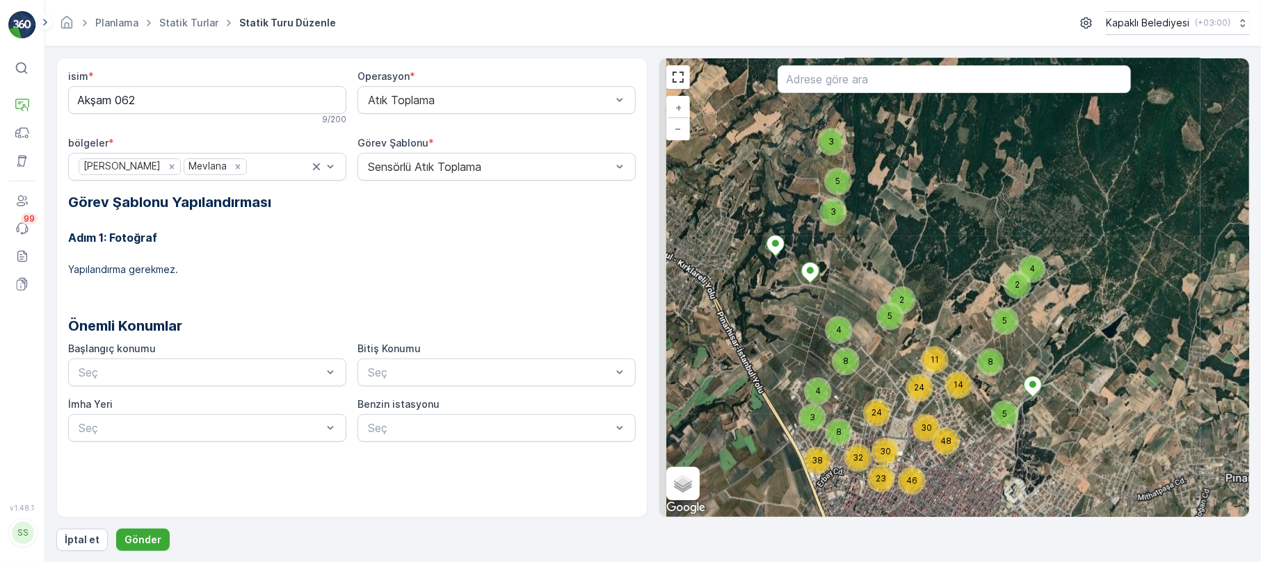
drag, startPoint x: 960, startPoint y: 337, endPoint x: 971, endPoint y: 427, distance: 90.3
click at [971, 427] on div "4 3 5 2 8 5 14 11 5 3 2 30 48 24 5 4 4 8 3 8 32 38 46 30 24 23 + − Uydu Yol har…" at bounding box center [954, 287] width 590 height 459
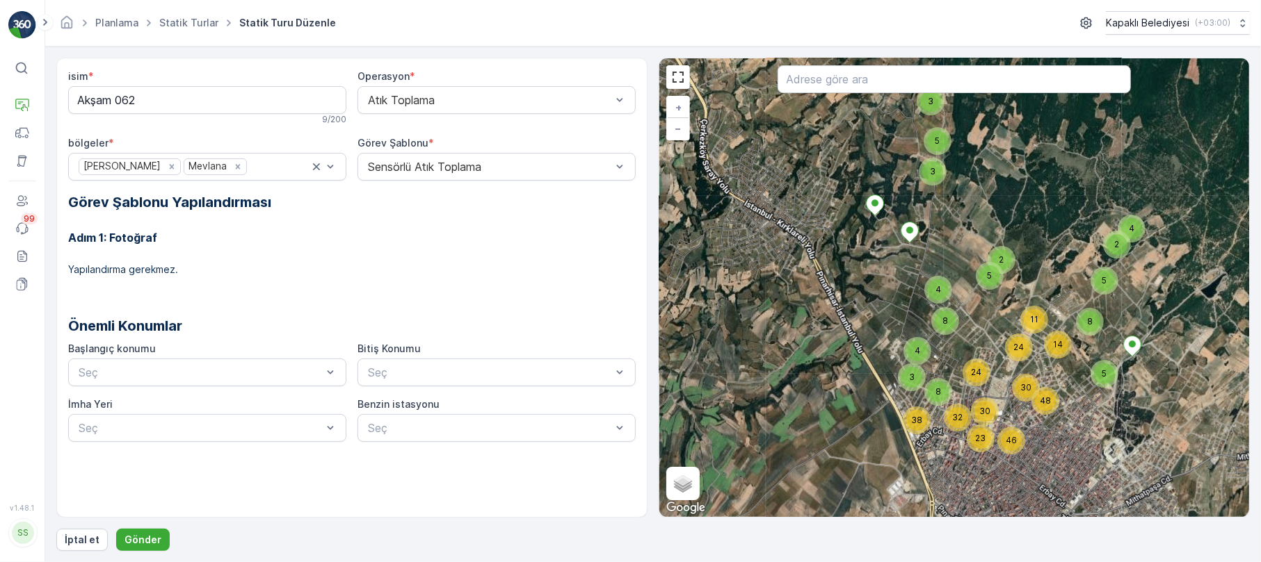
drag, startPoint x: 918, startPoint y: 406, endPoint x: 1015, endPoint y: 359, distance: 107.9
click at [1015, 359] on div "24" at bounding box center [1019, 348] width 28 height 28
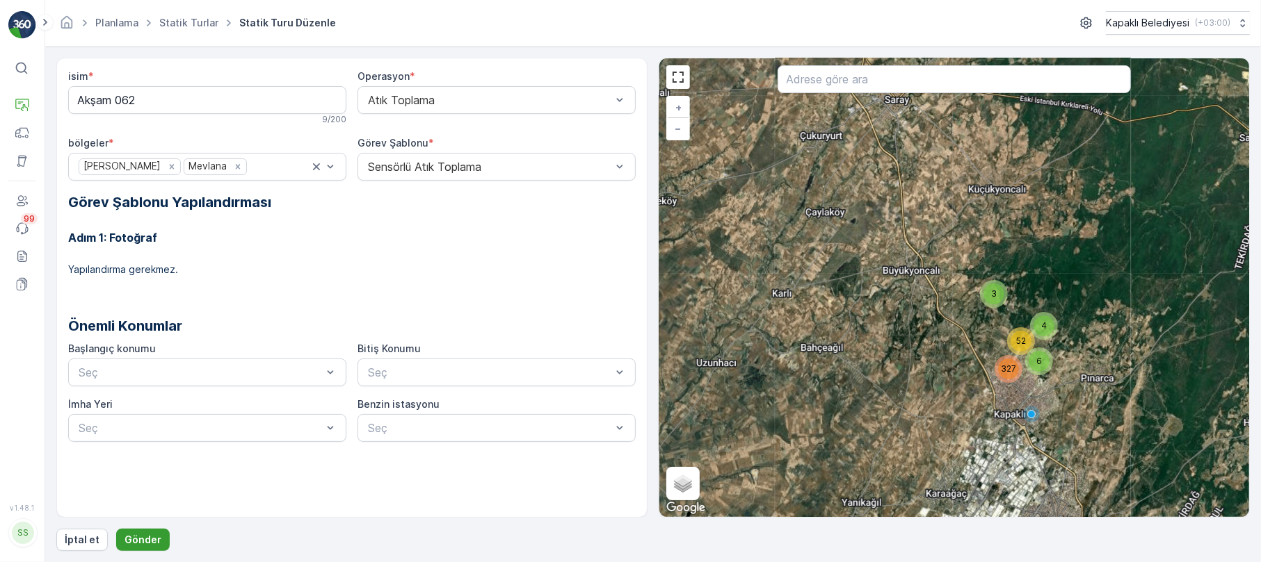
click at [137, 534] on p "Gönder" at bounding box center [142, 540] width 37 height 14
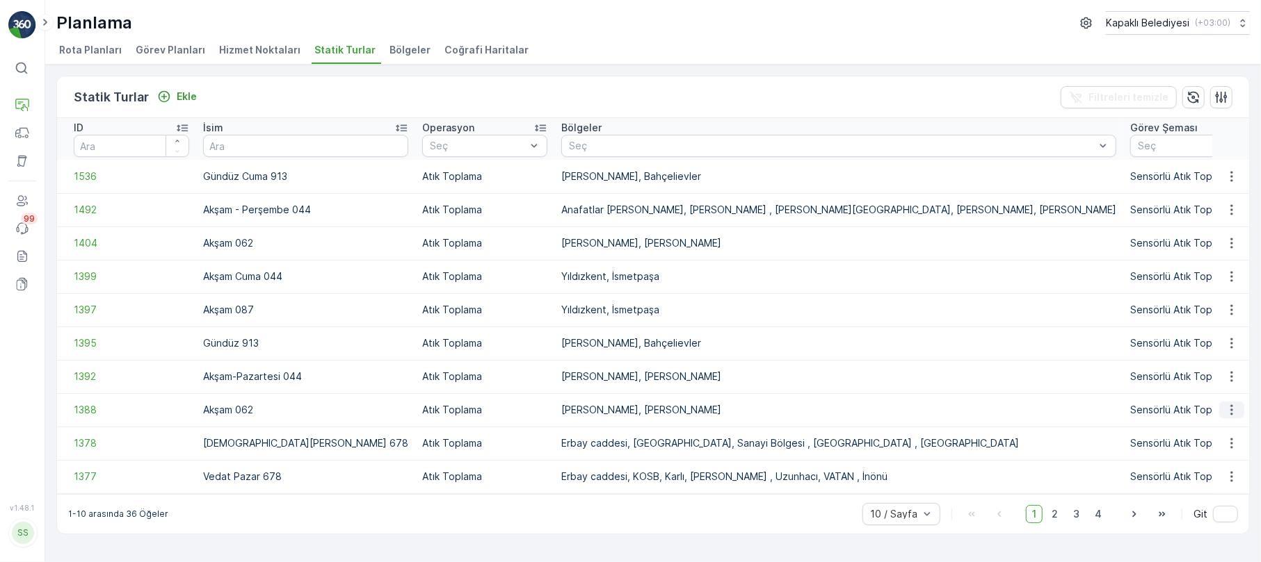
click at [1236, 407] on icon "button" at bounding box center [1231, 410] width 14 height 14
click at [1203, 445] on span "Statik Turu Düzenle" at bounding box center [1190, 451] width 92 height 14
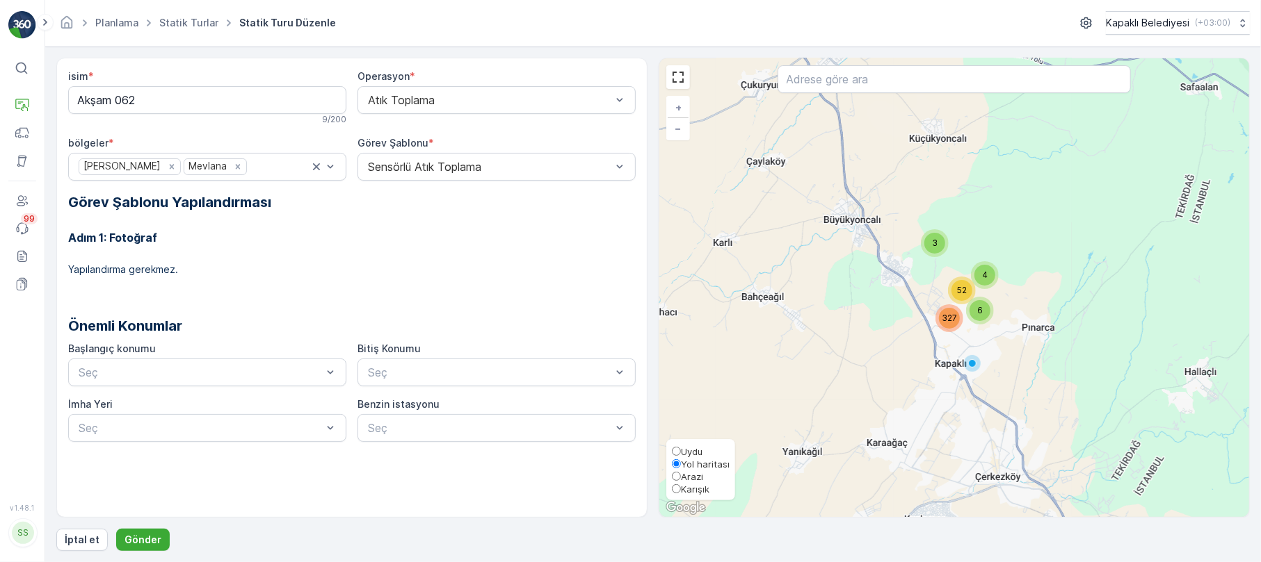
click at [679, 488] on input "Karışık" at bounding box center [676, 489] width 9 height 9
radio input "true"
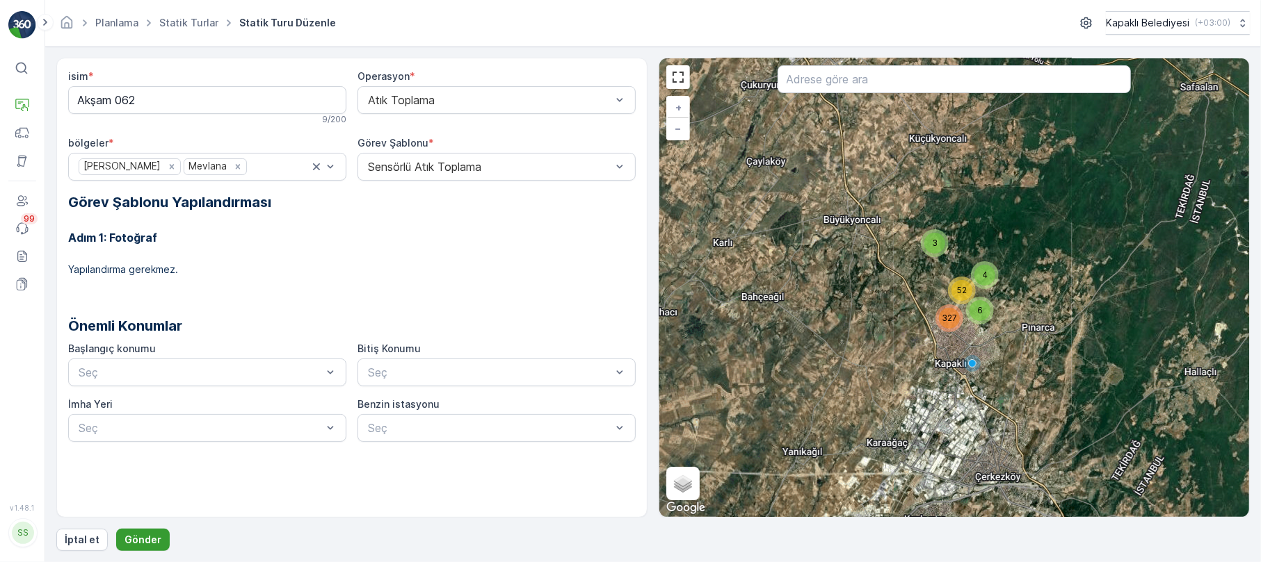
click at [140, 537] on p "Gönder" at bounding box center [142, 540] width 37 height 14
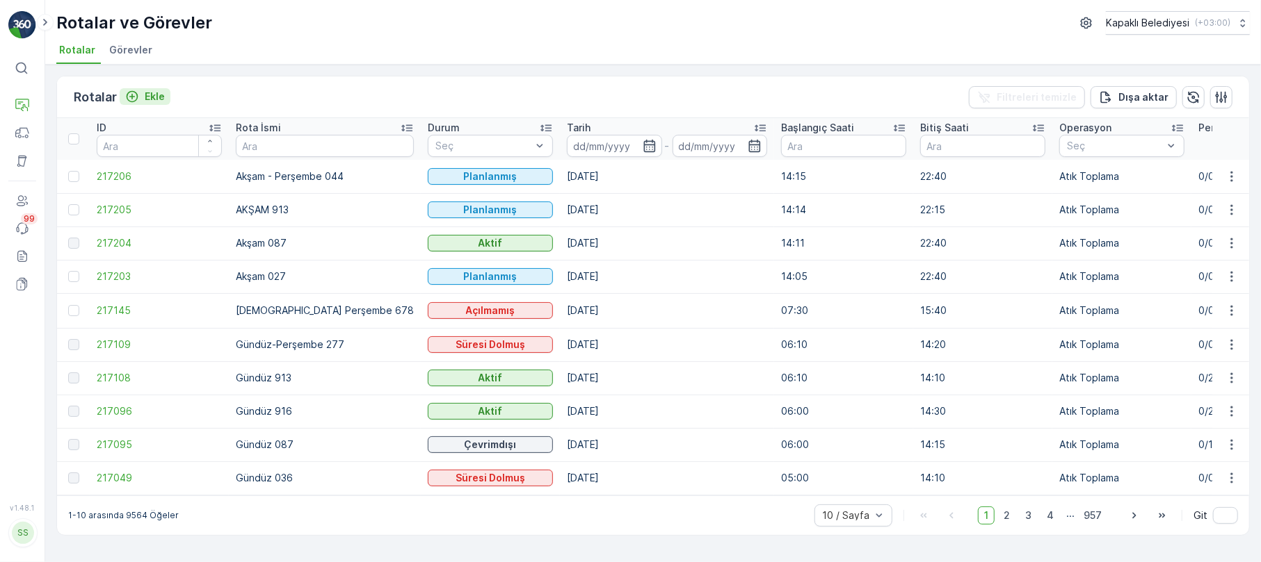
click at [153, 97] on p "Ekle" at bounding box center [155, 97] width 20 height 14
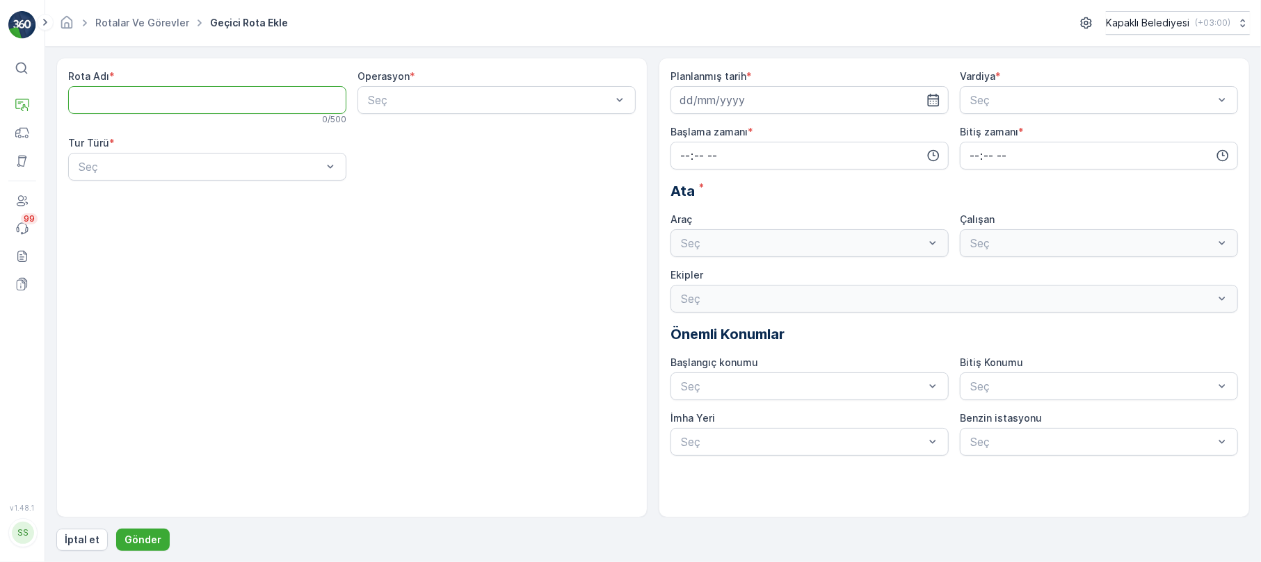
click at [153, 97] on Adı "Rota Adı" at bounding box center [207, 100] width 278 height 28
type Adı "Akşam 062"
click at [420, 101] on div at bounding box center [489, 100] width 246 height 13
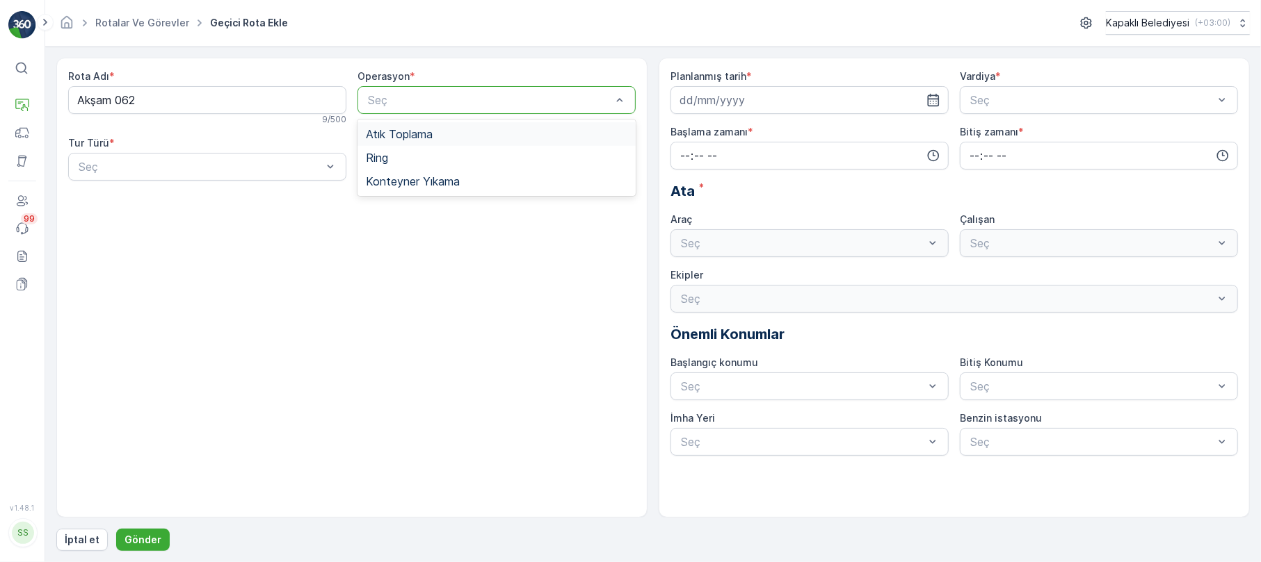
click at [420, 136] on span "Atık Toplama" at bounding box center [399, 134] width 67 height 13
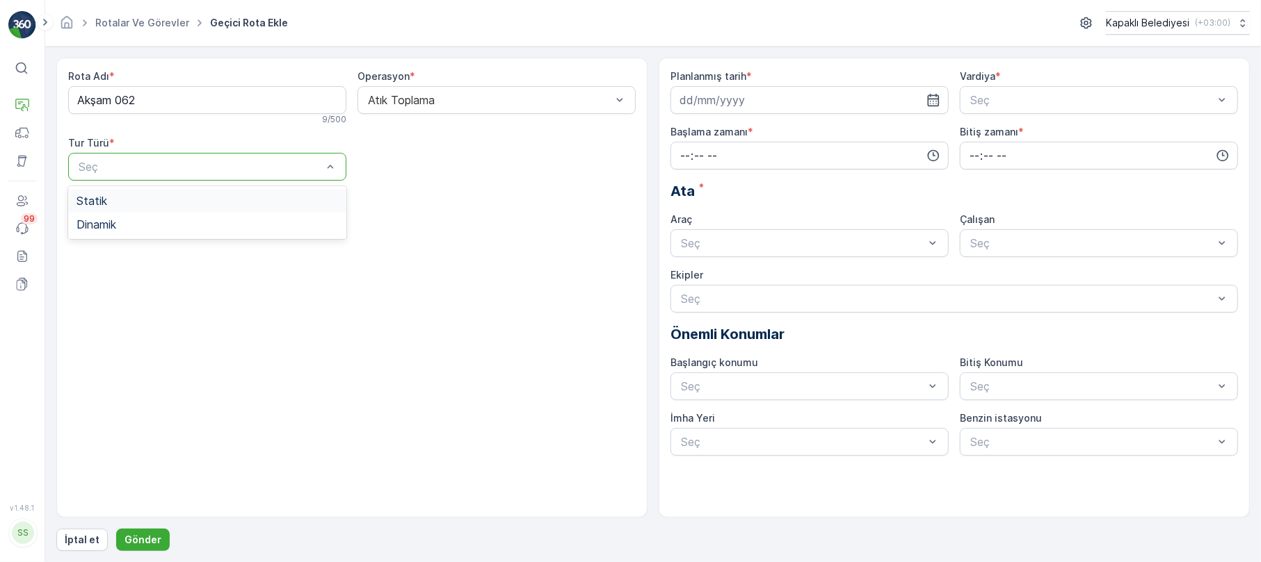
click at [191, 157] on div "Seç" at bounding box center [207, 167] width 278 height 28
click at [114, 202] on div "Statik" at bounding box center [206, 201] width 261 height 13
click at [694, 99] on input at bounding box center [809, 100] width 278 height 28
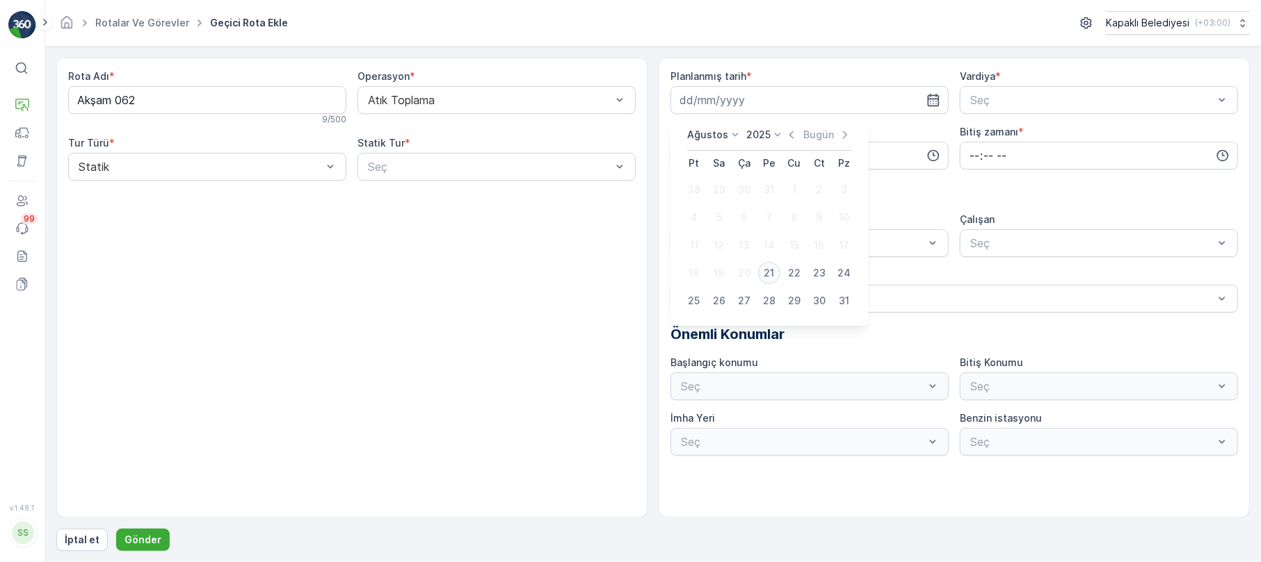
click at [771, 273] on div "21" at bounding box center [769, 273] width 22 height 22
type input "[DATE]"
click at [688, 154] on input "time" at bounding box center [809, 156] width 278 height 28
click at [681, 293] on span "14" at bounding box center [684, 296] width 11 height 14
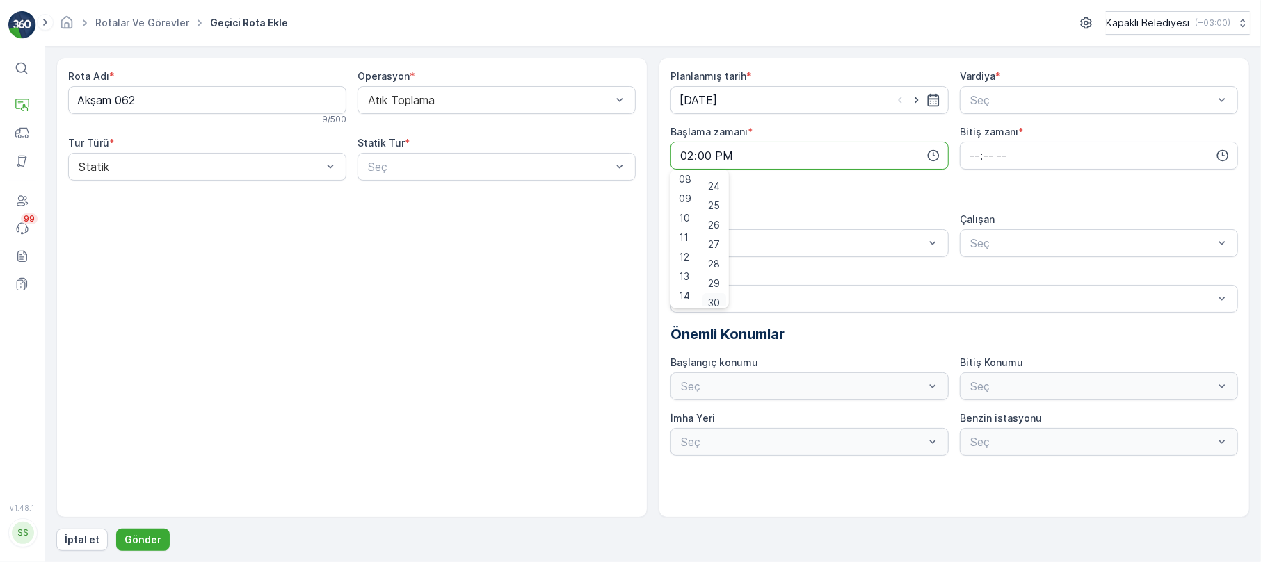
scroll to position [470, 0]
click at [718, 298] on span "30" at bounding box center [714, 296] width 12 height 14
type input "14:30"
click at [978, 159] on input "time" at bounding box center [1098, 156] width 278 height 28
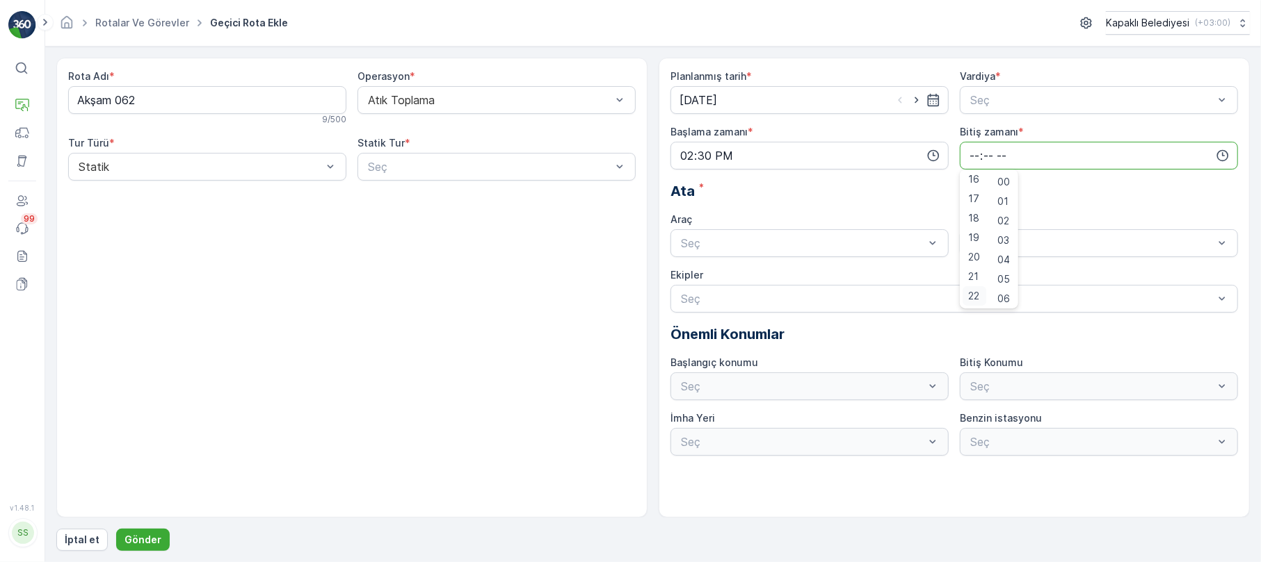
click at [974, 295] on span "22" at bounding box center [973, 296] width 11 height 14
click at [1008, 295] on span "30" at bounding box center [1003, 296] width 12 height 14
type input "22:30"
click at [832, 245] on div at bounding box center [802, 243] width 246 height 13
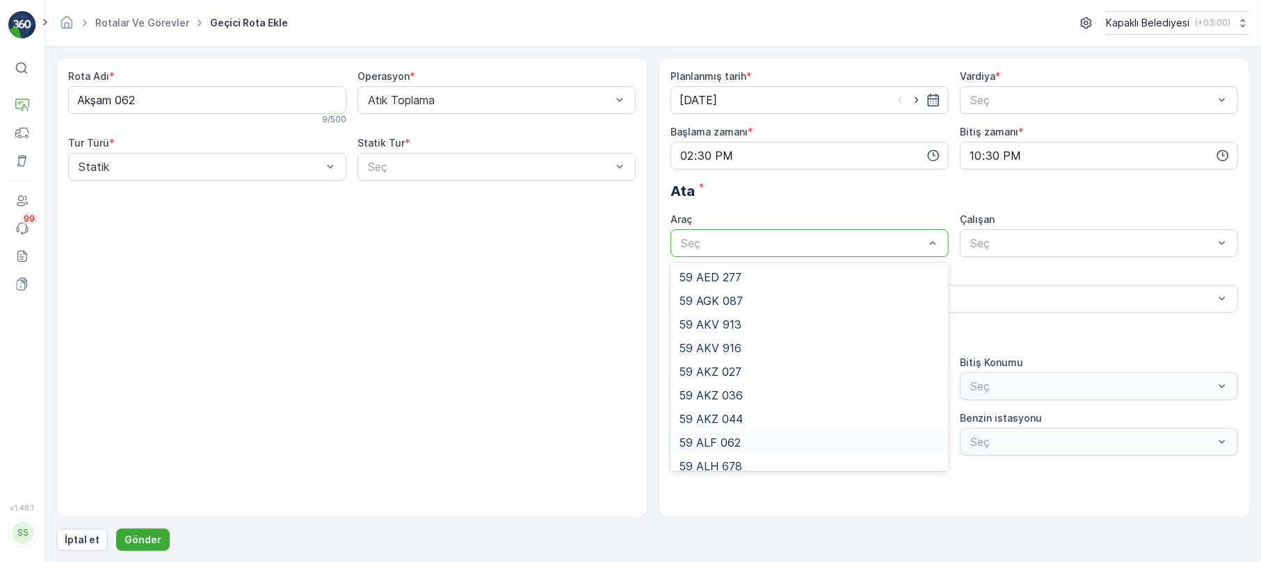
click at [738, 439] on span "59 ALF 062" at bounding box center [710, 443] width 62 height 13
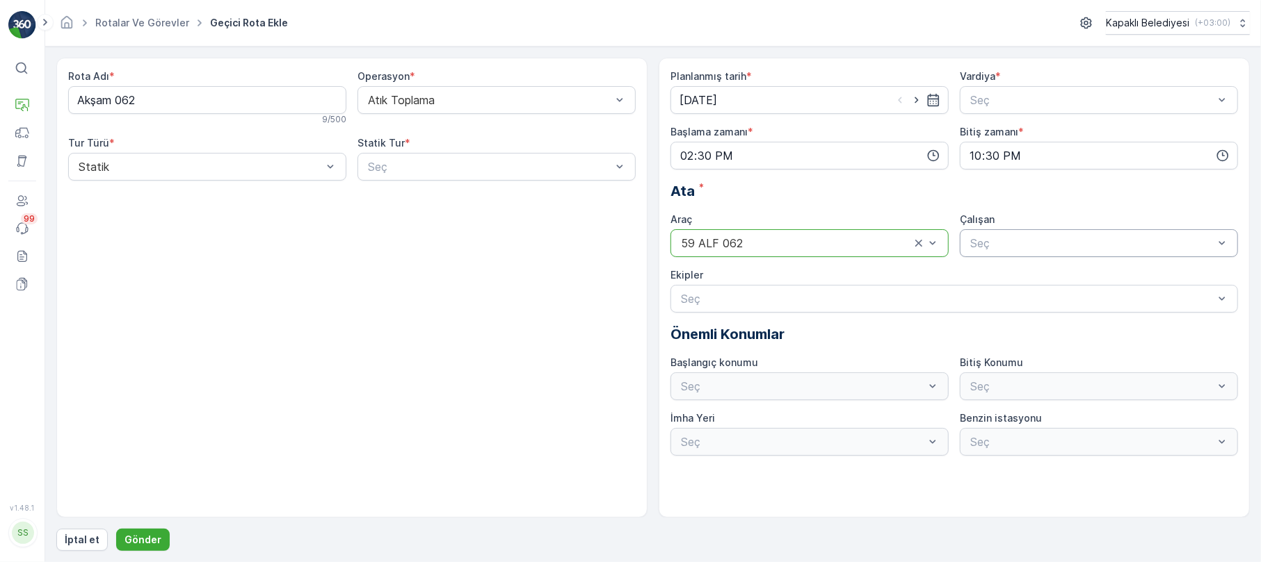
click at [1004, 234] on div "Seç" at bounding box center [1098, 243] width 278 height 28
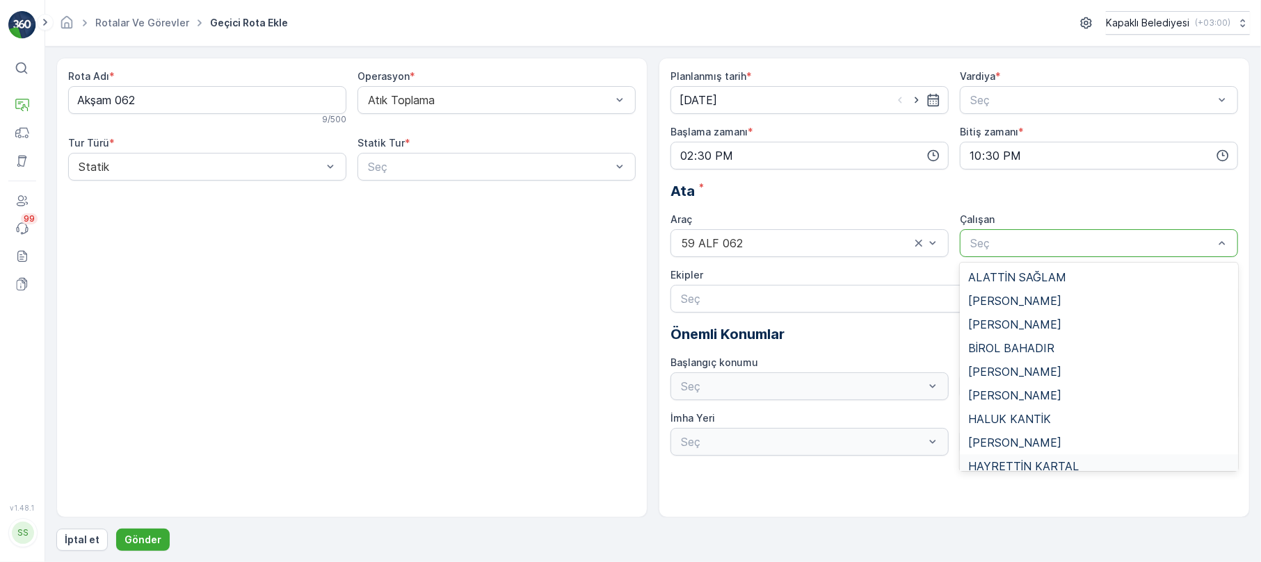
click at [1047, 462] on span "HAYRETTİN KARTAL" at bounding box center [1023, 466] width 111 height 13
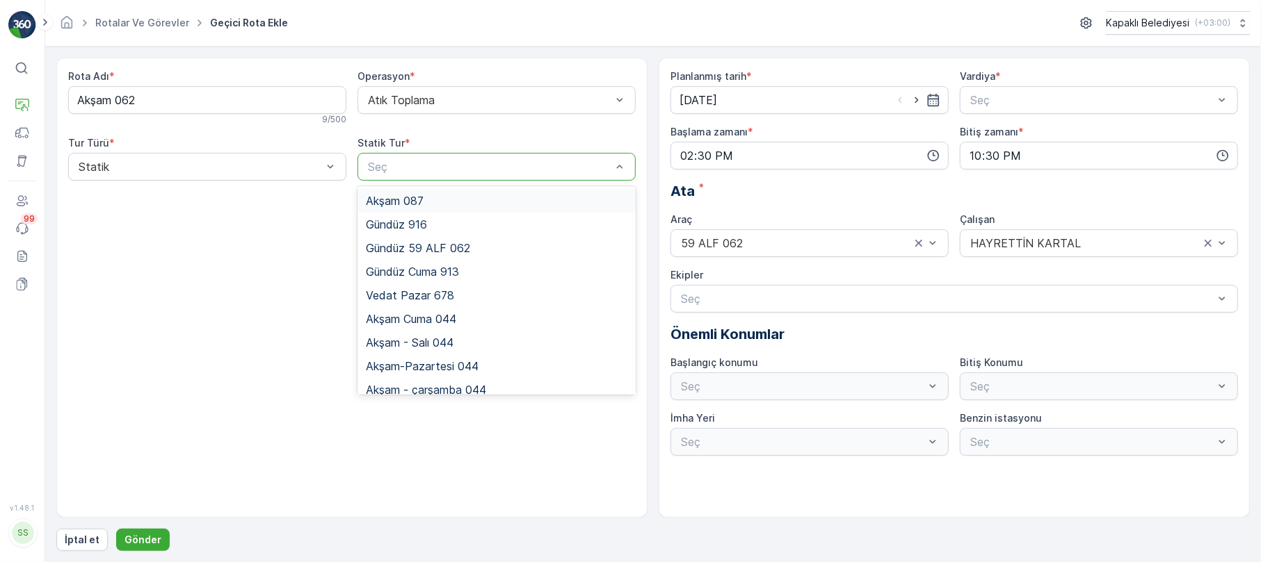
click at [599, 163] on div at bounding box center [489, 167] width 246 height 13
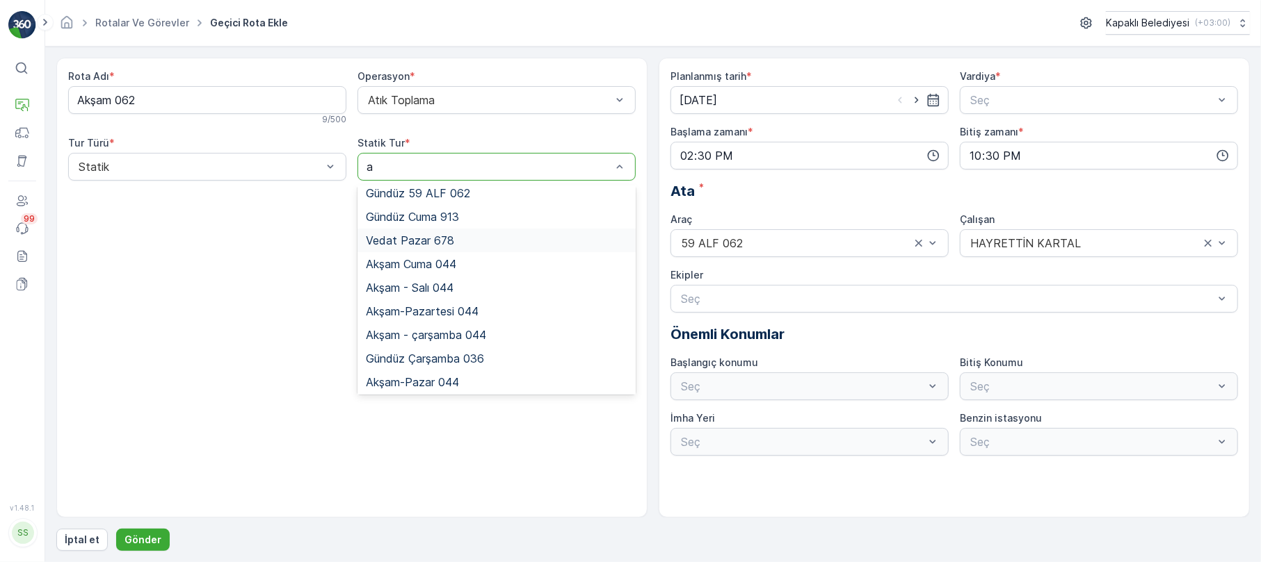
scroll to position [0, 0]
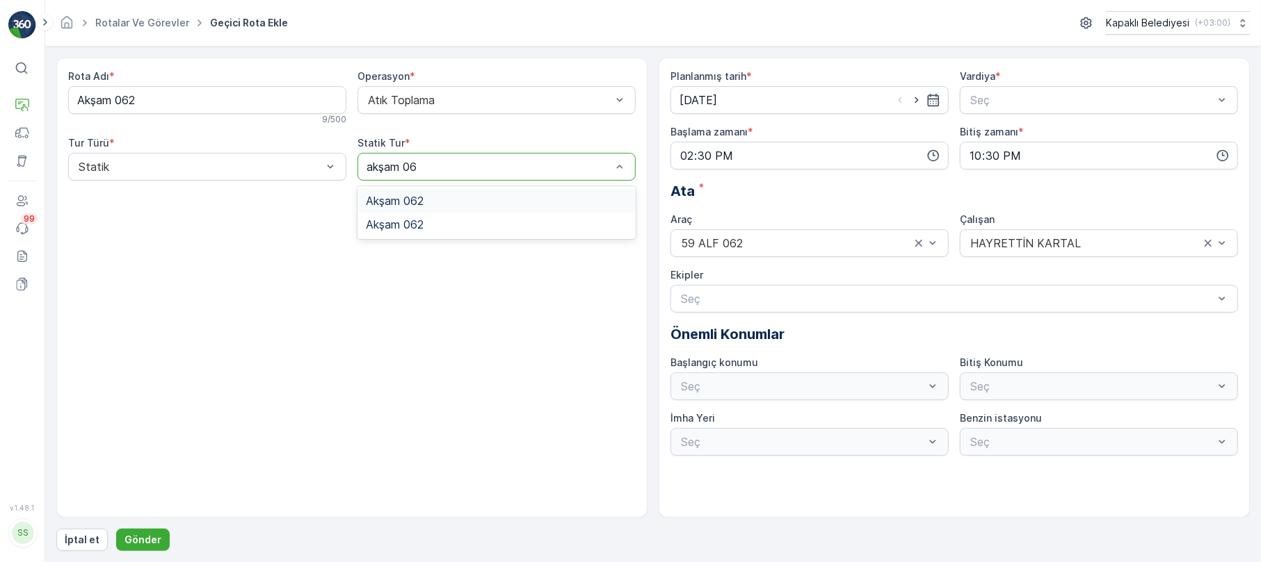
type input "akşam 062"
click at [437, 200] on div "Akşam 062" at bounding box center [496, 201] width 261 height 13
click at [129, 537] on p "Gönder" at bounding box center [142, 540] width 37 height 14
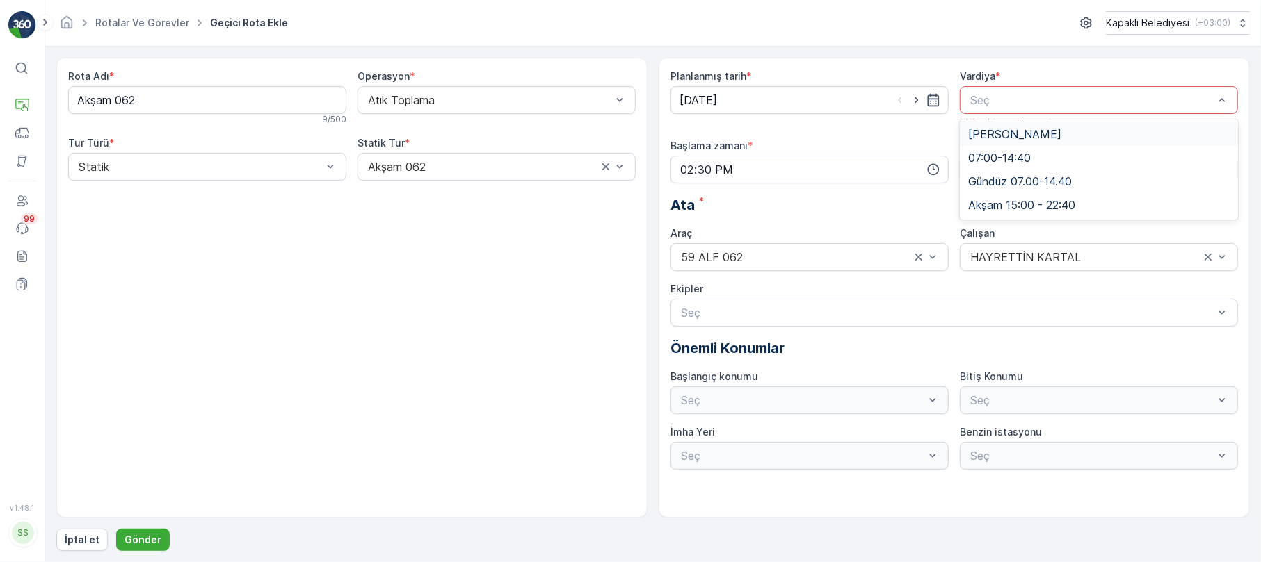
click at [1005, 97] on div at bounding box center [1092, 100] width 246 height 13
click at [1008, 202] on span "Akşam 15:00 - 22:40" at bounding box center [1021, 205] width 107 height 13
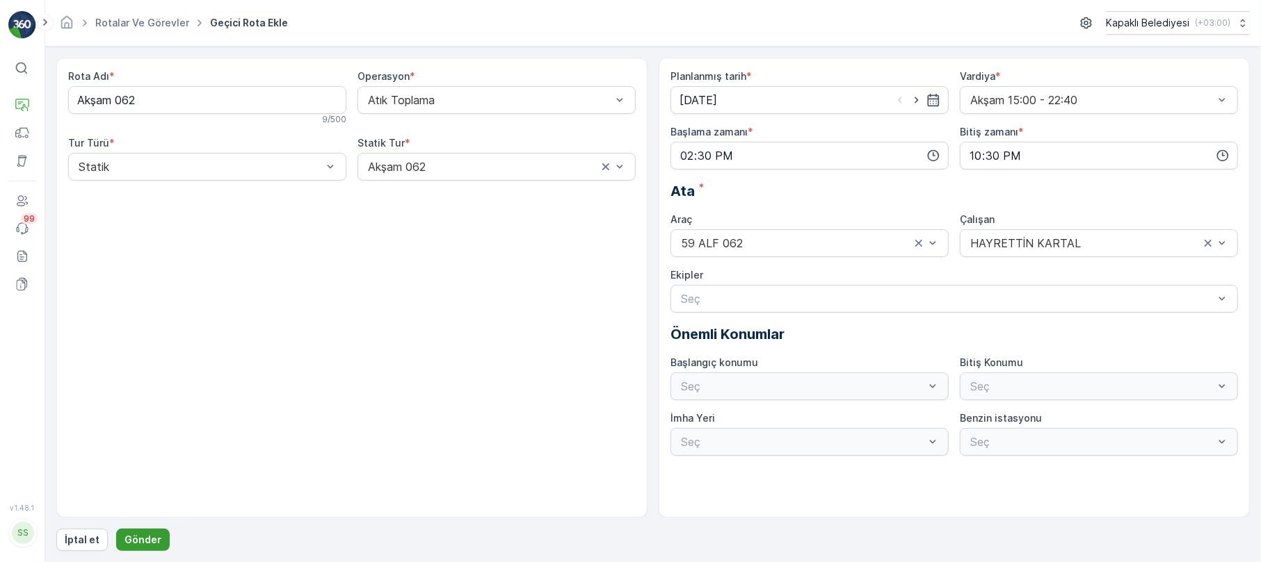
click at [133, 533] on p "Gönder" at bounding box center [142, 540] width 37 height 14
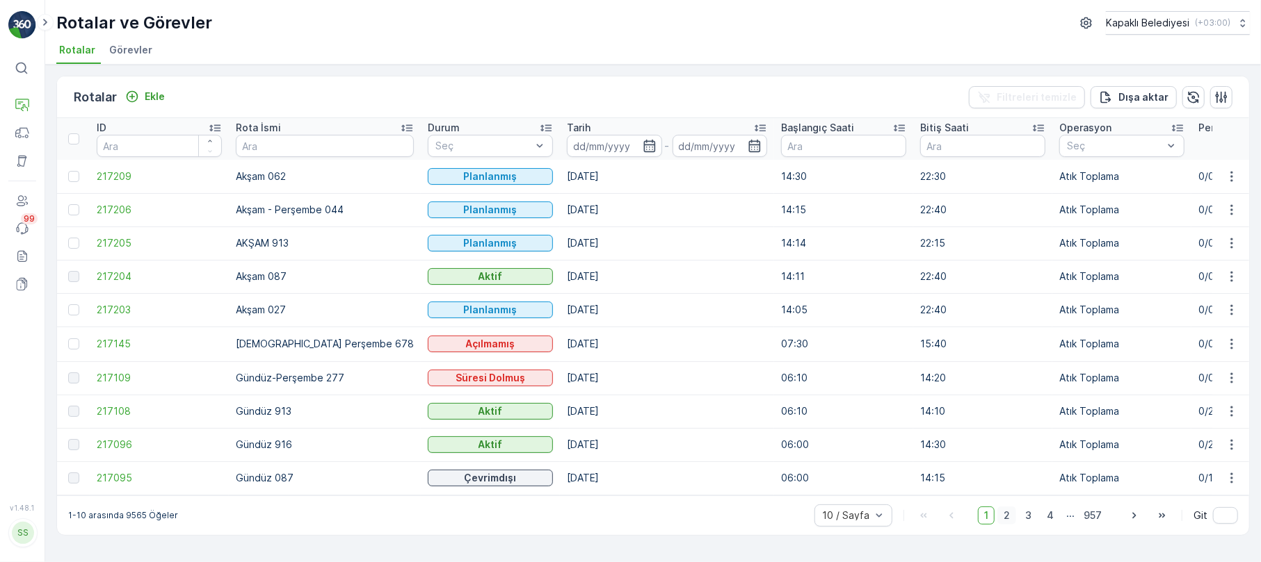
click at [1008, 525] on span "2" at bounding box center [1006, 516] width 19 height 18
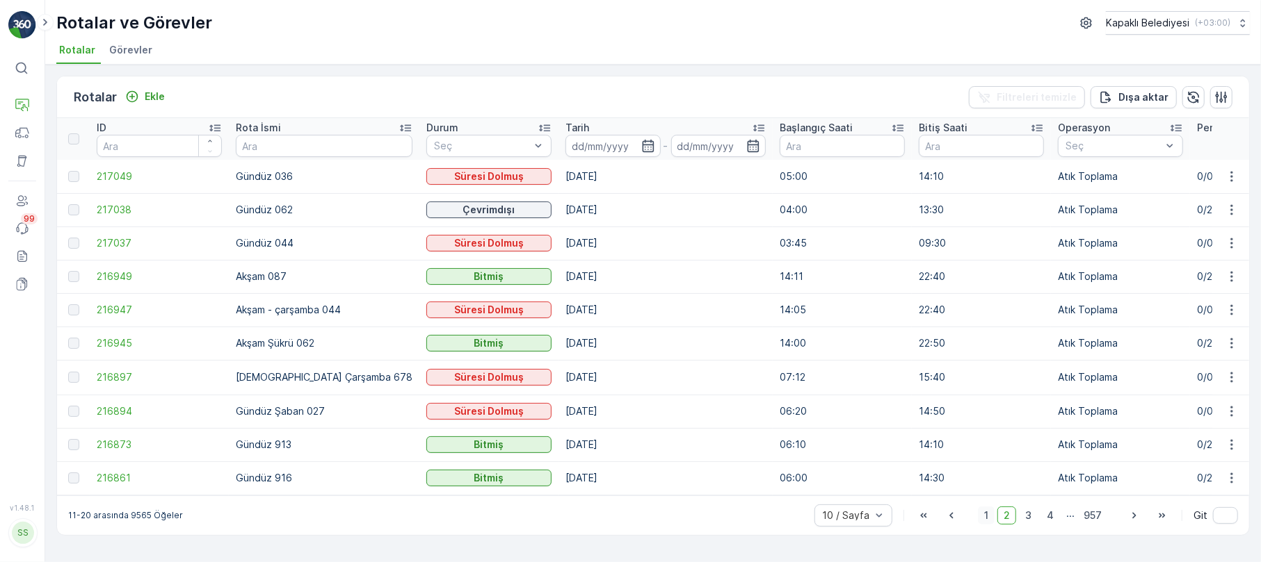
click at [982, 520] on span "1" at bounding box center [986, 516] width 17 height 18
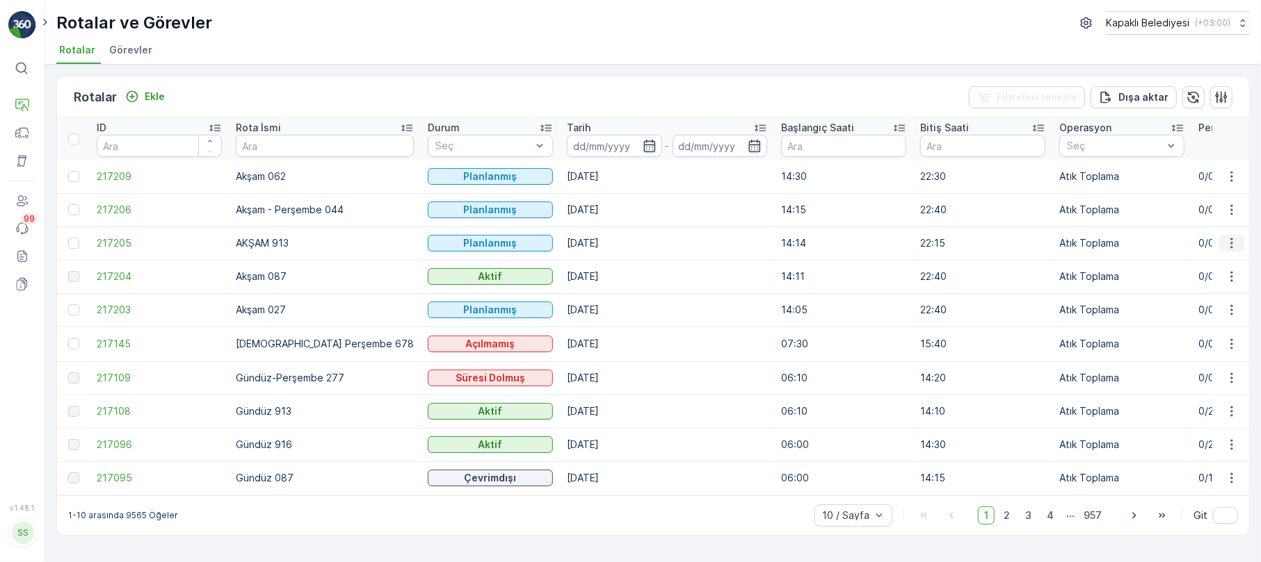
click at [1236, 240] on icon "button" at bounding box center [1231, 243] width 14 height 14
click at [1194, 266] on span "Daha fazla ayrıntı görün" at bounding box center [1199, 264] width 111 height 14
